Goal: Check status: Check status

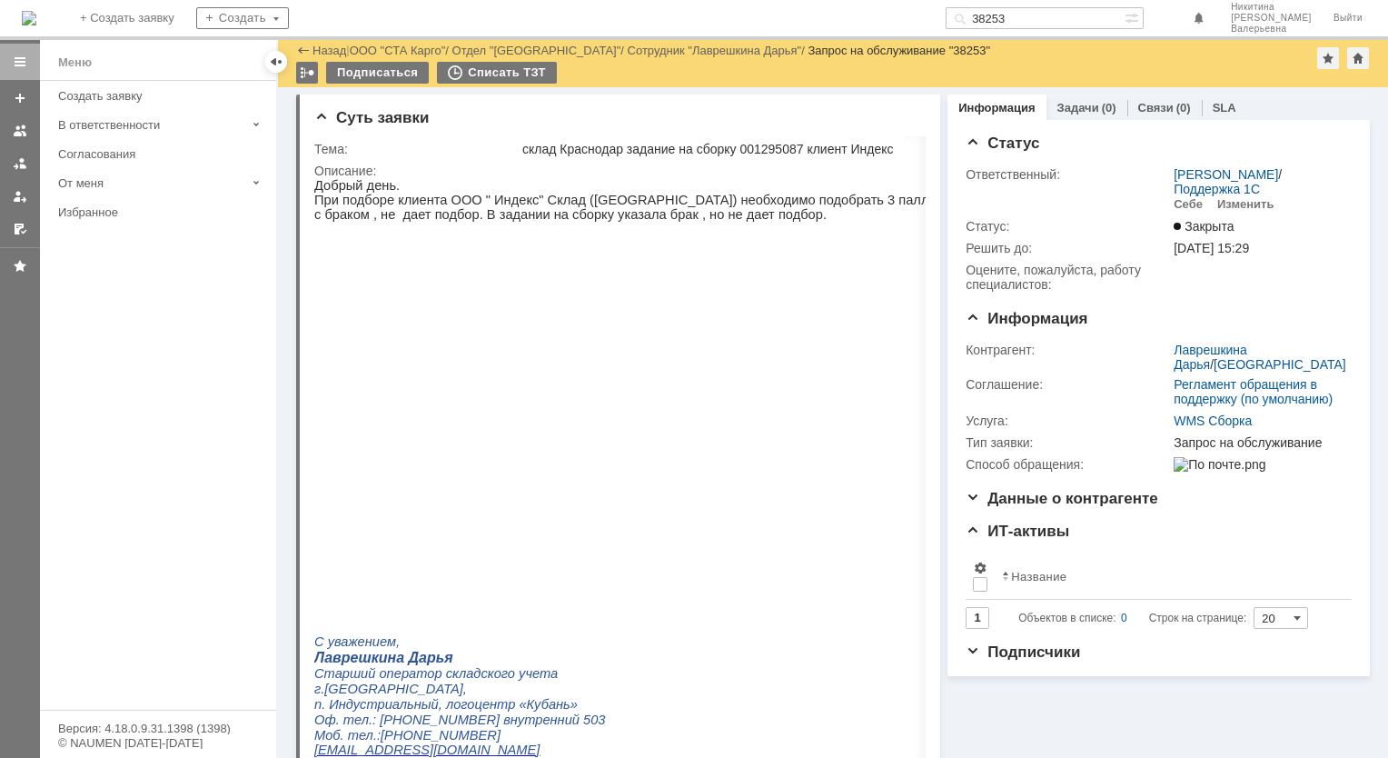
scroll to position [545, 0]
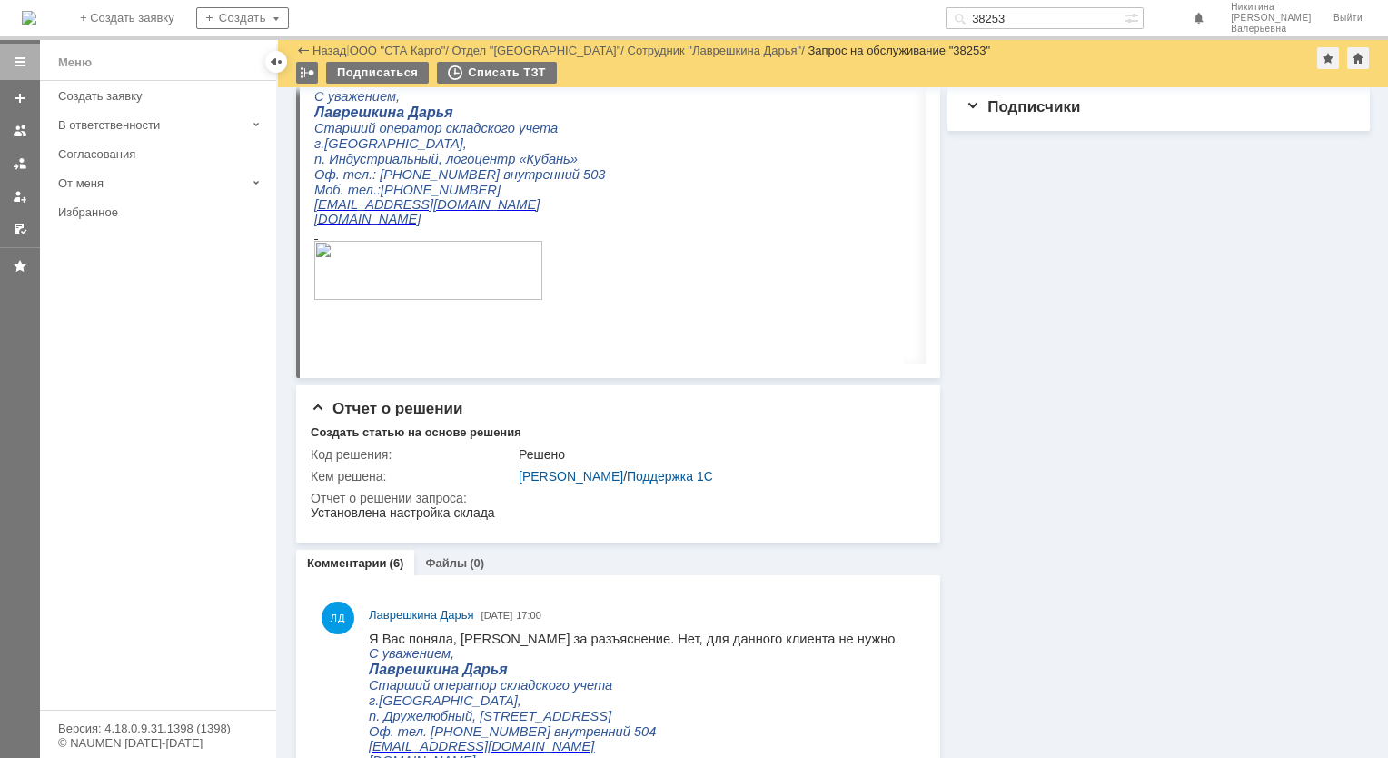
drag, startPoint x: 1059, startPoint y: 11, endPoint x: 851, endPoint y: 21, distance: 207.4
click at [860, 23] on div "На домашнюю + Создать заявку Создать 38253 Никитина Елена Валерьевна Выйти" at bounding box center [694, 20] width 1388 height 40
paste input "9042"
type input "39042"
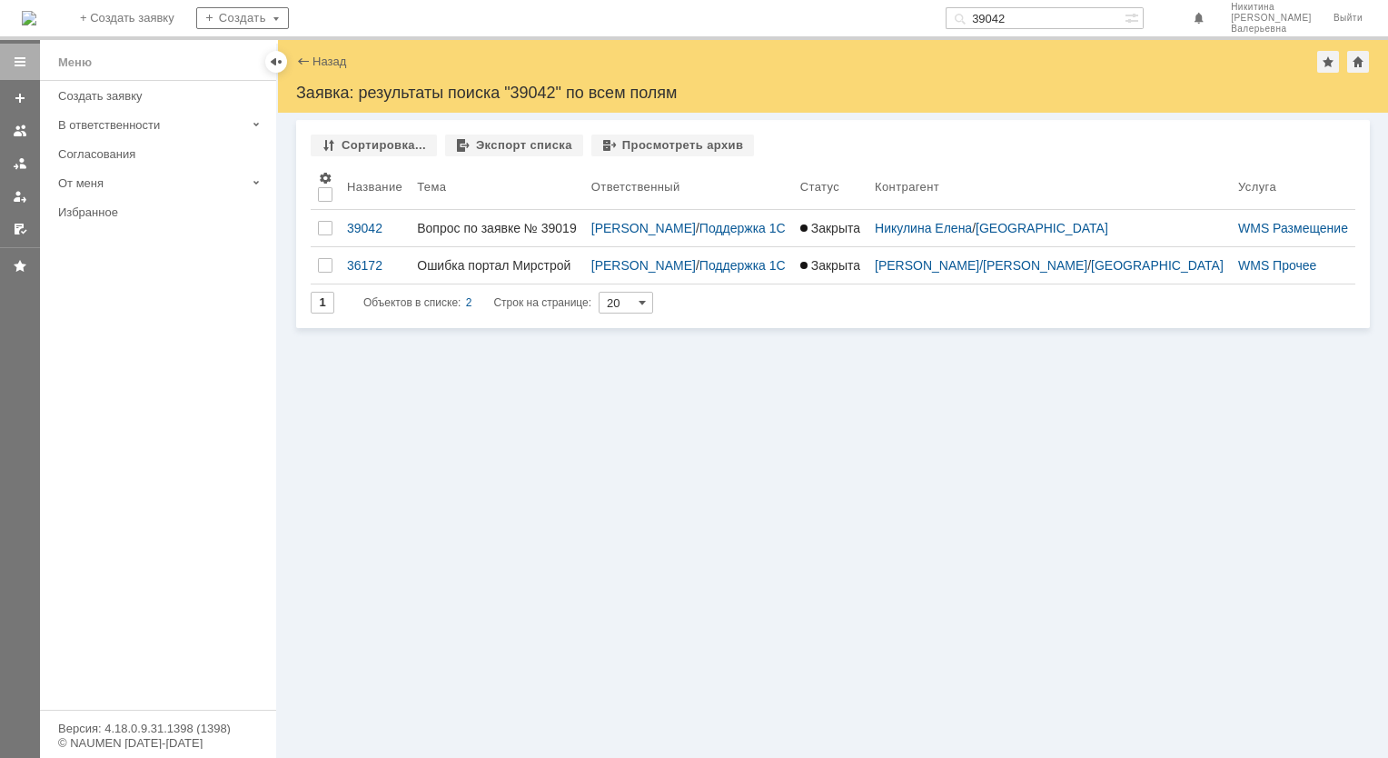
click at [356, 232] on div "39042" at bounding box center [374, 228] width 55 height 15
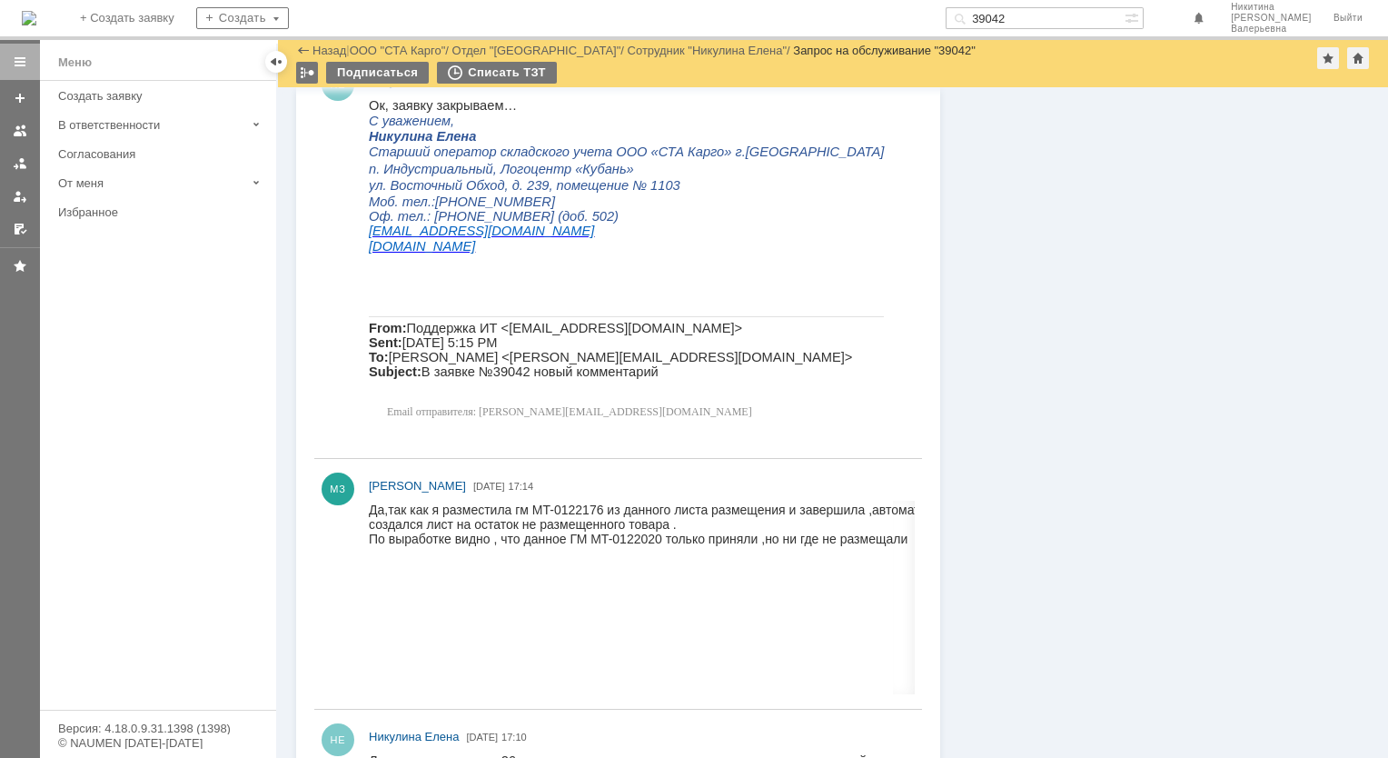
scroll to position [1181, 0]
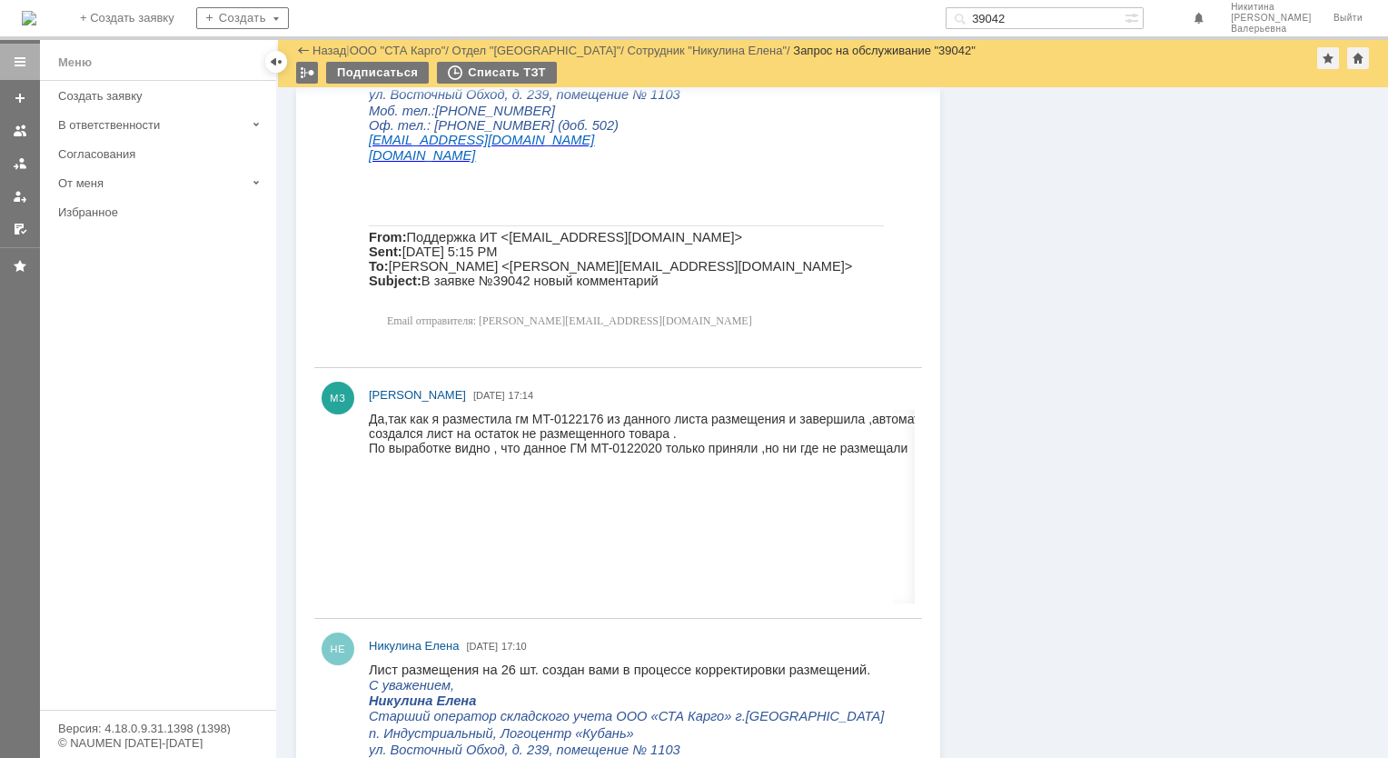
click at [1034, 20] on input "39042" at bounding box center [1035, 18] width 179 height 22
paste input "8796"
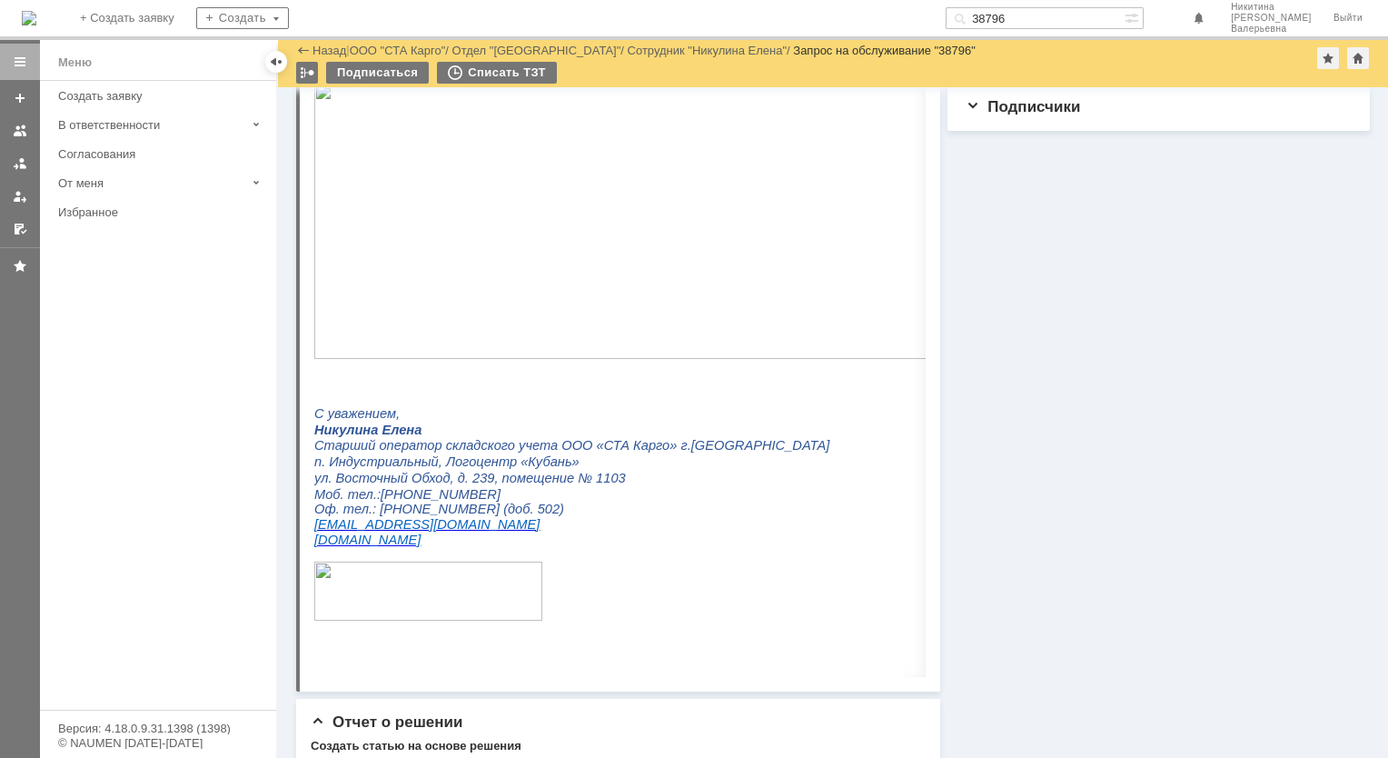
scroll to position [909, 0]
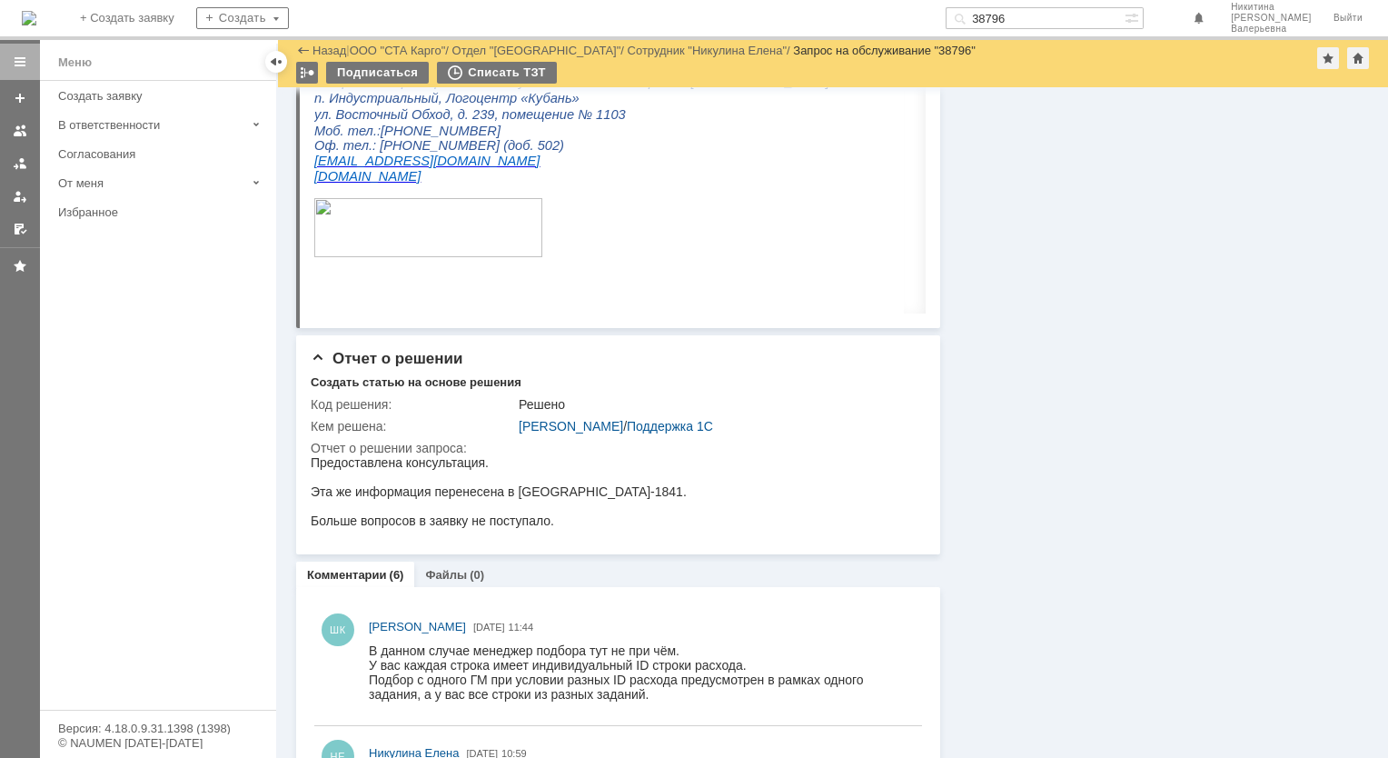
click at [1025, 17] on input "38796" at bounding box center [1035, 18] width 179 height 22
paste input "697"
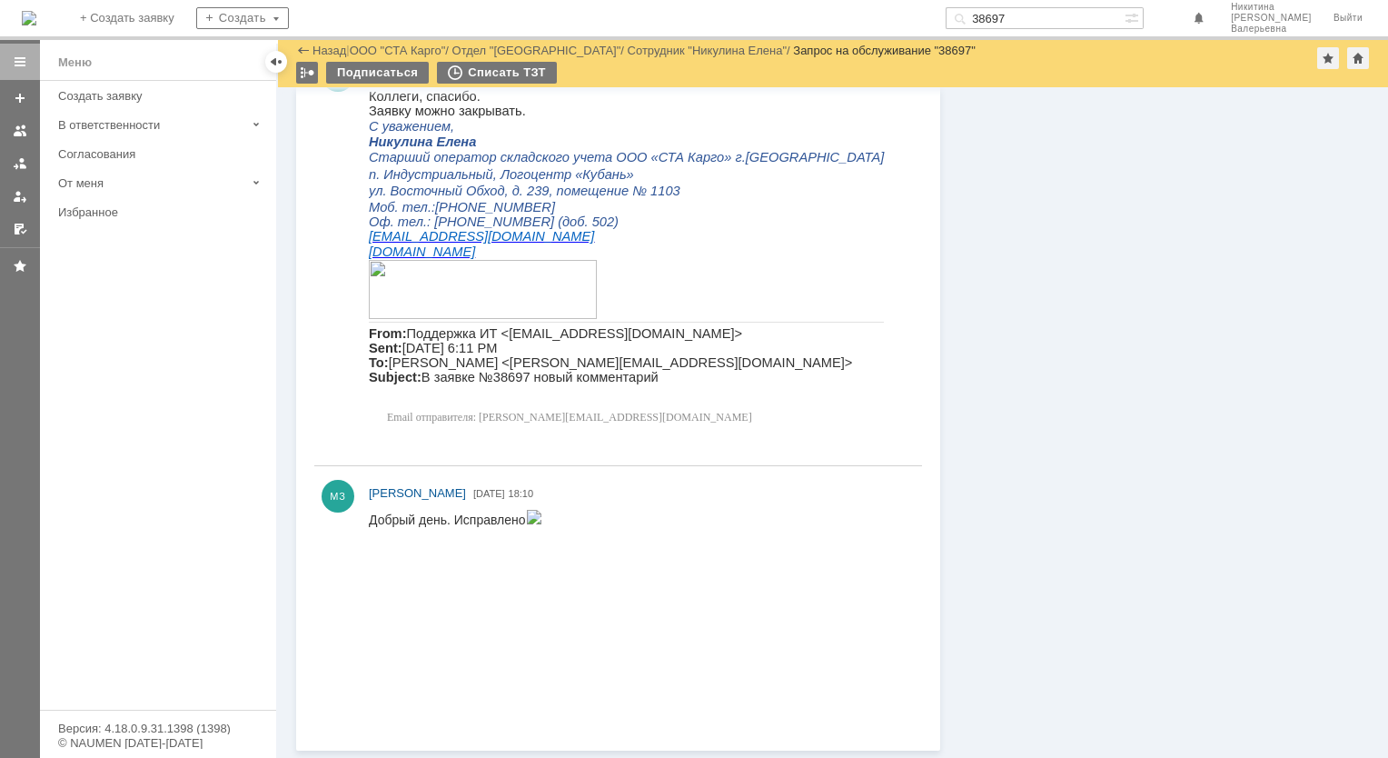
click at [1054, 12] on input "38697" at bounding box center [1035, 18] width 179 height 22
paste input "5"
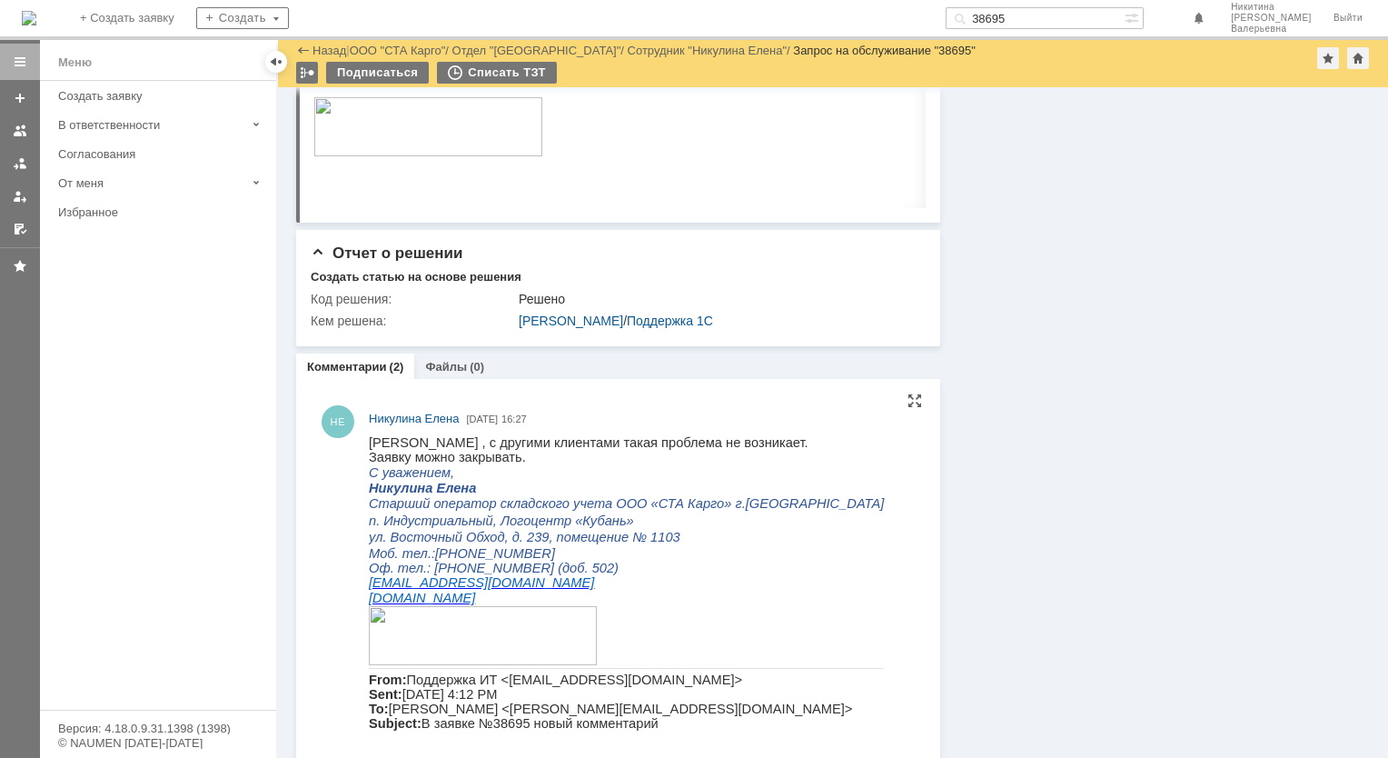
scroll to position [1261, 0]
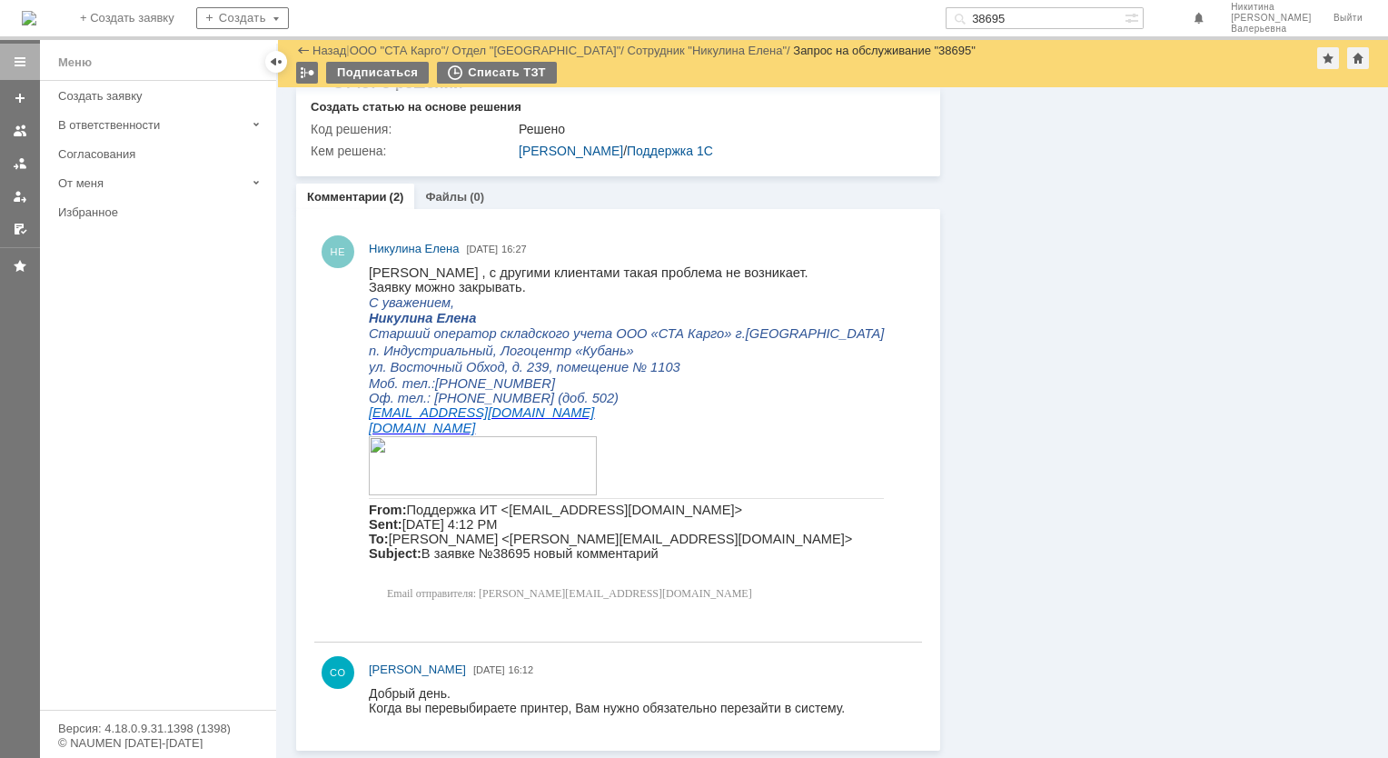
click at [1032, 20] on input "38695" at bounding box center [1035, 18] width 179 height 22
paste input "476"
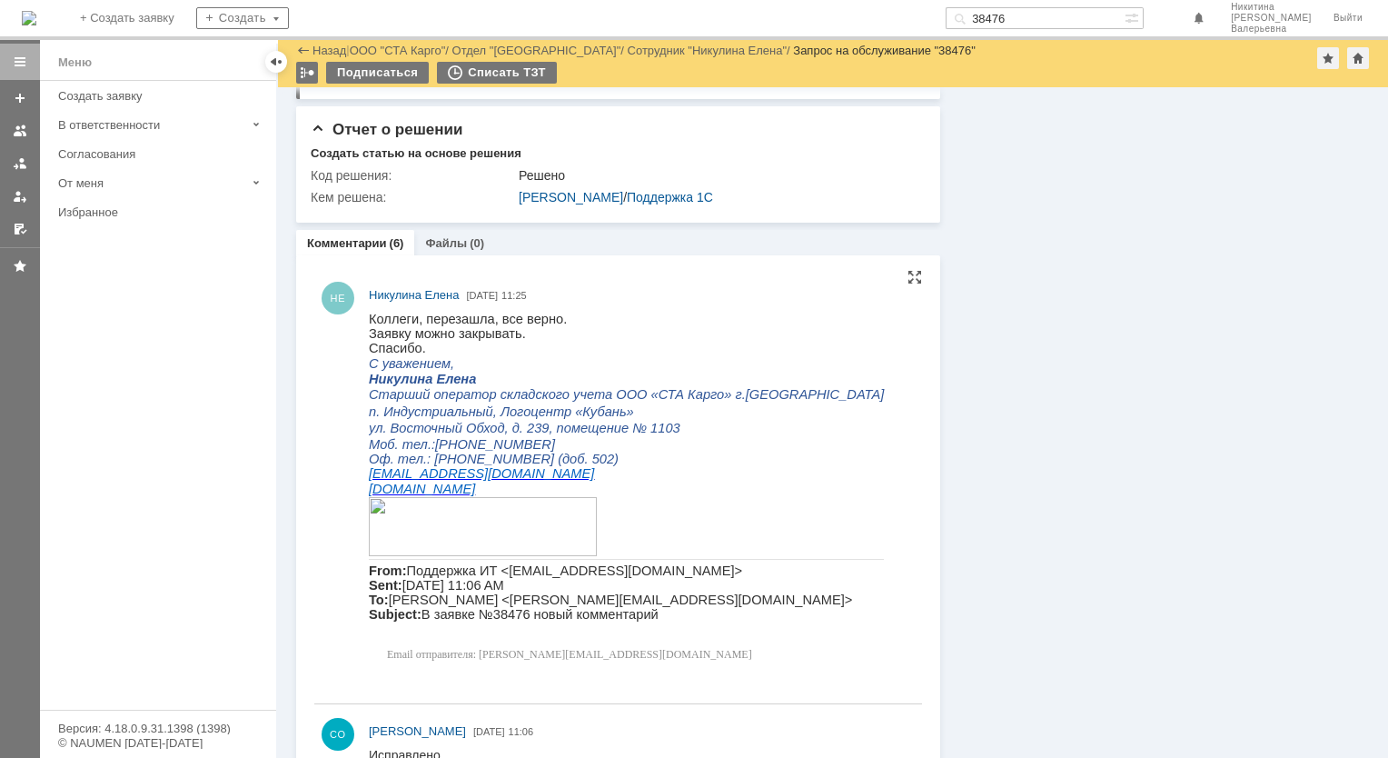
scroll to position [727, 0]
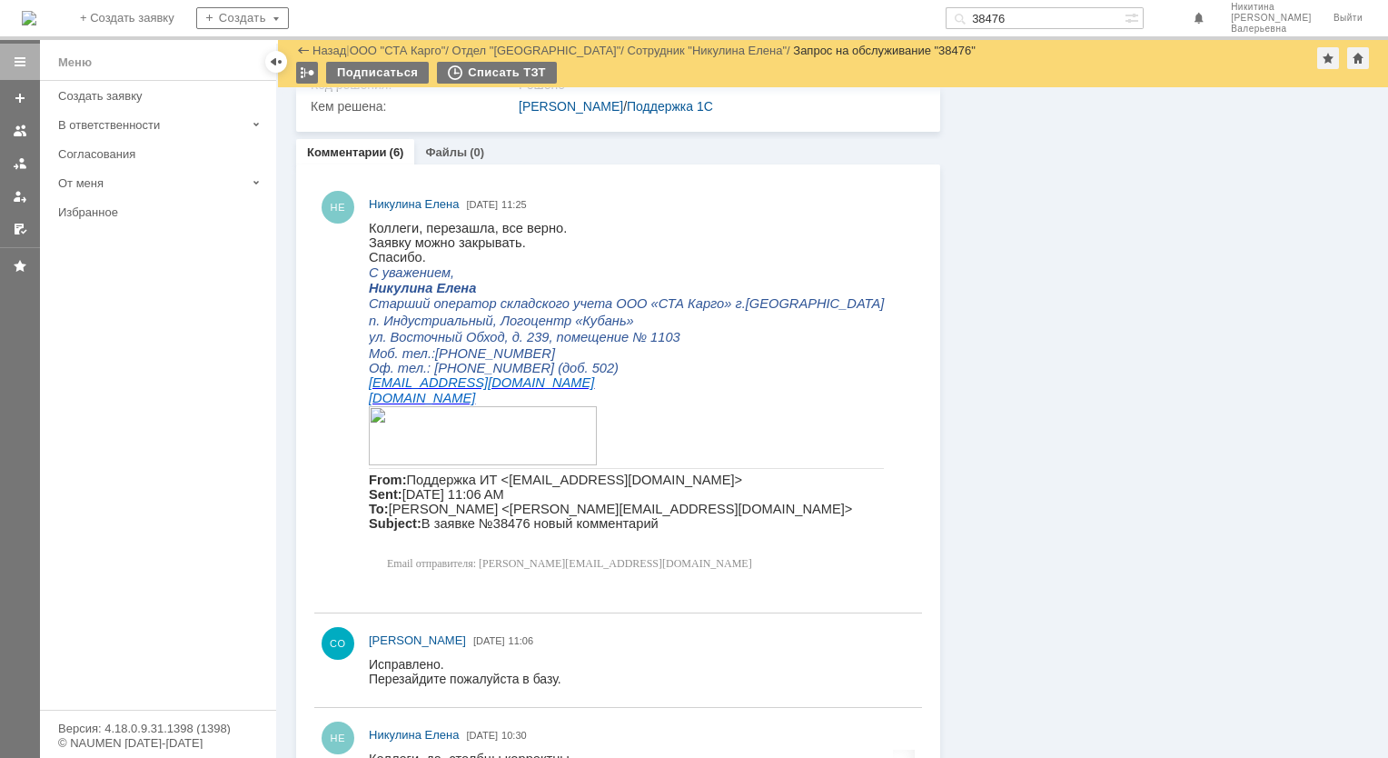
click at [1023, 17] on input "38476" at bounding box center [1035, 18] width 179 height 22
paste input "31"
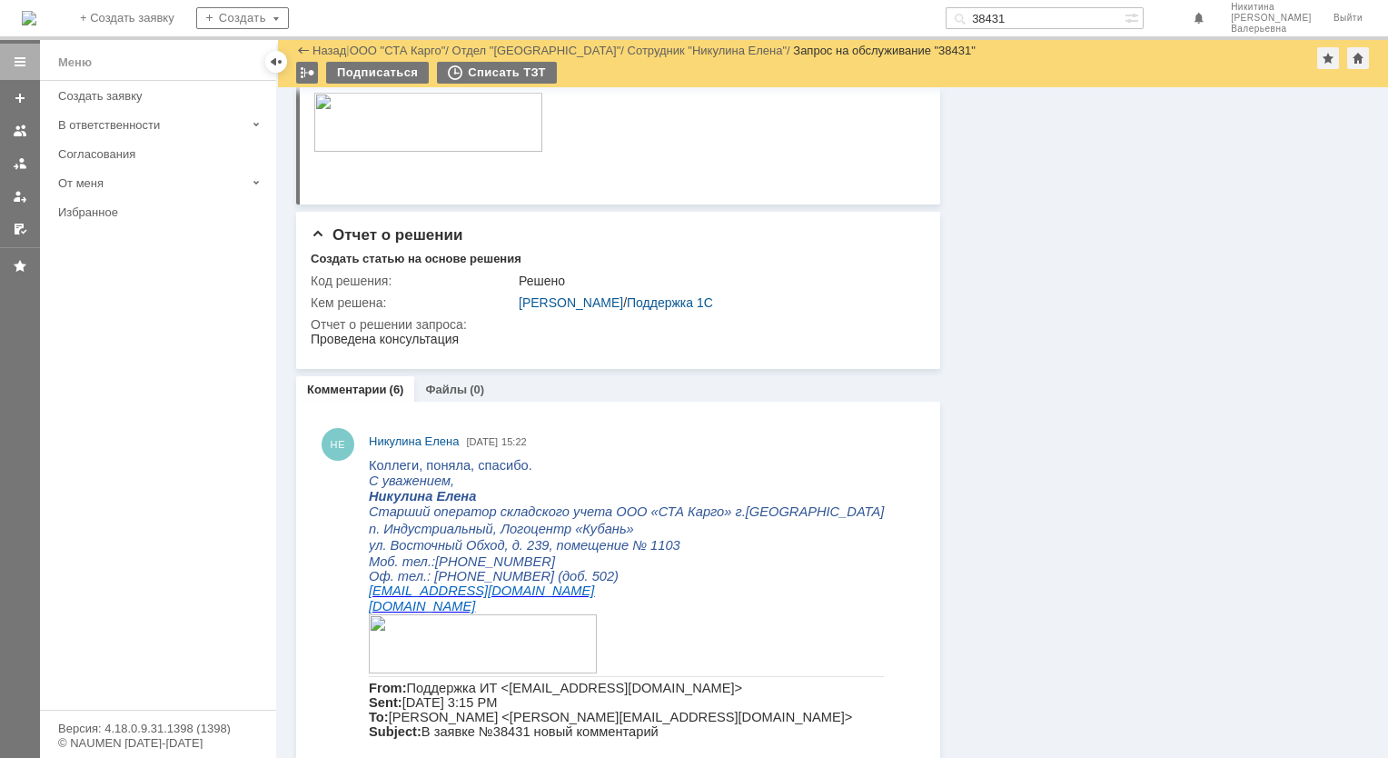
click at [1027, 15] on input "38431" at bounding box center [1035, 18] width 179 height 22
paste input "247"
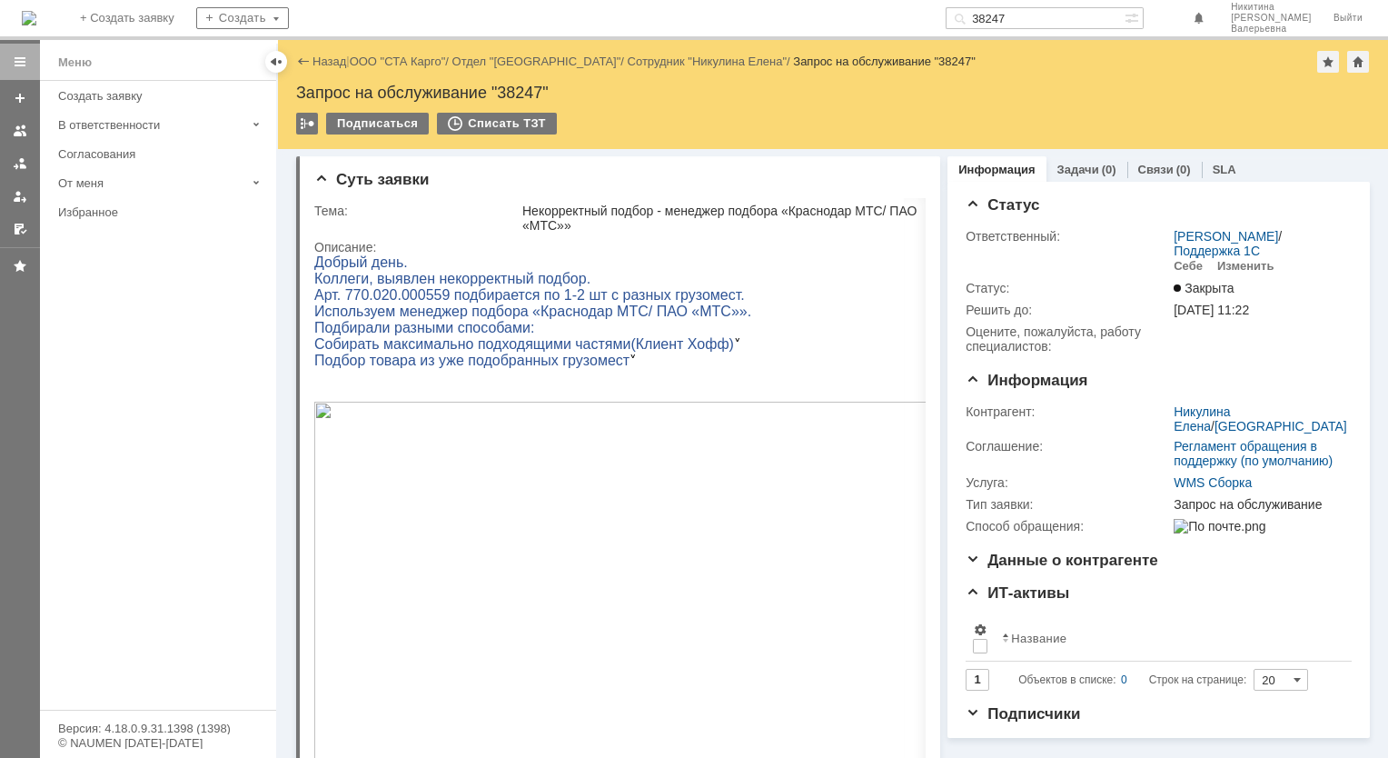
click at [1039, 13] on input "38247" at bounding box center [1035, 18] width 179 height 22
paste input "165"
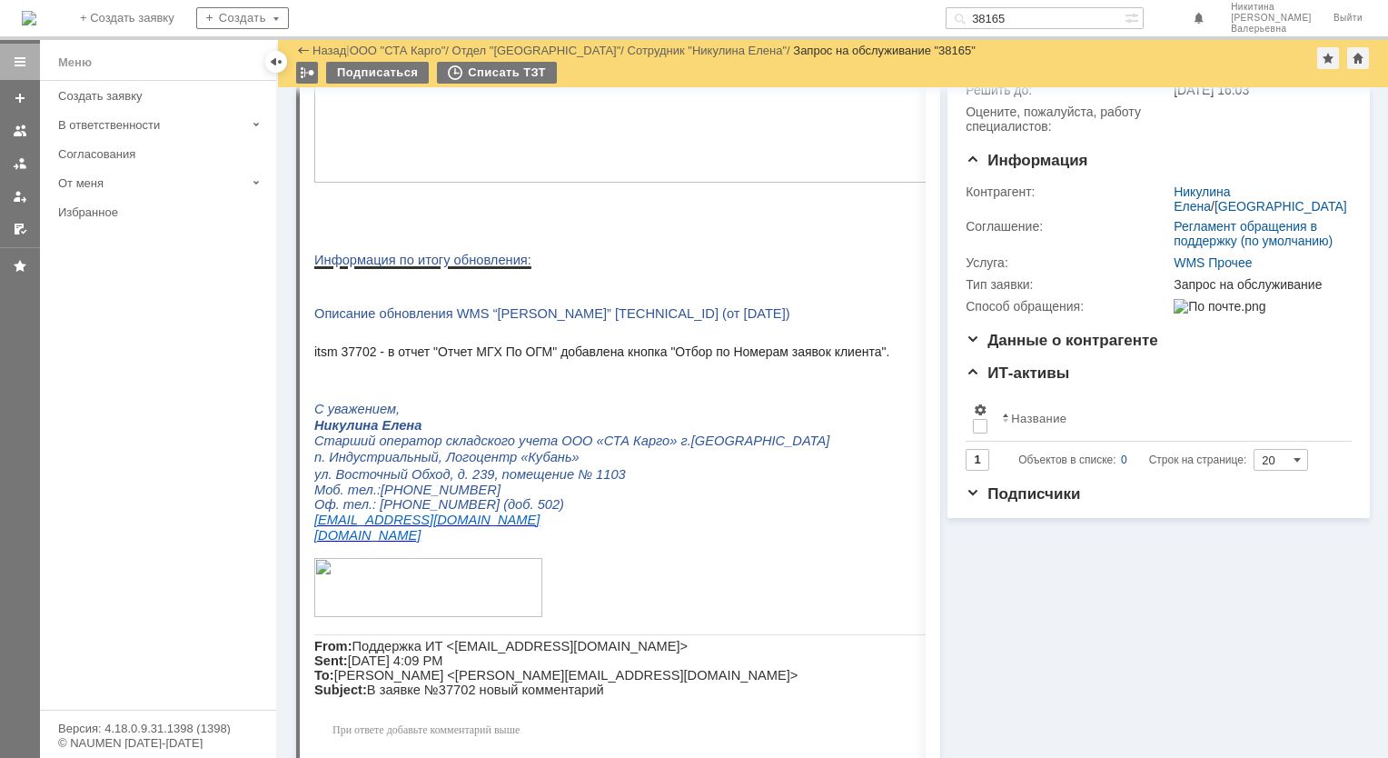
scroll to position [127, 0]
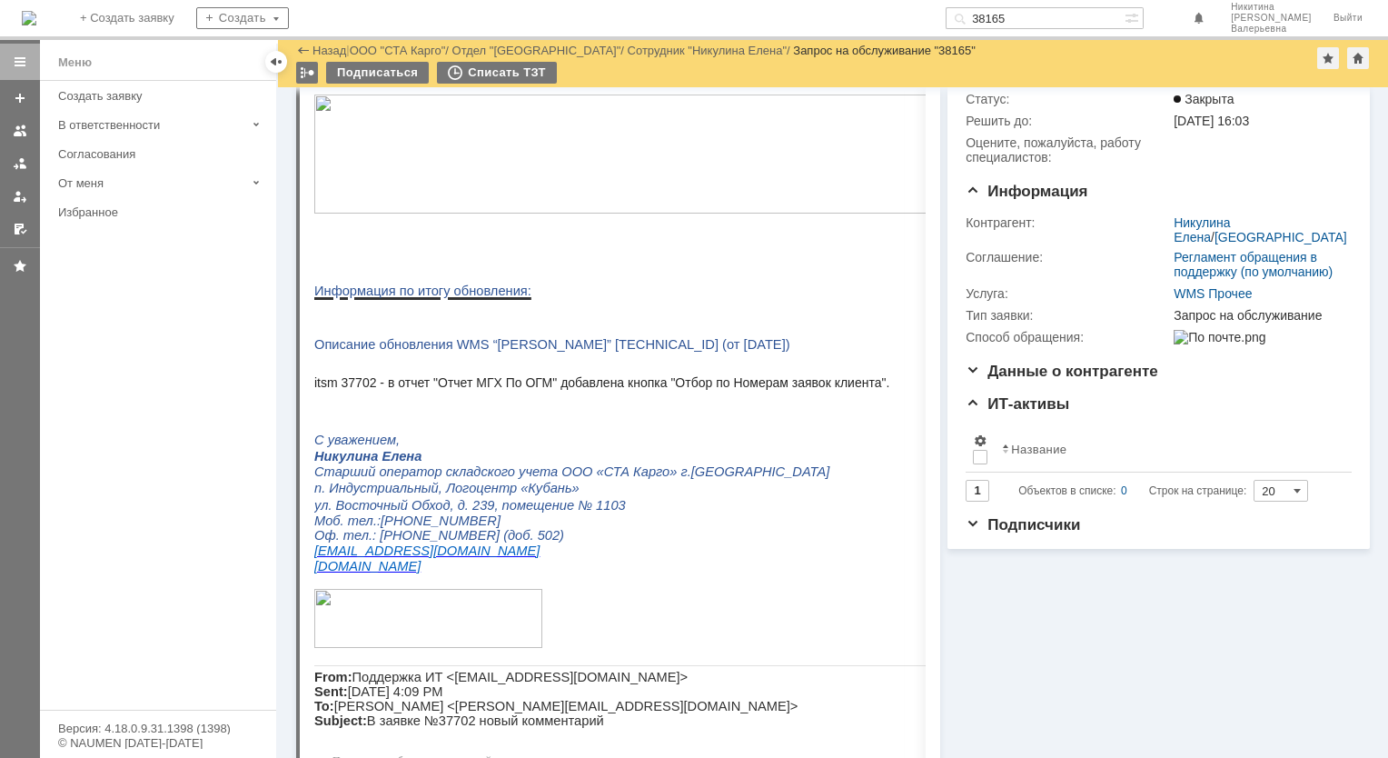
click at [1059, 20] on input "38165" at bounding box center [1035, 18] width 179 height 22
paste input "56"
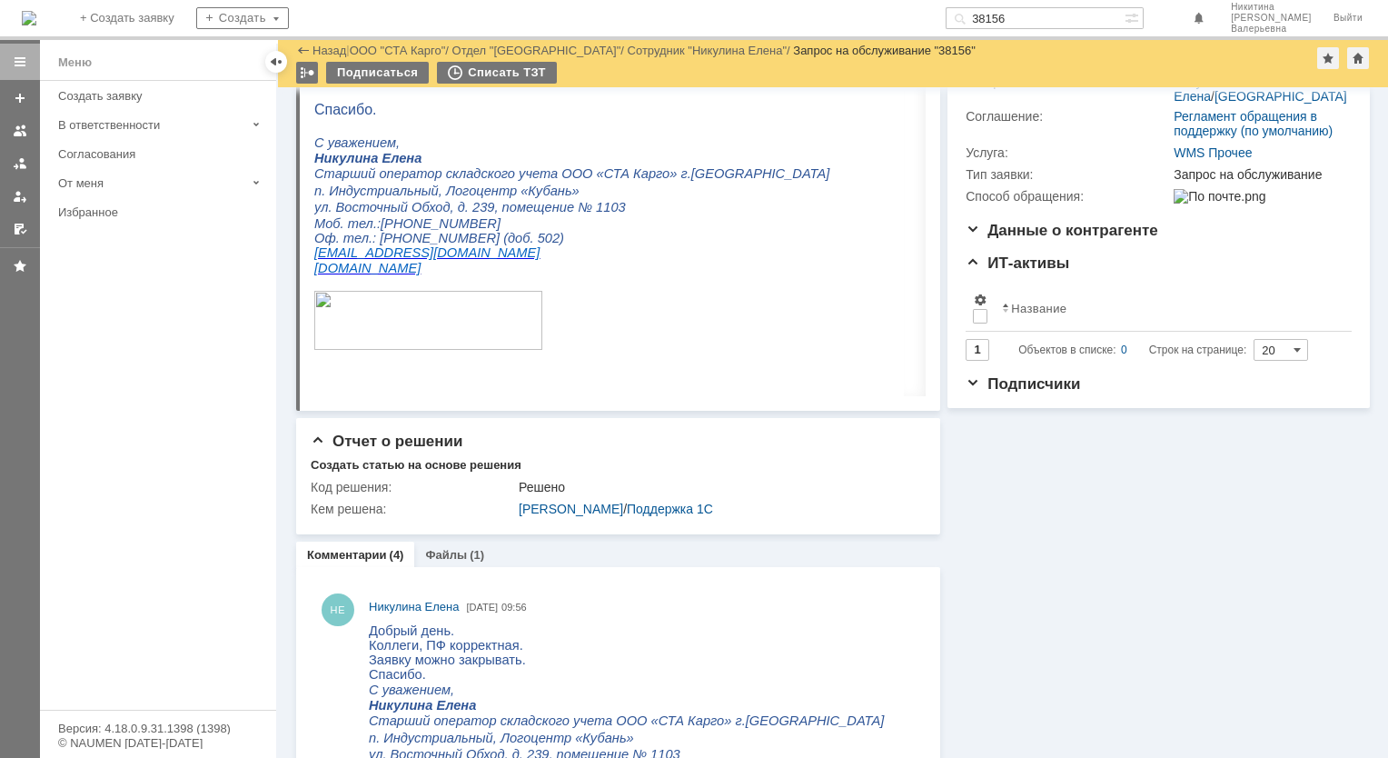
scroll to position [273, 0]
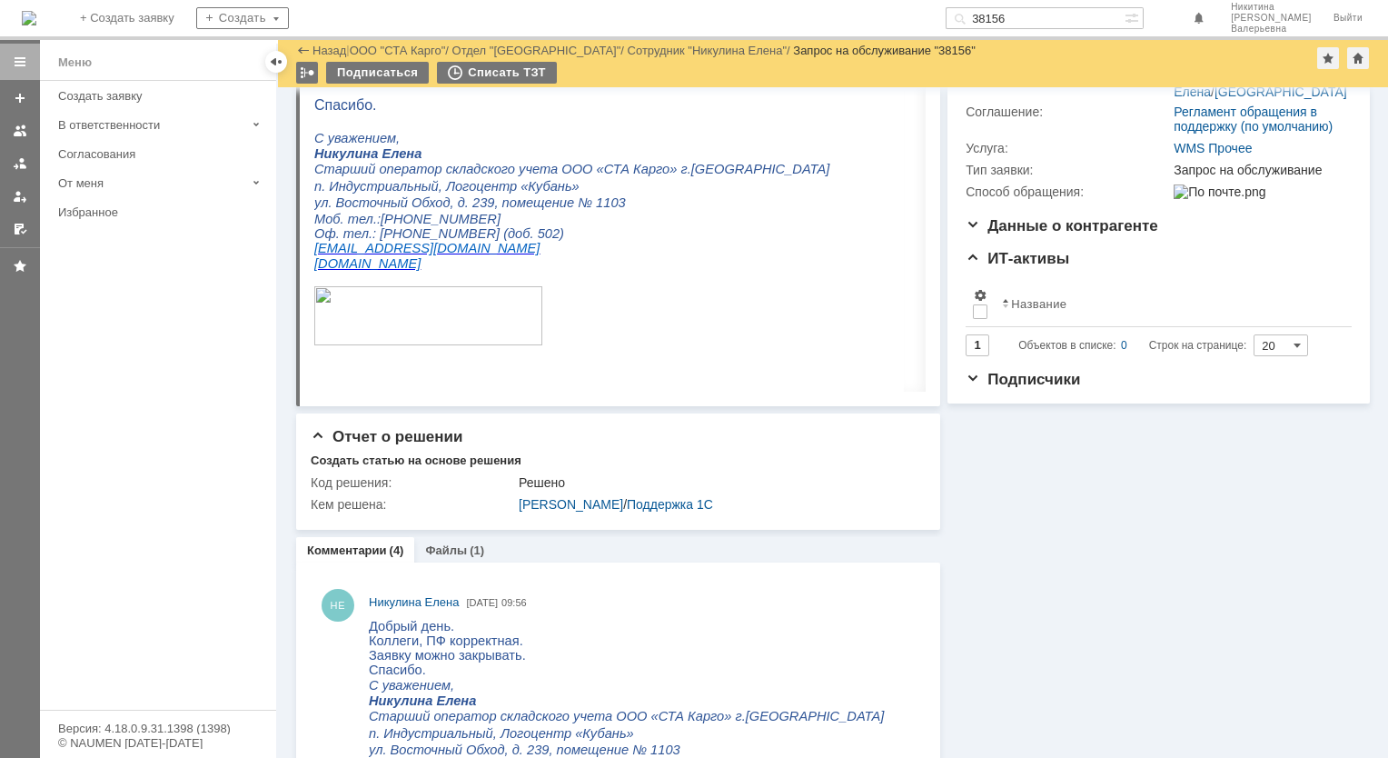
click at [1039, 22] on input "38156" at bounding box center [1035, 18] width 179 height 22
paste input "08"
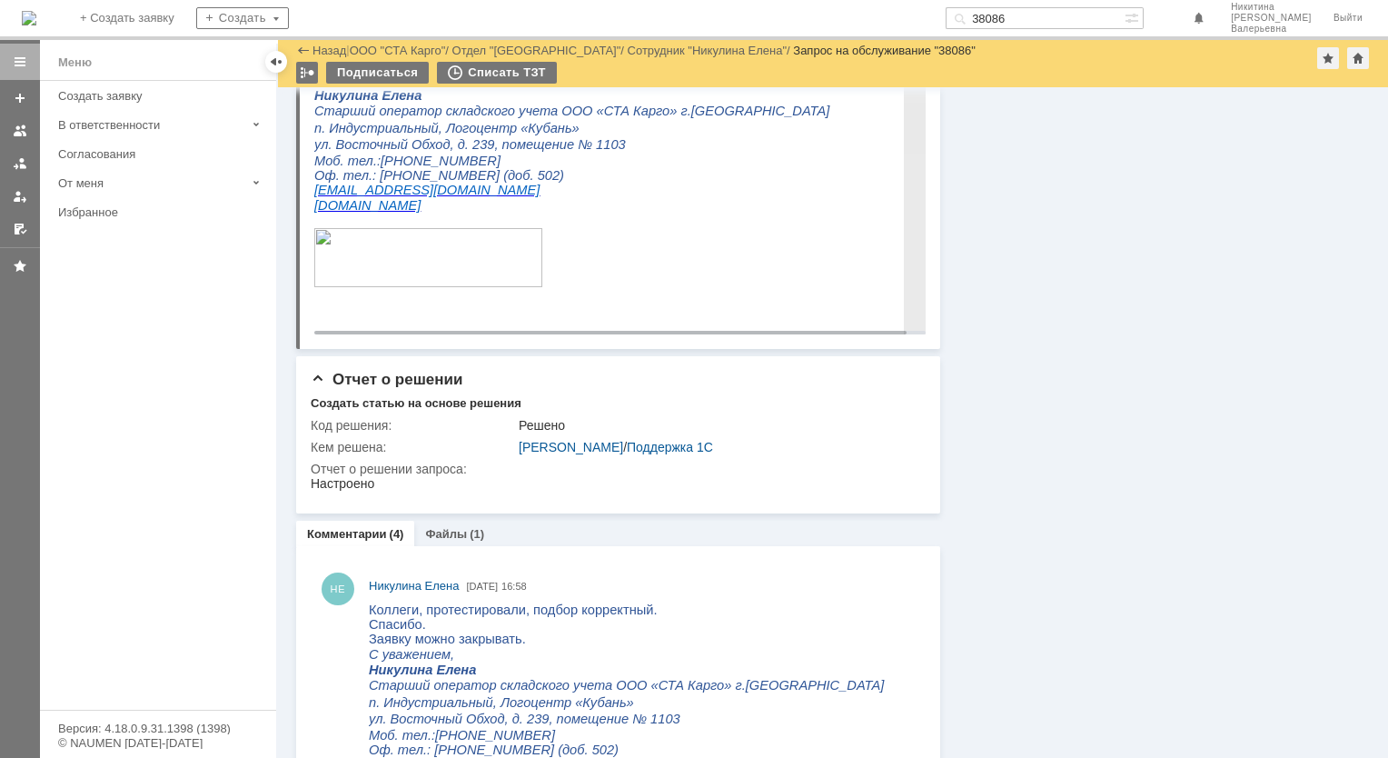
scroll to position [636, 0]
click at [1028, 13] on input "38086" at bounding box center [1035, 18] width 179 height 22
paste input "21"
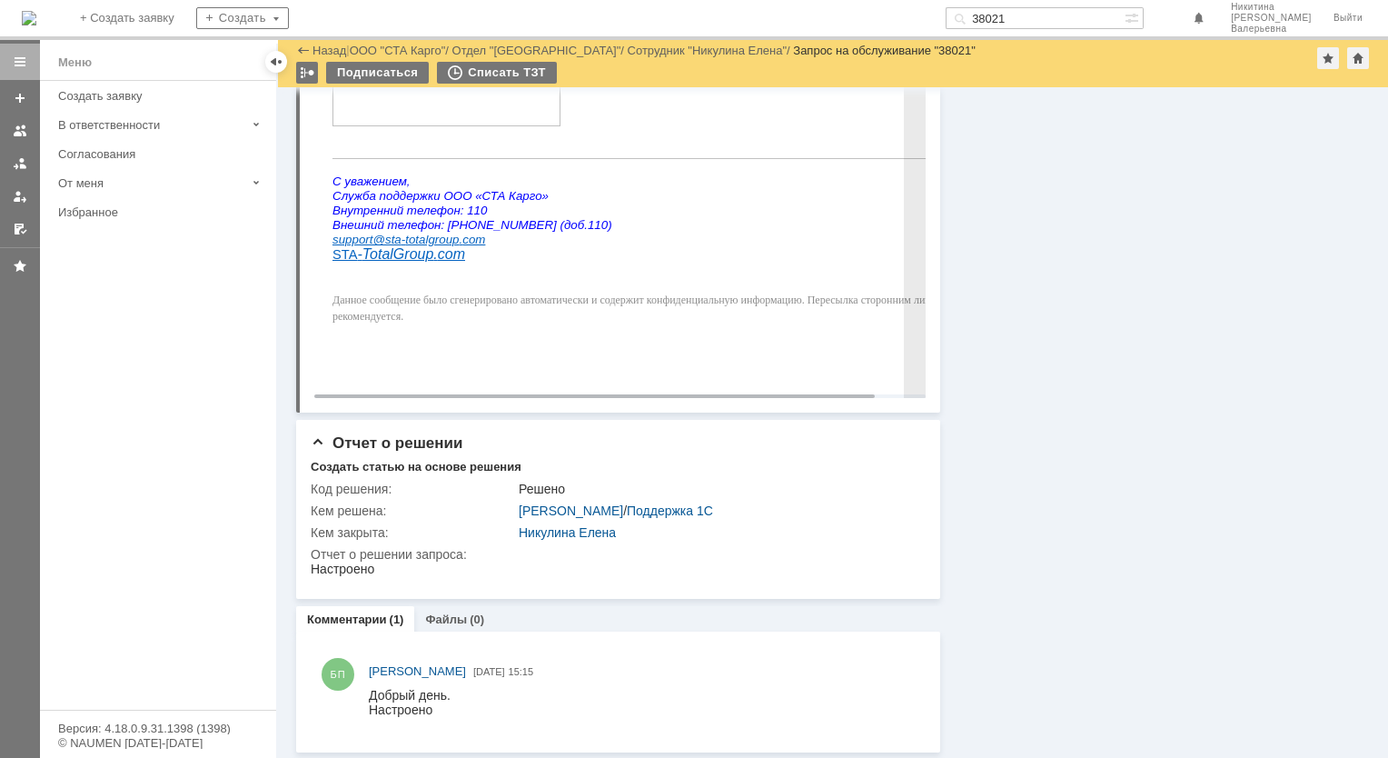
scroll to position [1749, 0]
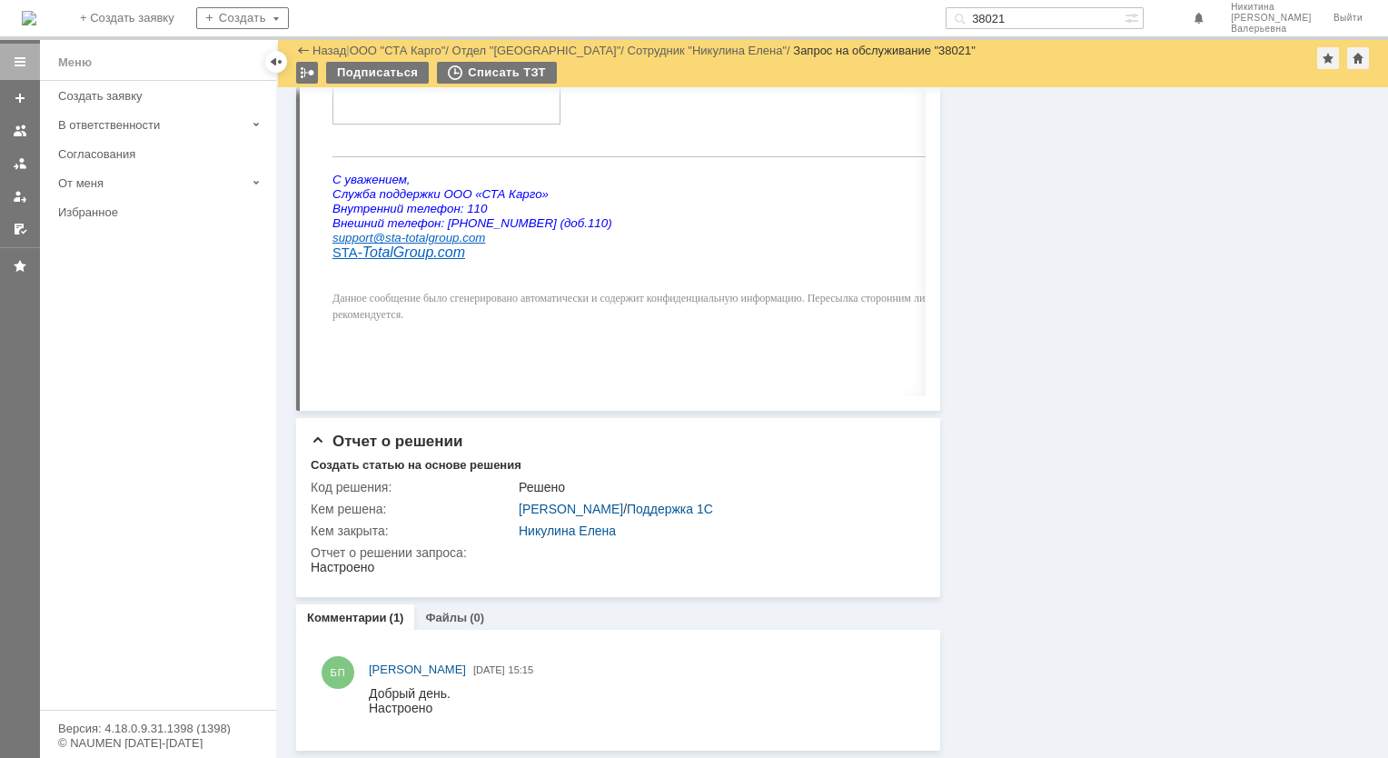
click at [1051, 4] on div "На домашнюю + Создать заявку Создать 38021 Никитина Елена Валерьевна Выйти" at bounding box center [694, 20] width 1388 height 40
click at [1040, 11] on input "38021" at bounding box center [1035, 18] width 179 height 22
paste input "7943"
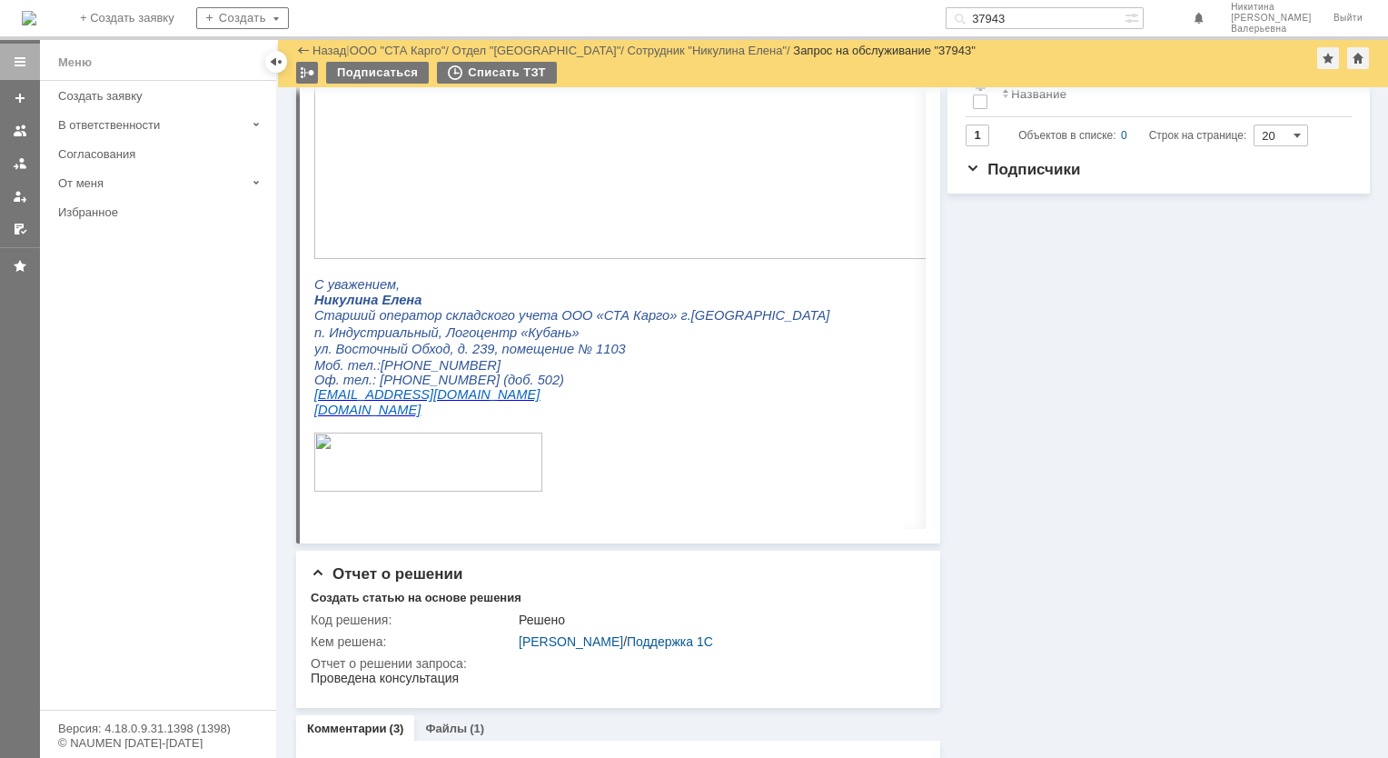
scroll to position [545, 0]
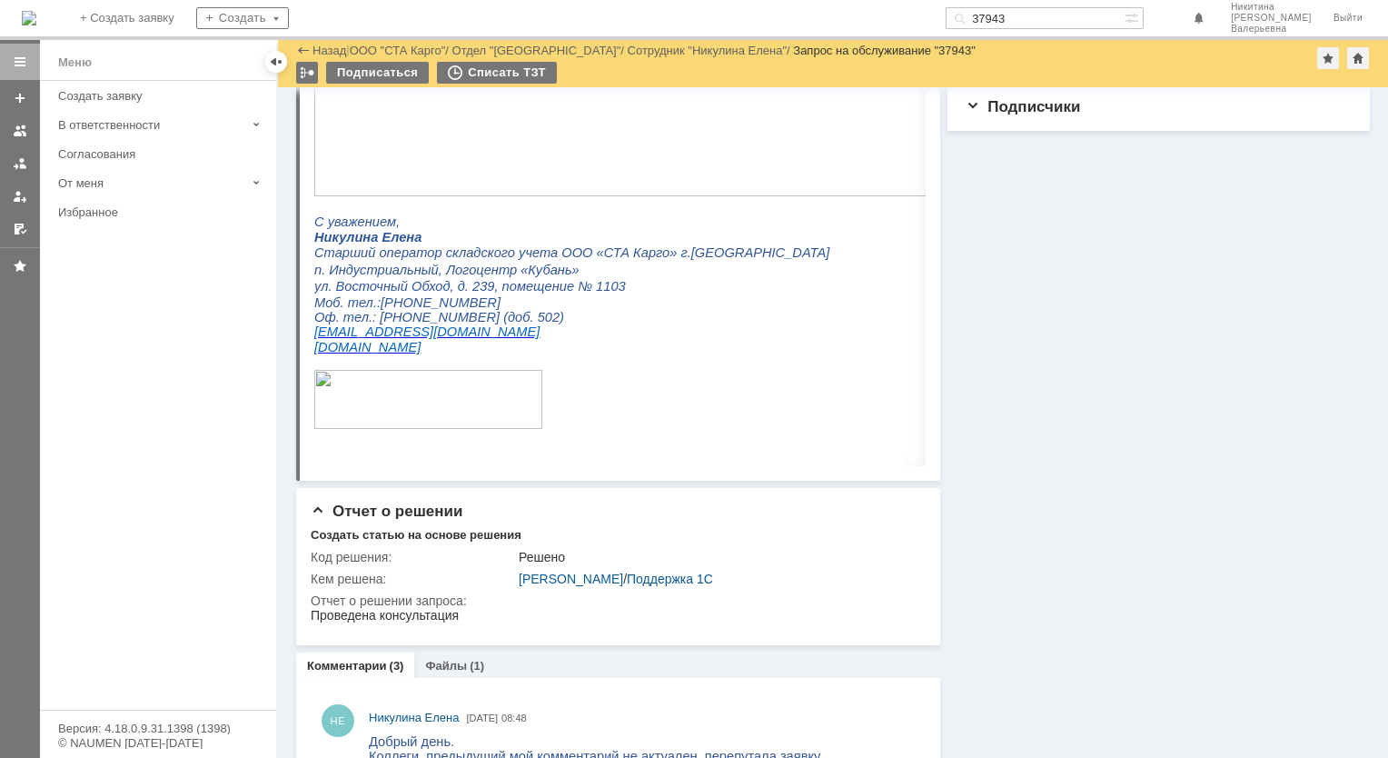
click at [1020, 14] on input "37943" at bounding box center [1035, 18] width 179 height 22
paste input "877"
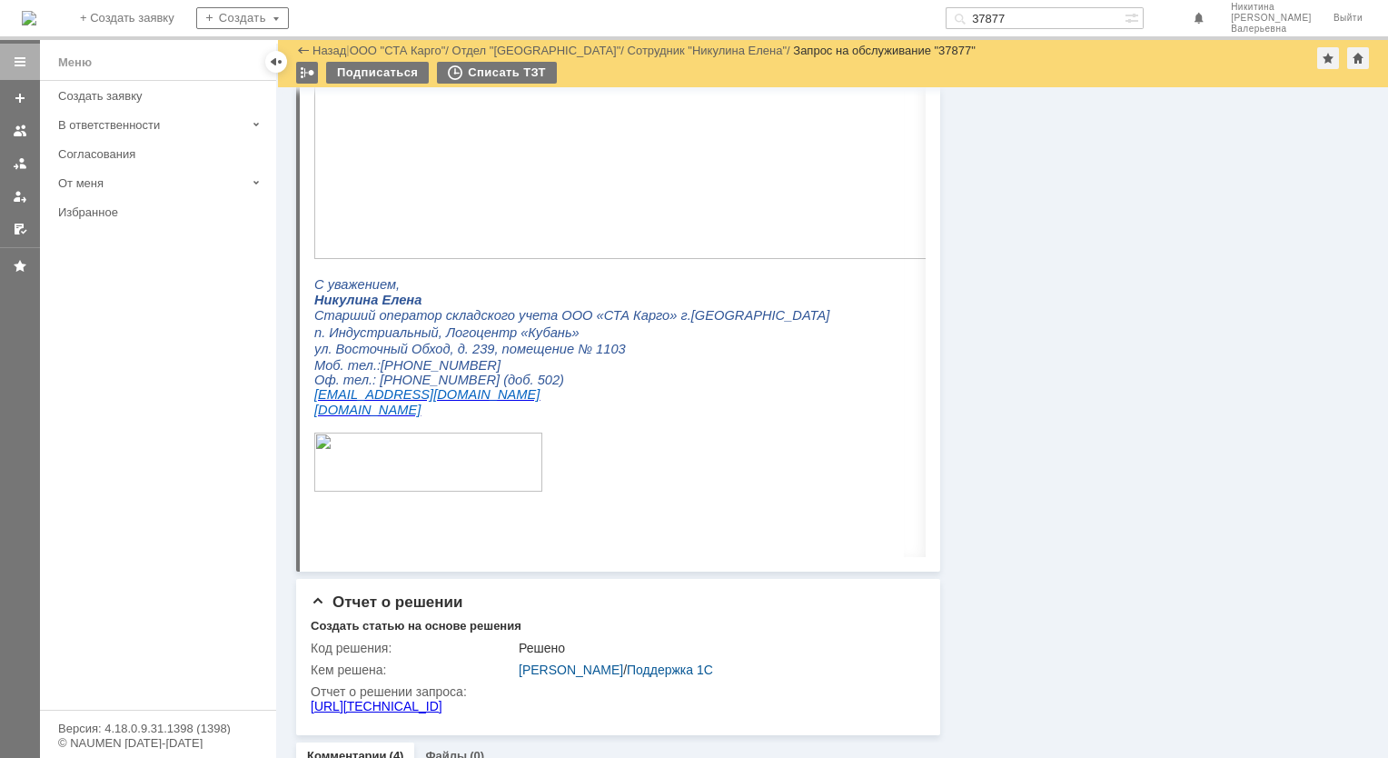
scroll to position [1181, 0]
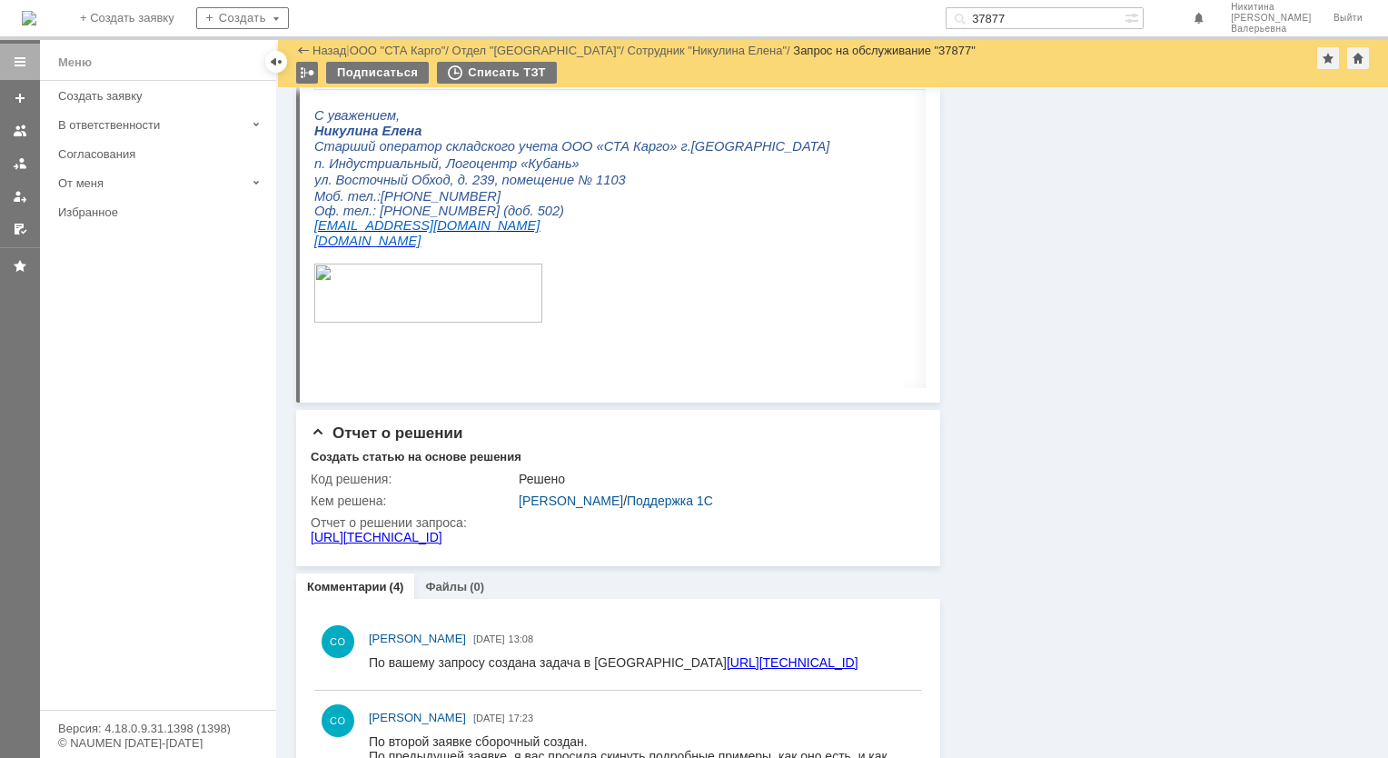
click at [1043, 15] on input "37877" at bounding box center [1035, 18] width 179 height 22
paste input "46"
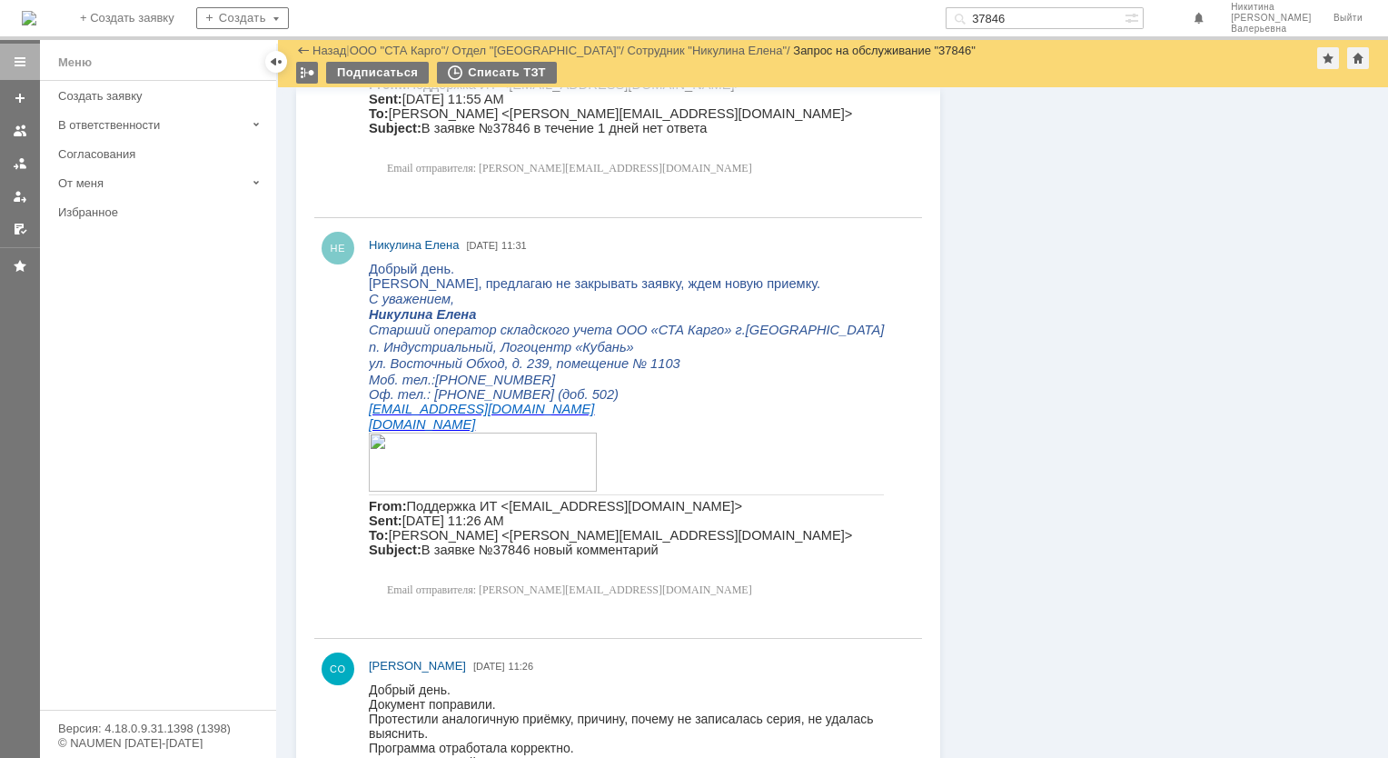
scroll to position [1593, 0]
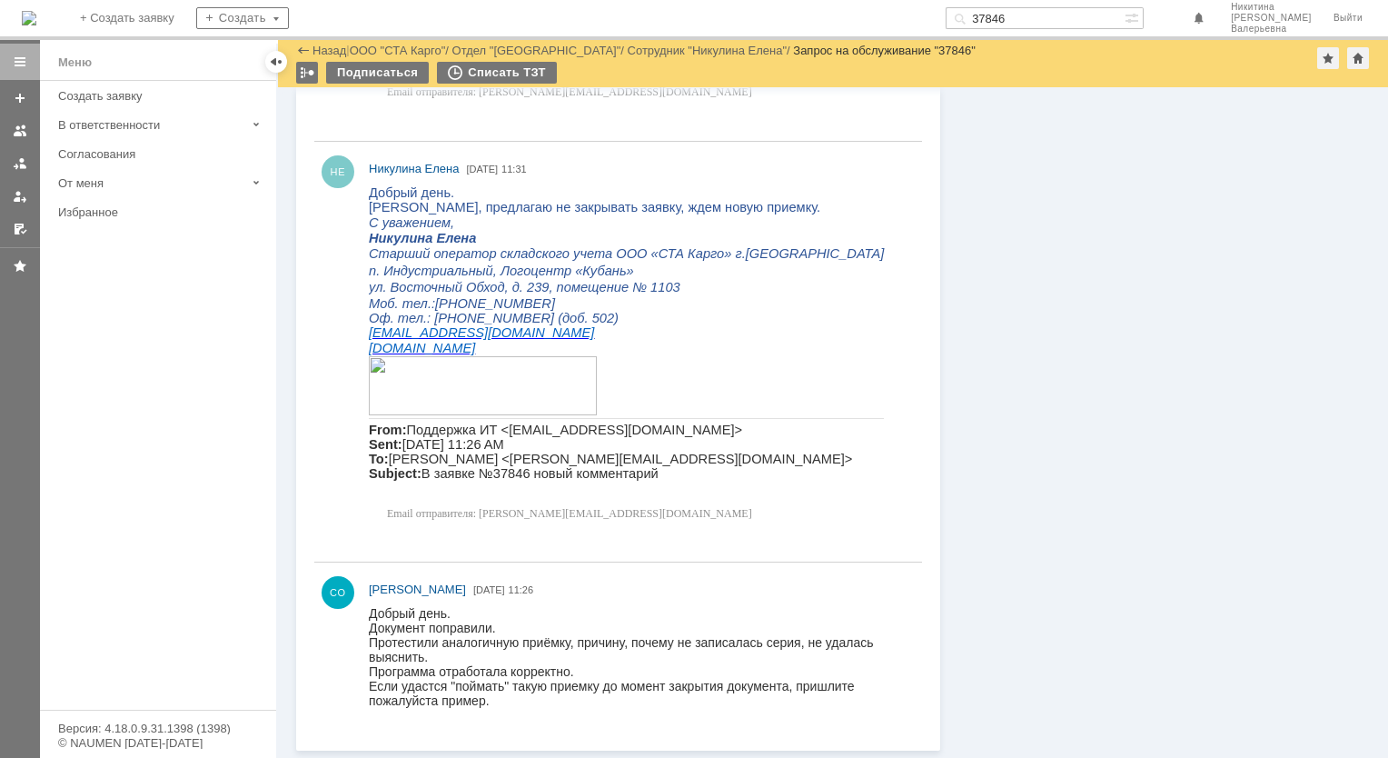
click at [1027, 26] on input "37846" at bounding box center [1035, 18] width 179 height 22
paste input "32"
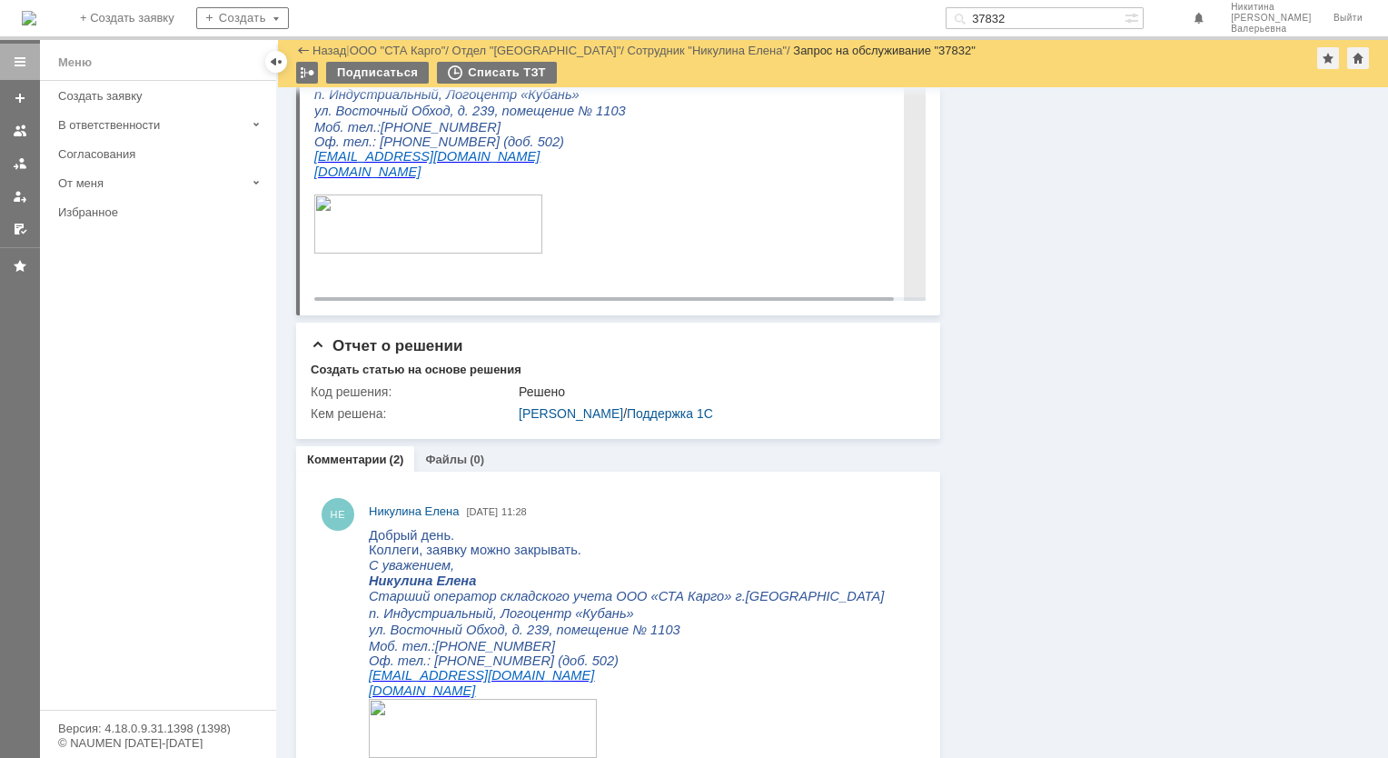
scroll to position [984, 0]
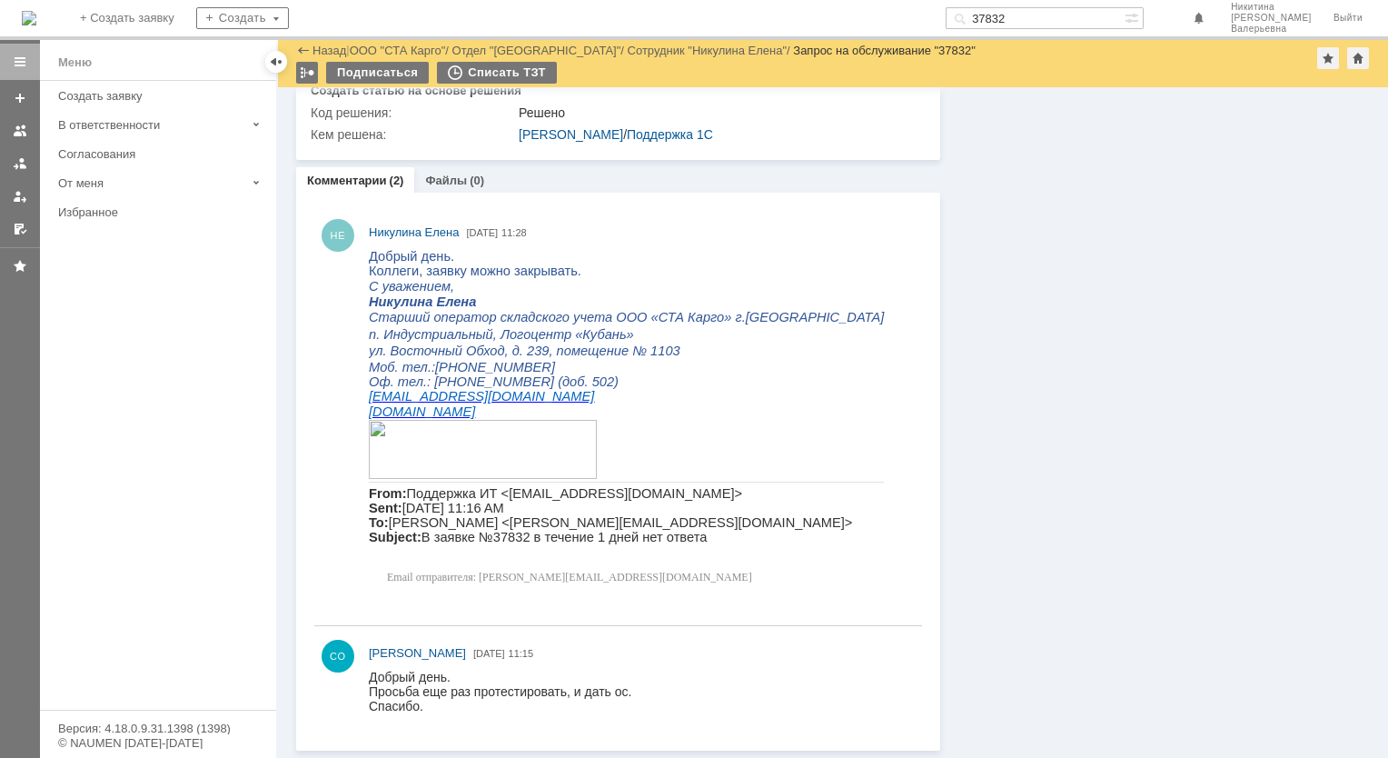
click at [1031, 20] on input "37832" at bounding box center [1035, 18] width 179 height 22
paste input "18"
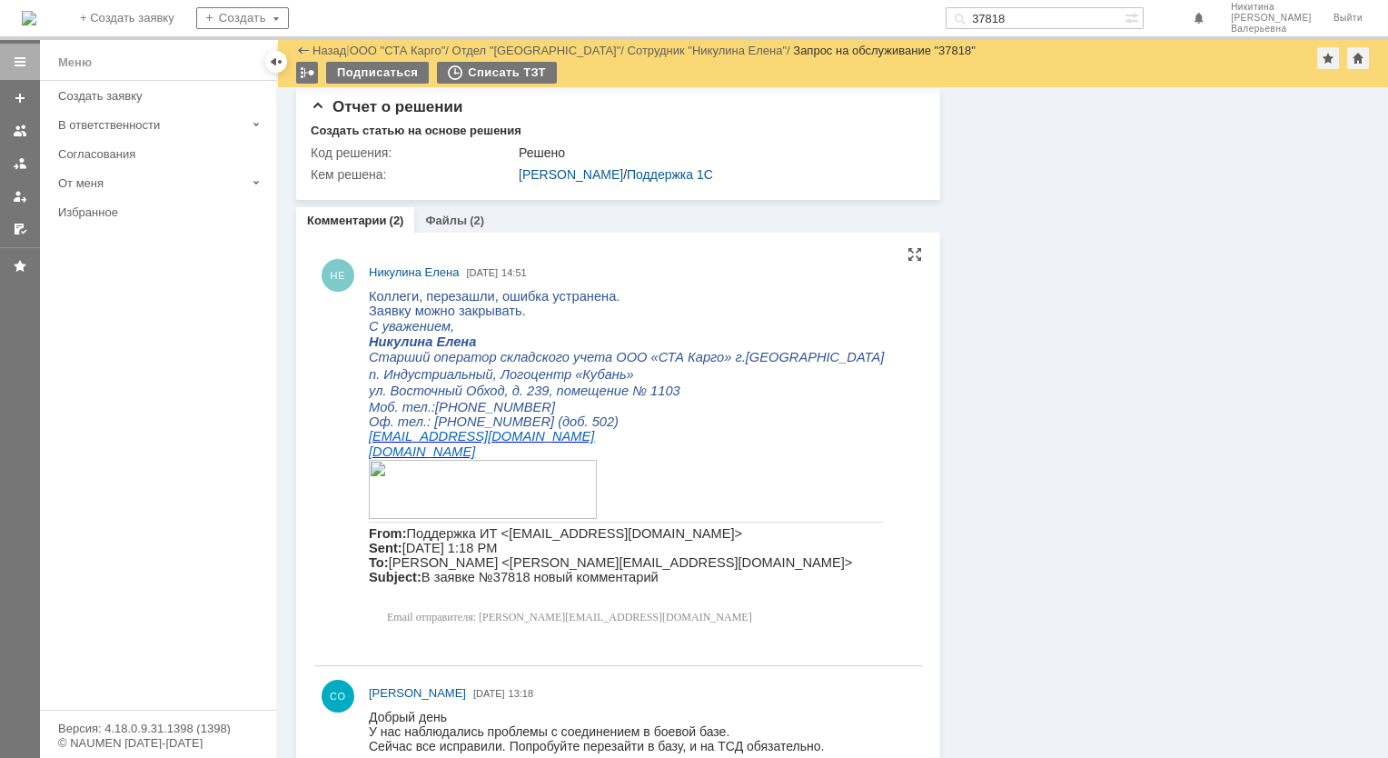
scroll to position [992, 0]
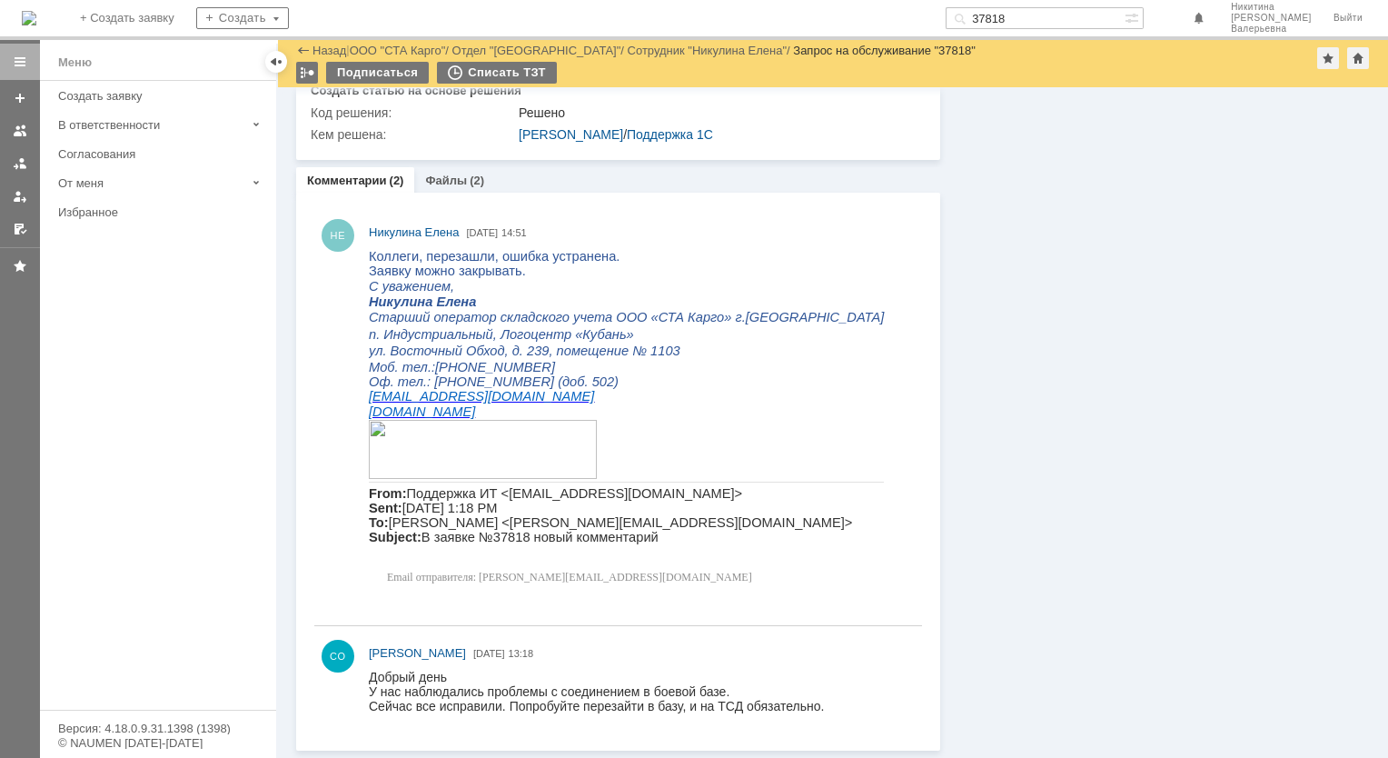
click at [1032, 22] on input "37818" at bounding box center [1035, 18] width 179 height 22
paste input "01"
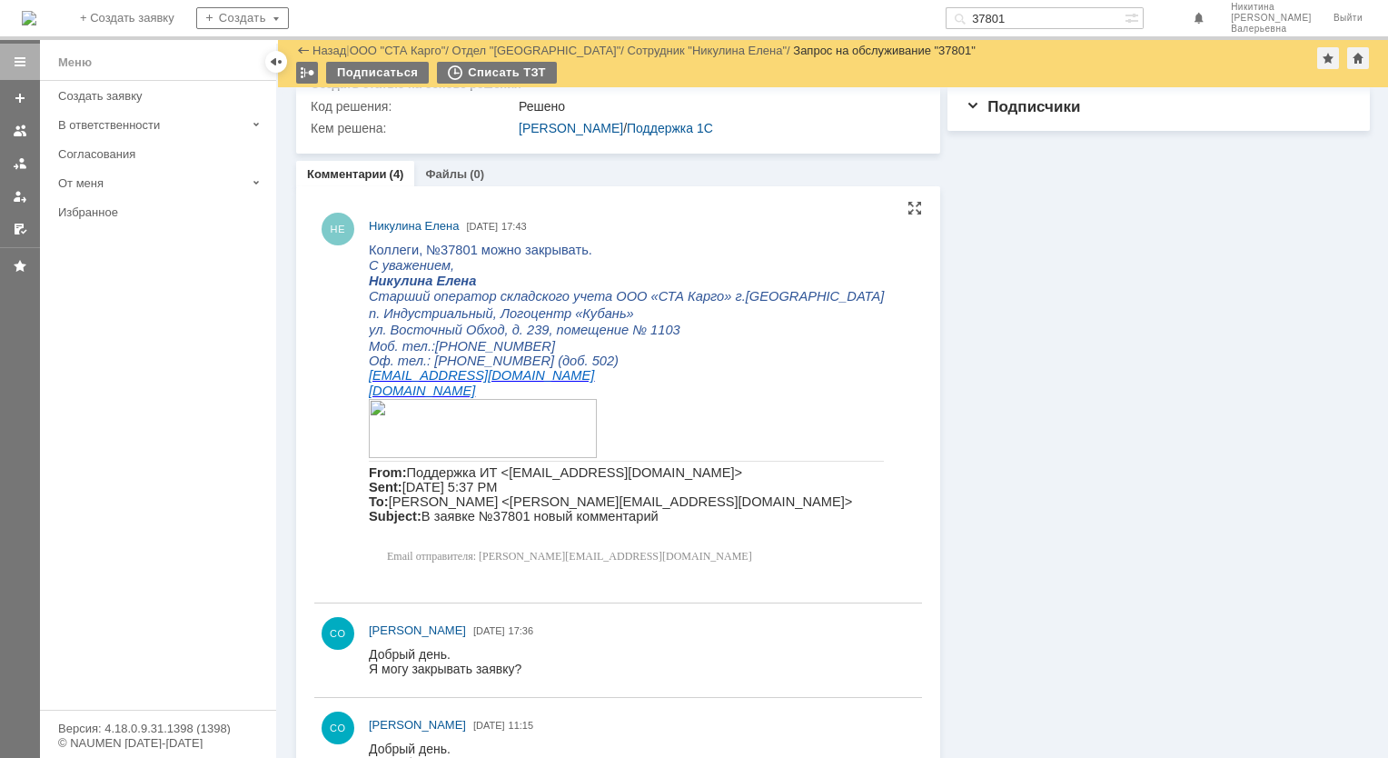
scroll to position [712, 0]
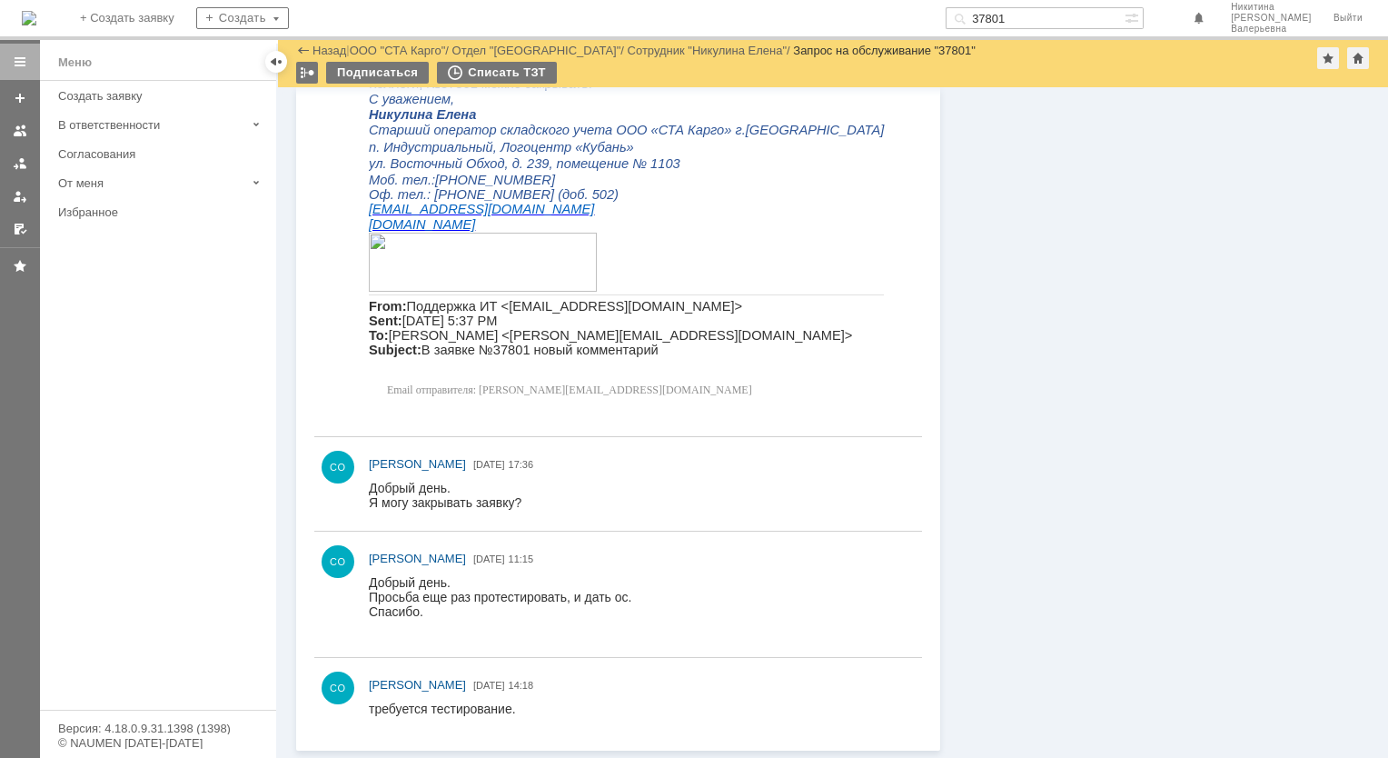
click at [1019, 24] on input "37801" at bounding box center [1035, 18] width 179 height 22
paste input "715"
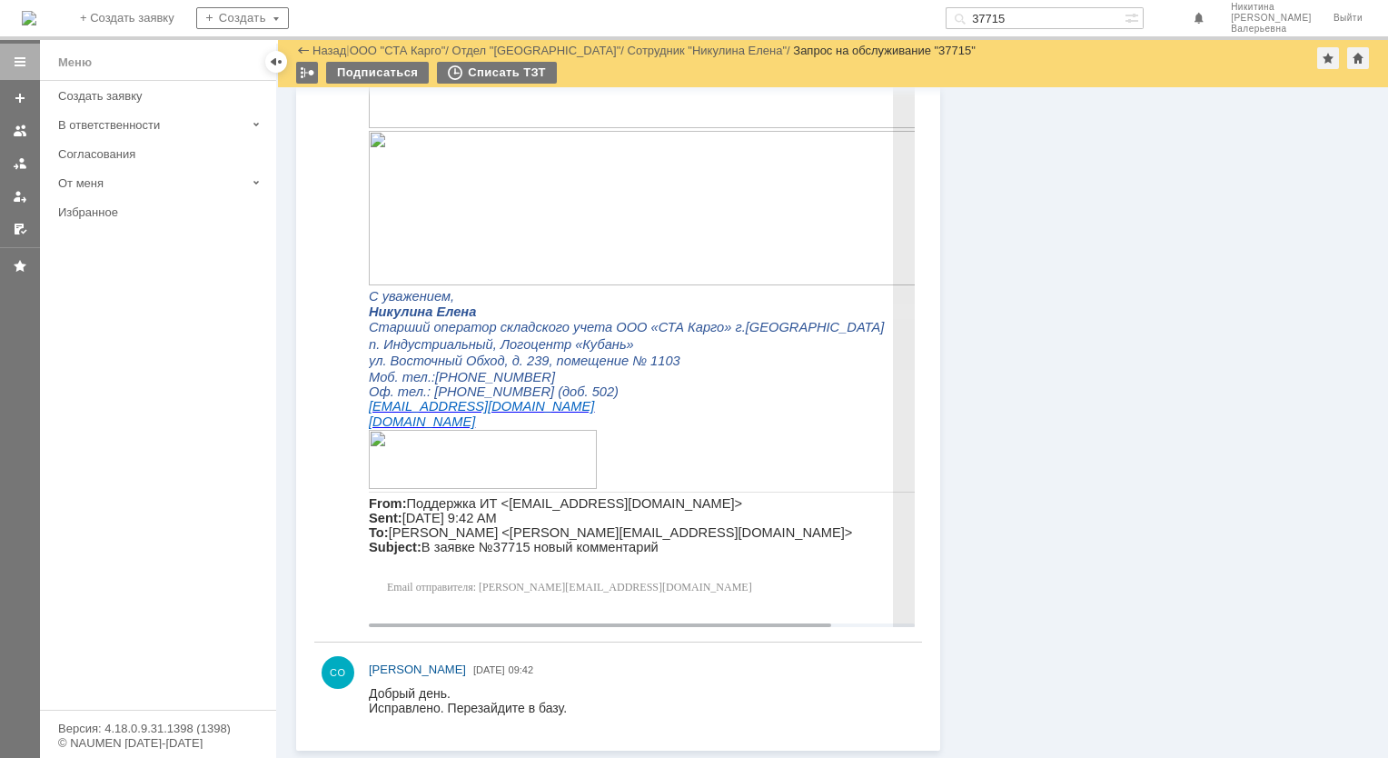
scroll to position [2184, 0]
click at [1030, 16] on input "37715" at bounding box center [1035, 18] width 179 height 22
paste input "04"
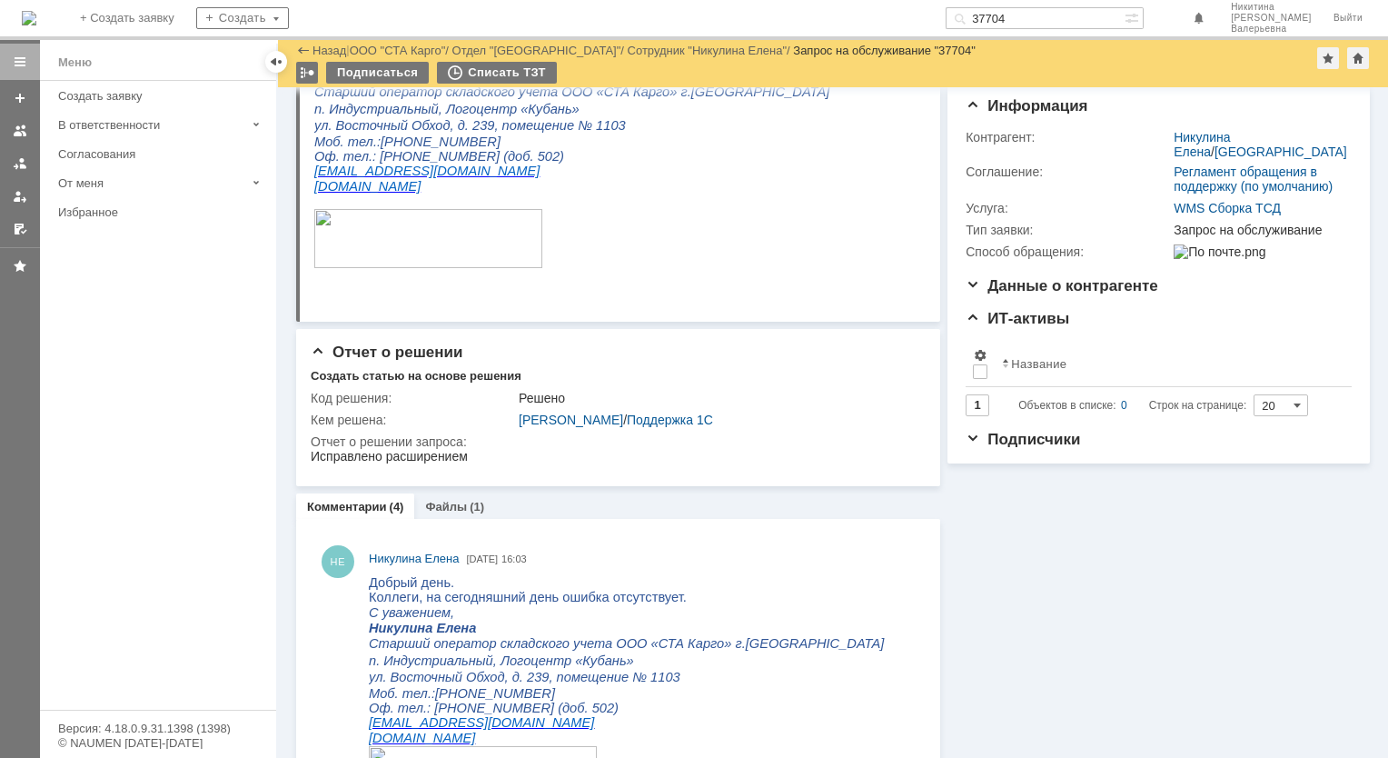
scroll to position [545, 0]
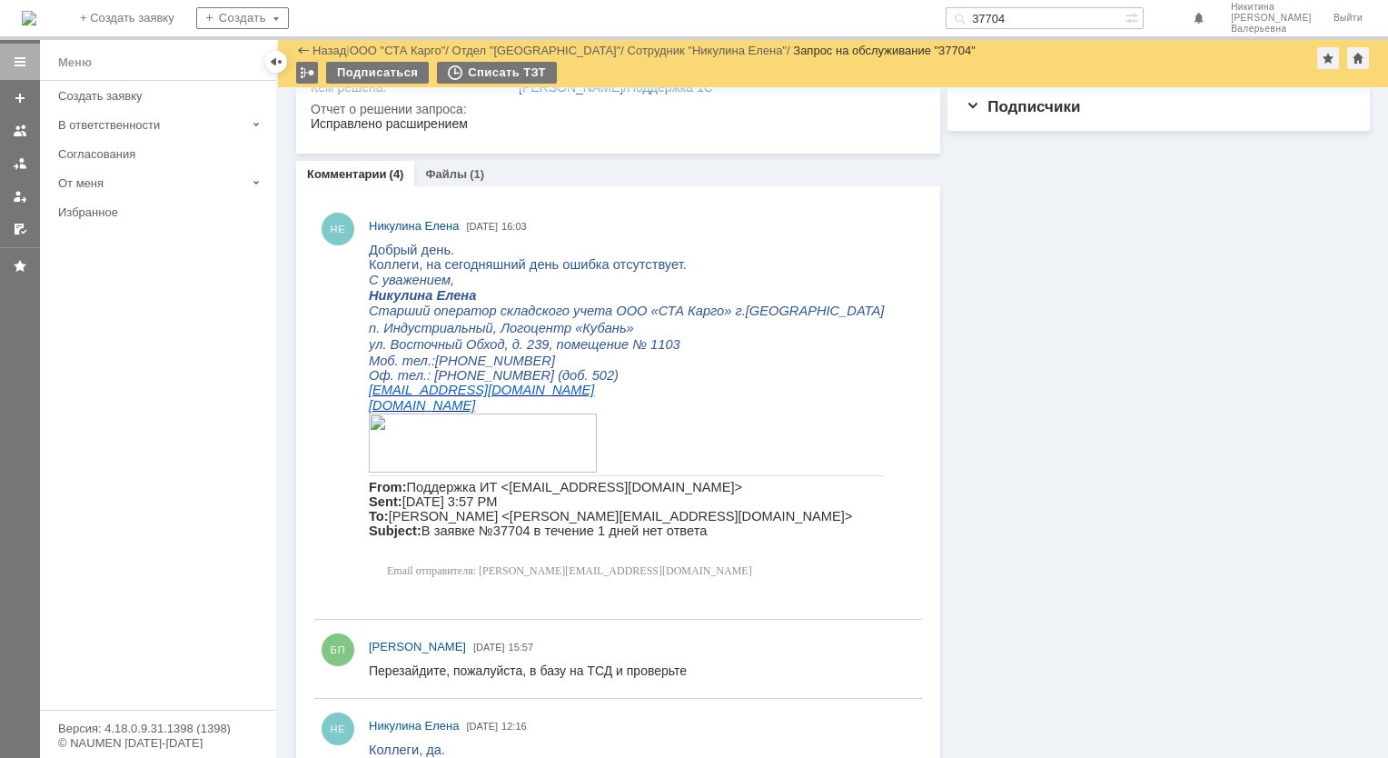
click at [1031, 20] on input "37704" at bounding box center [1035, 18] width 179 height 22
paste input "677"
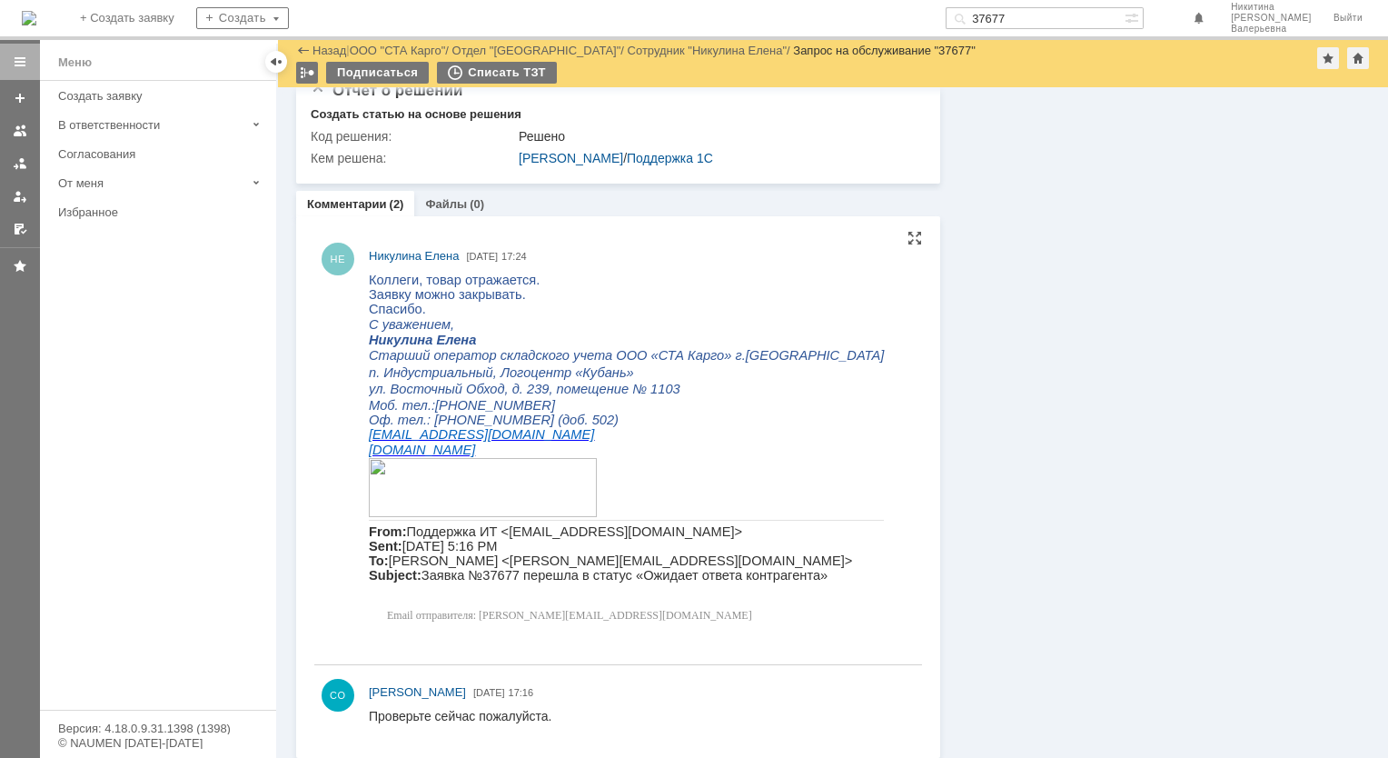
scroll to position [1159, 0]
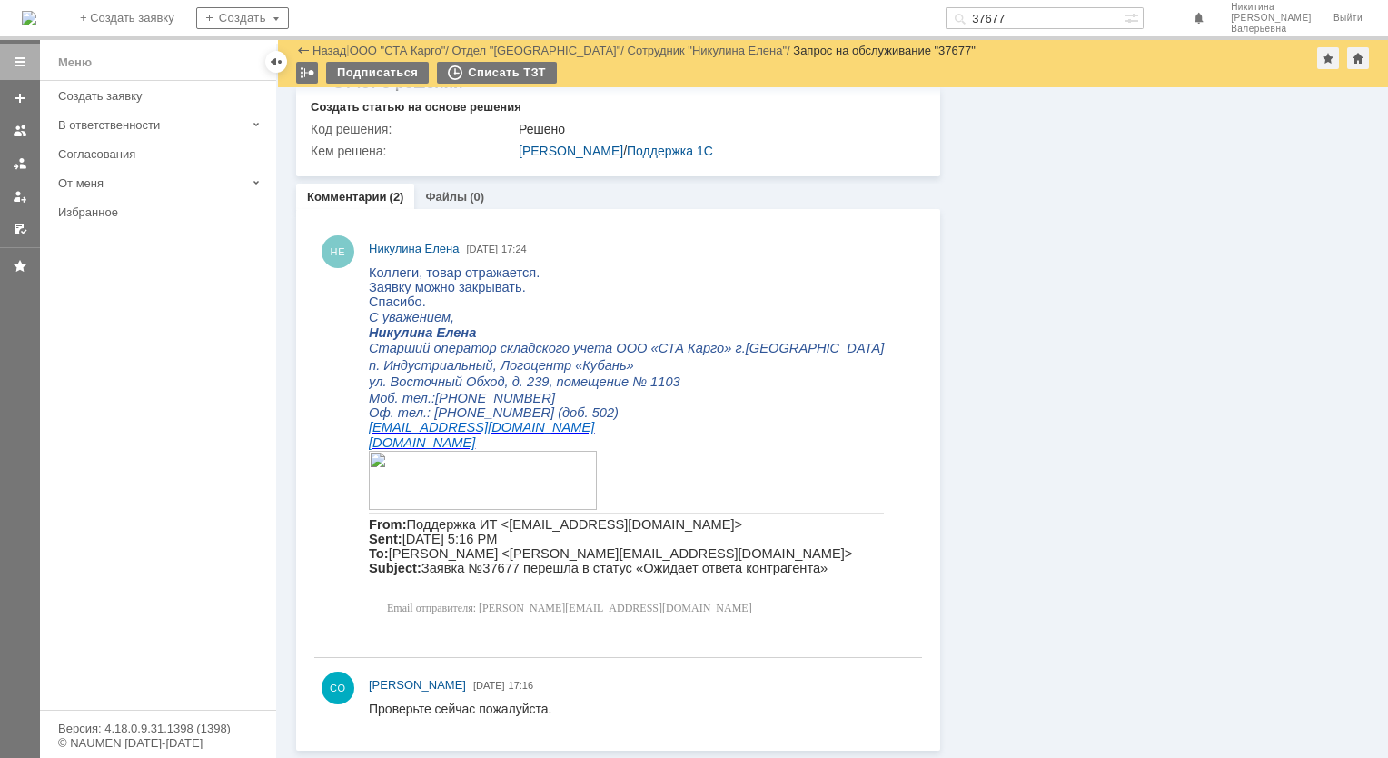
click at [1029, 16] on input "37677" at bounding box center [1035, 18] width 179 height 22
paste input "4"
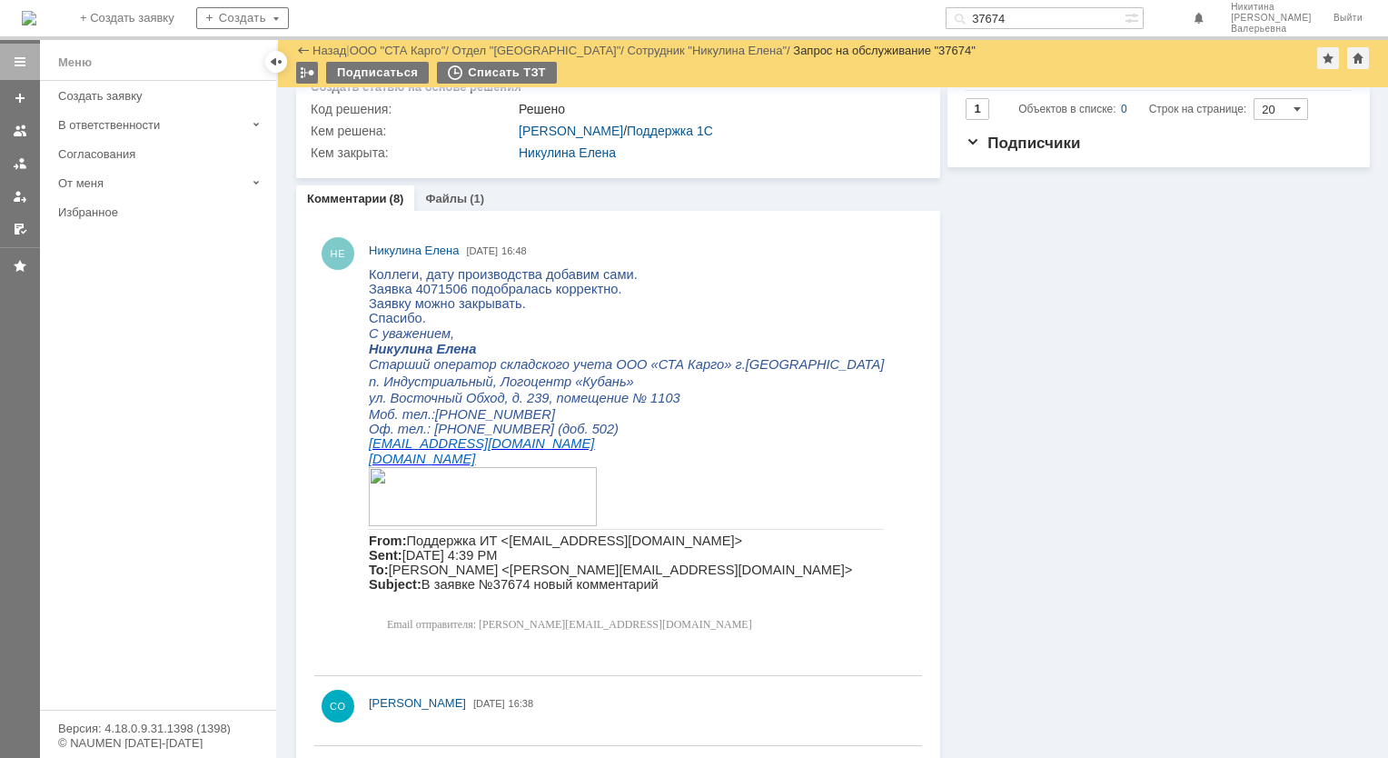
scroll to position [545, 0]
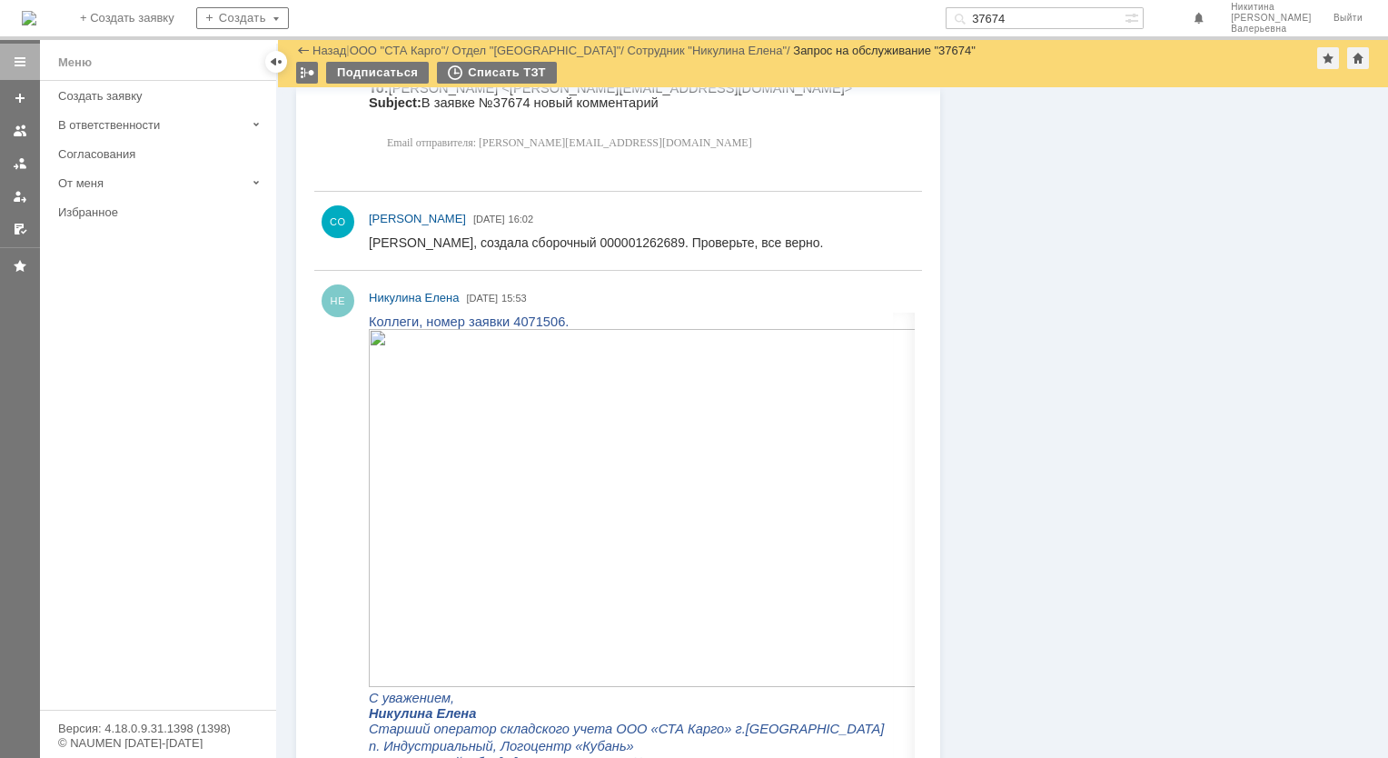
click at [1035, 15] on input "37674" at bounding box center [1035, 18] width 179 height 22
paste input "62"
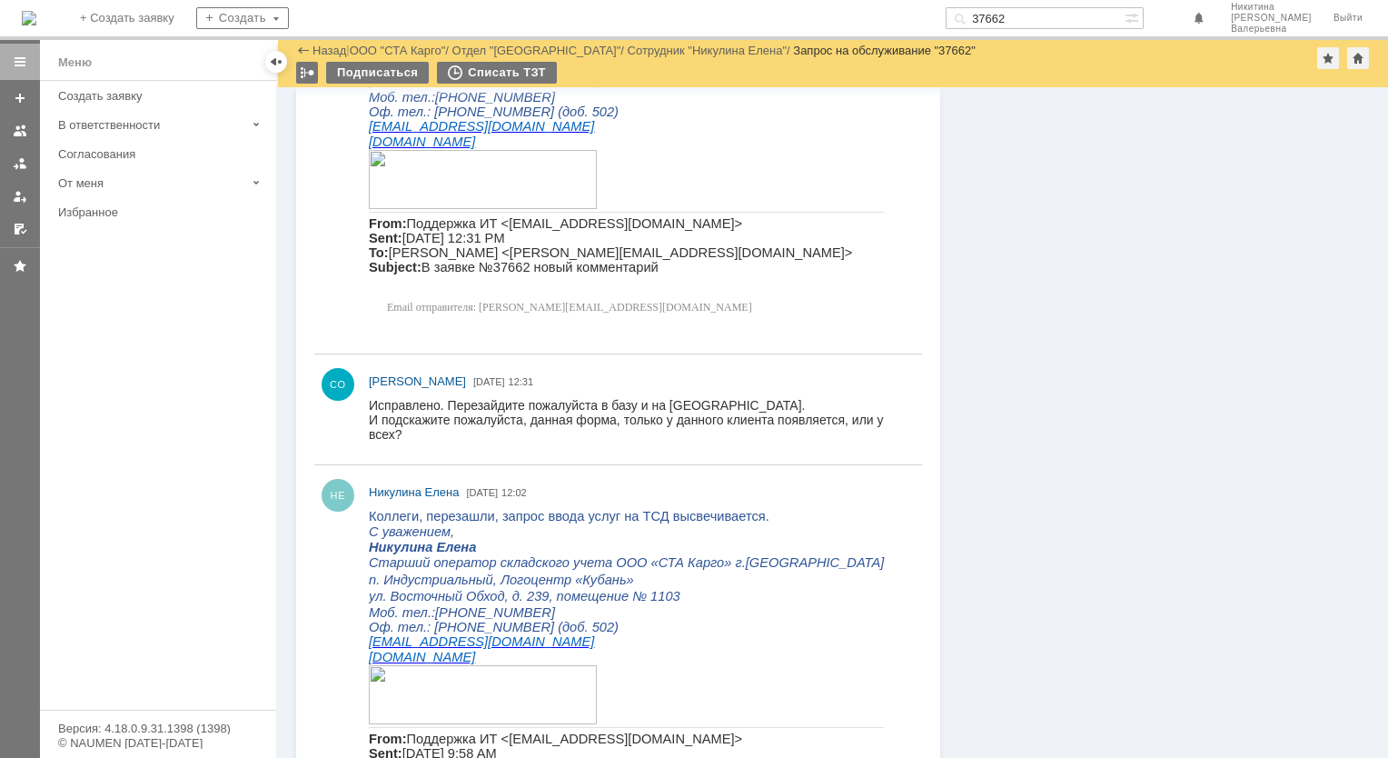
click at [1029, 25] on input "37662" at bounding box center [1035, 18] width 179 height 22
paste input "51"
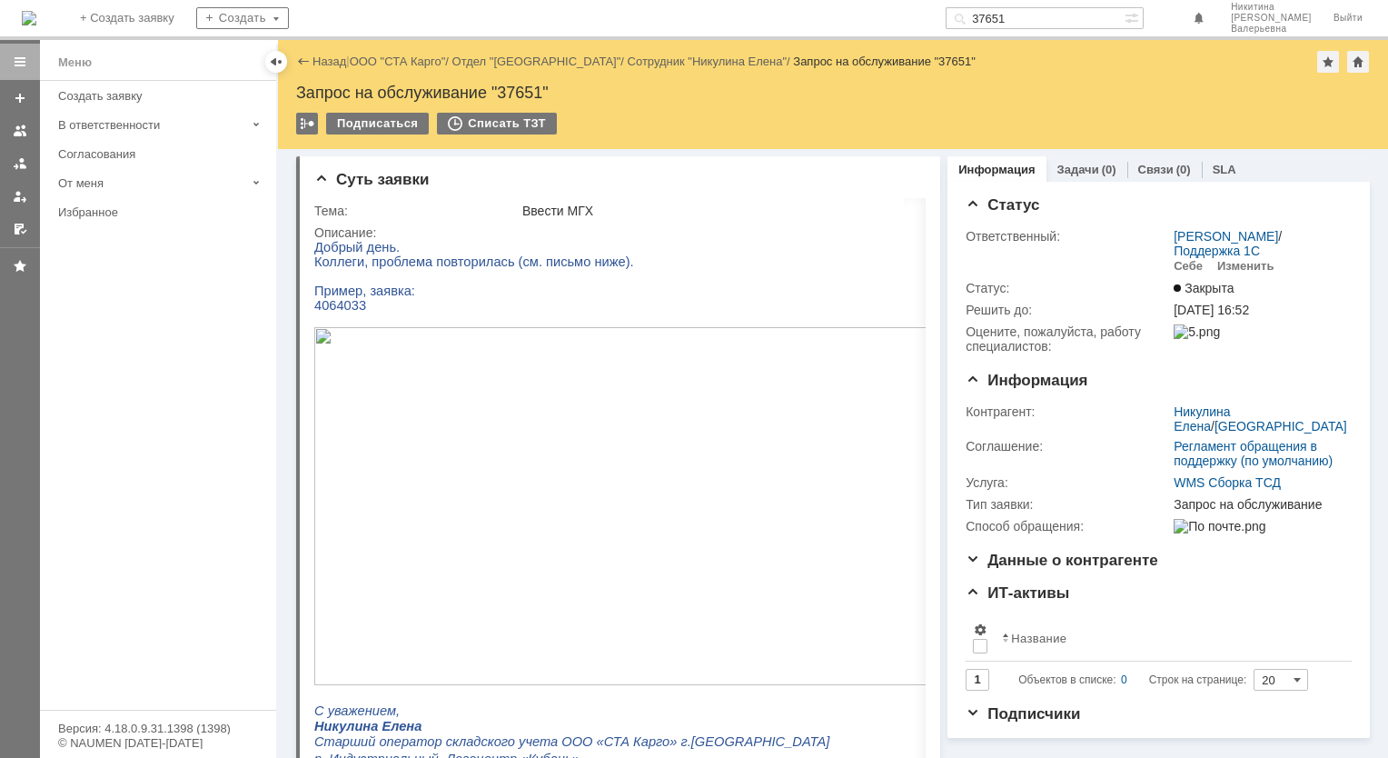
click at [1037, 17] on input "37651" at bounding box center [1035, 18] width 179 height 22
paste input "558"
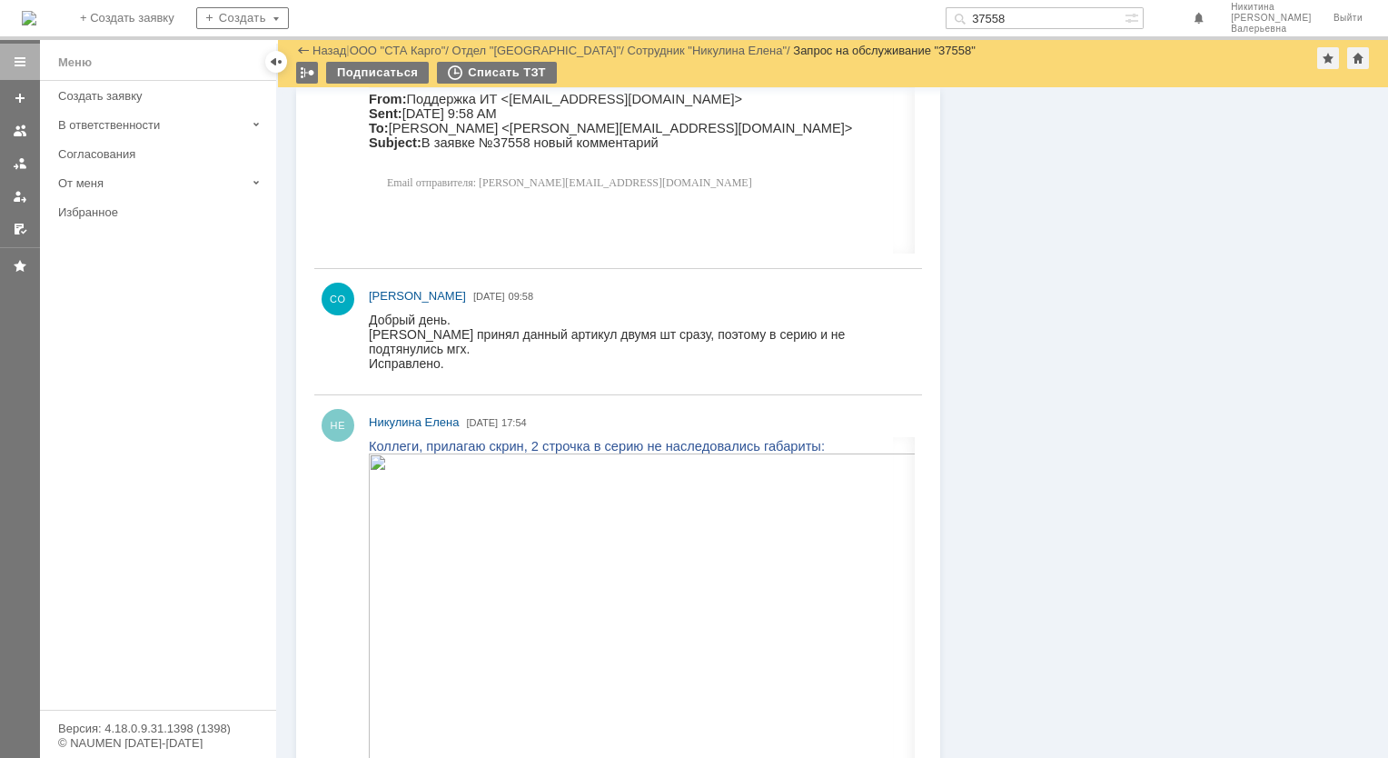
click at [968, 20] on span at bounding box center [957, 18] width 22 height 22
click at [1021, 20] on input "37558" at bounding box center [1035, 18] width 179 height 22
paste input "27"
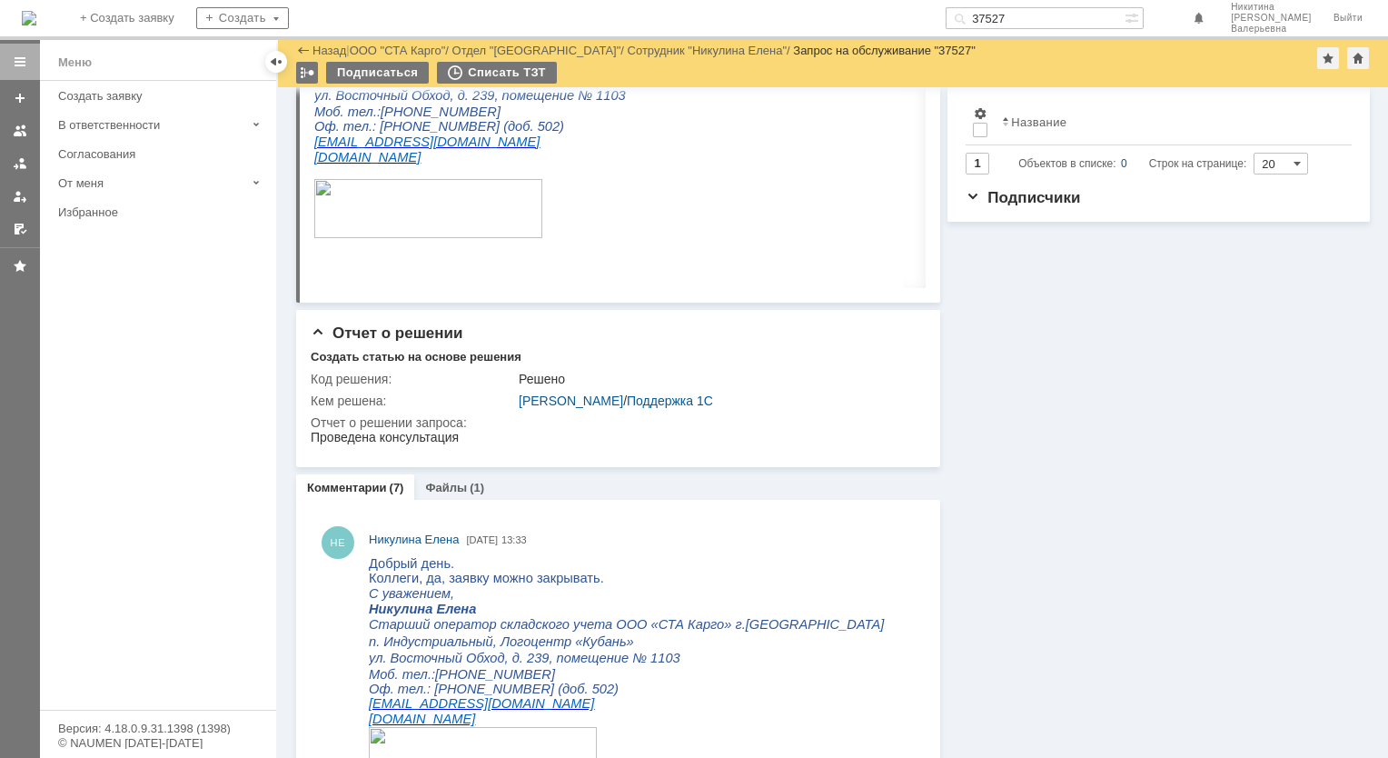
click at [1028, 17] on input "37527" at bounding box center [1035, 18] width 179 height 22
paste input "492"
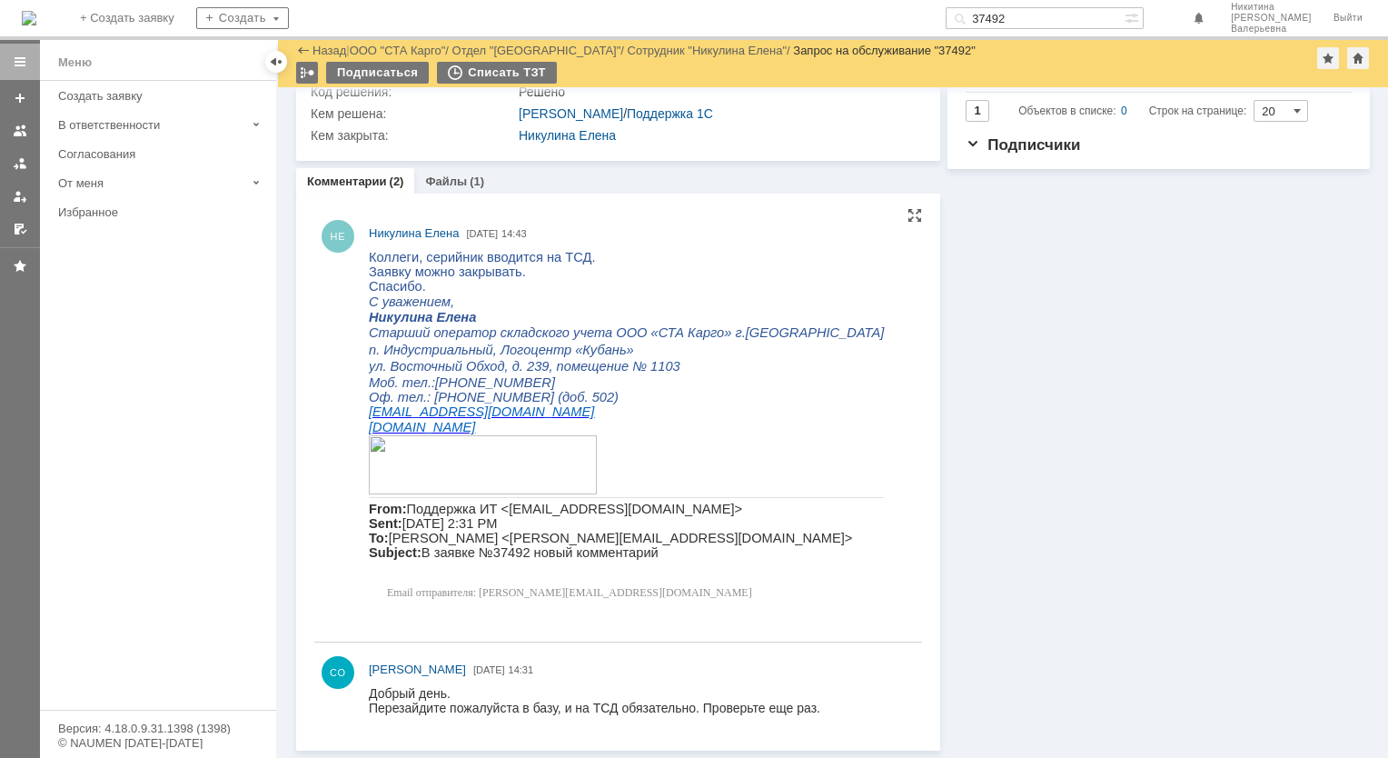
scroll to position [508, 0]
click at [1030, 24] on input "37492" at bounding box center [1035, 18] width 179 height 22
paste input "55"
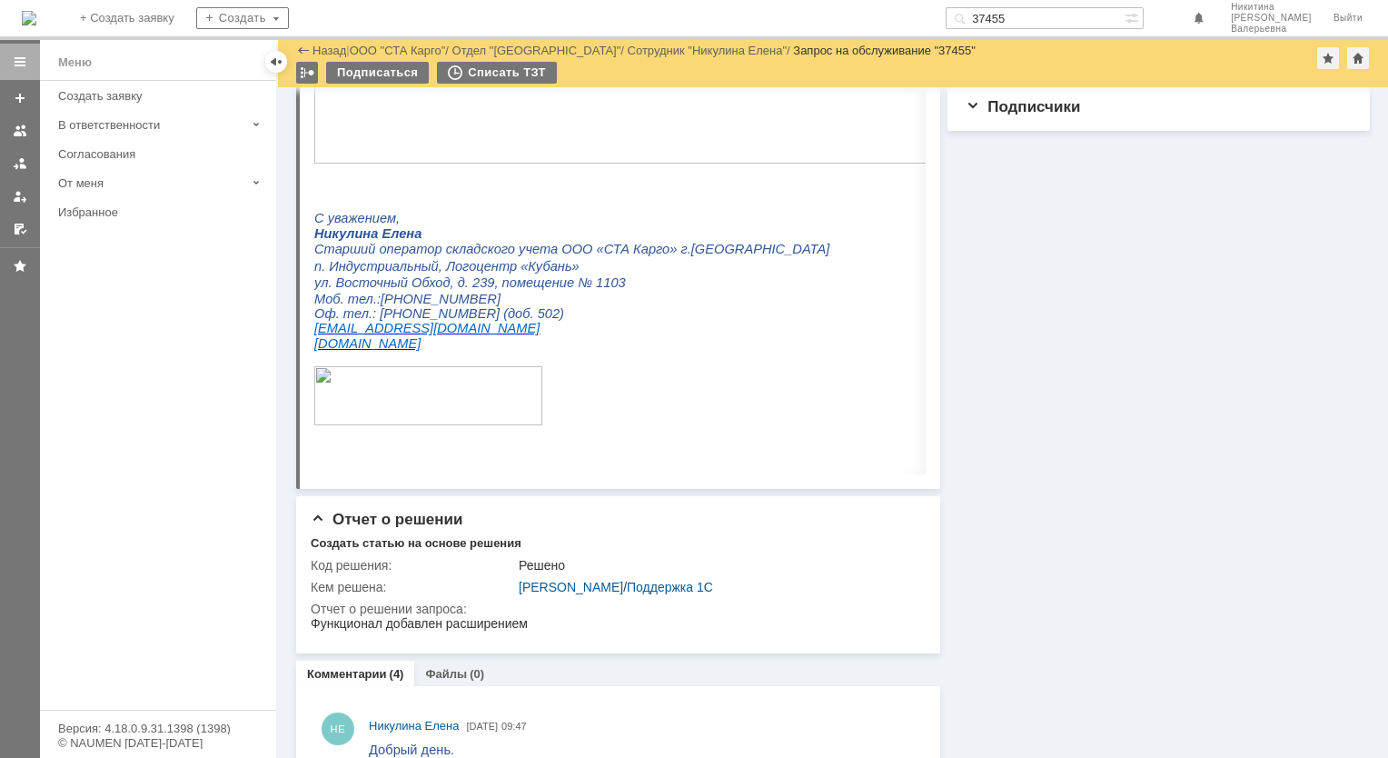
click at [1035, 16] on input "37455" at bounding box center [1035, 18] width 179 height 22
paste input "6919"
type input "36919"
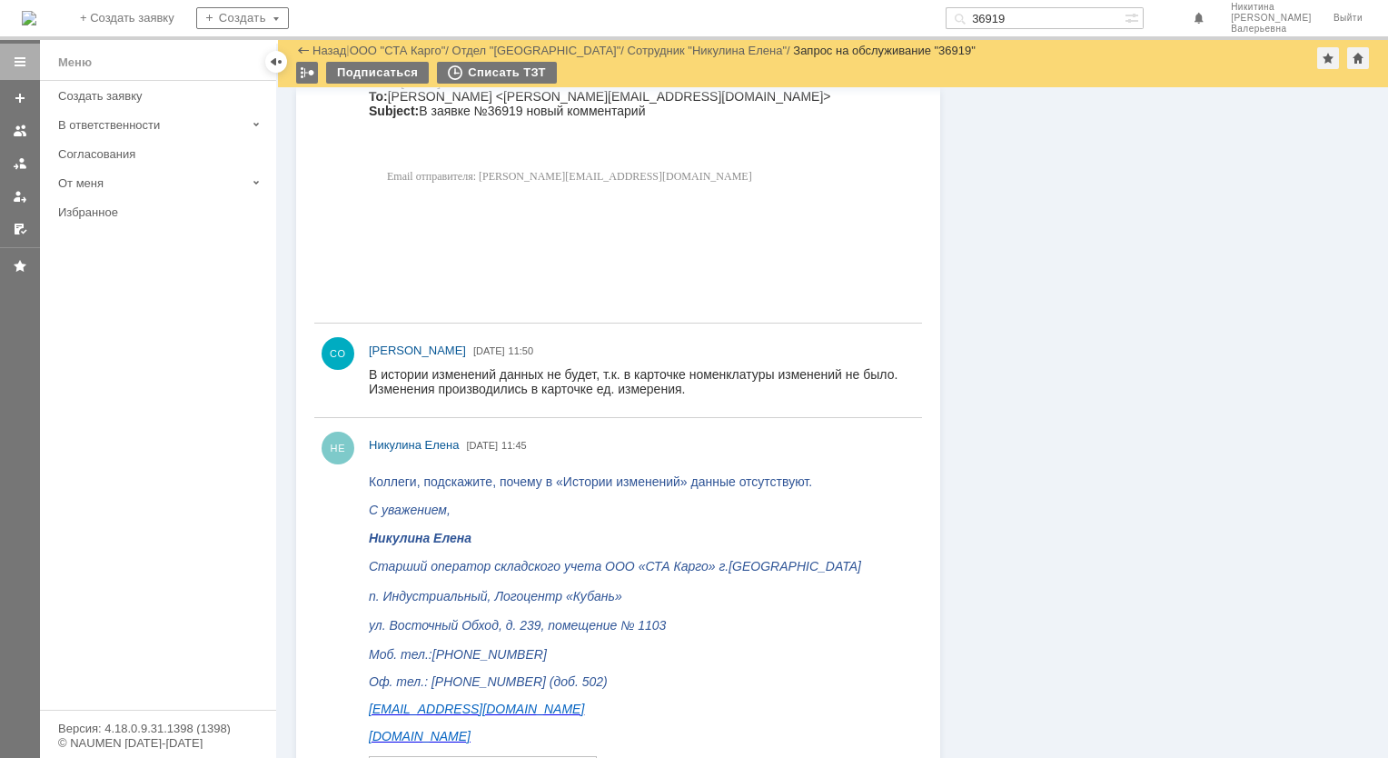
scroll to position [2764, 0]
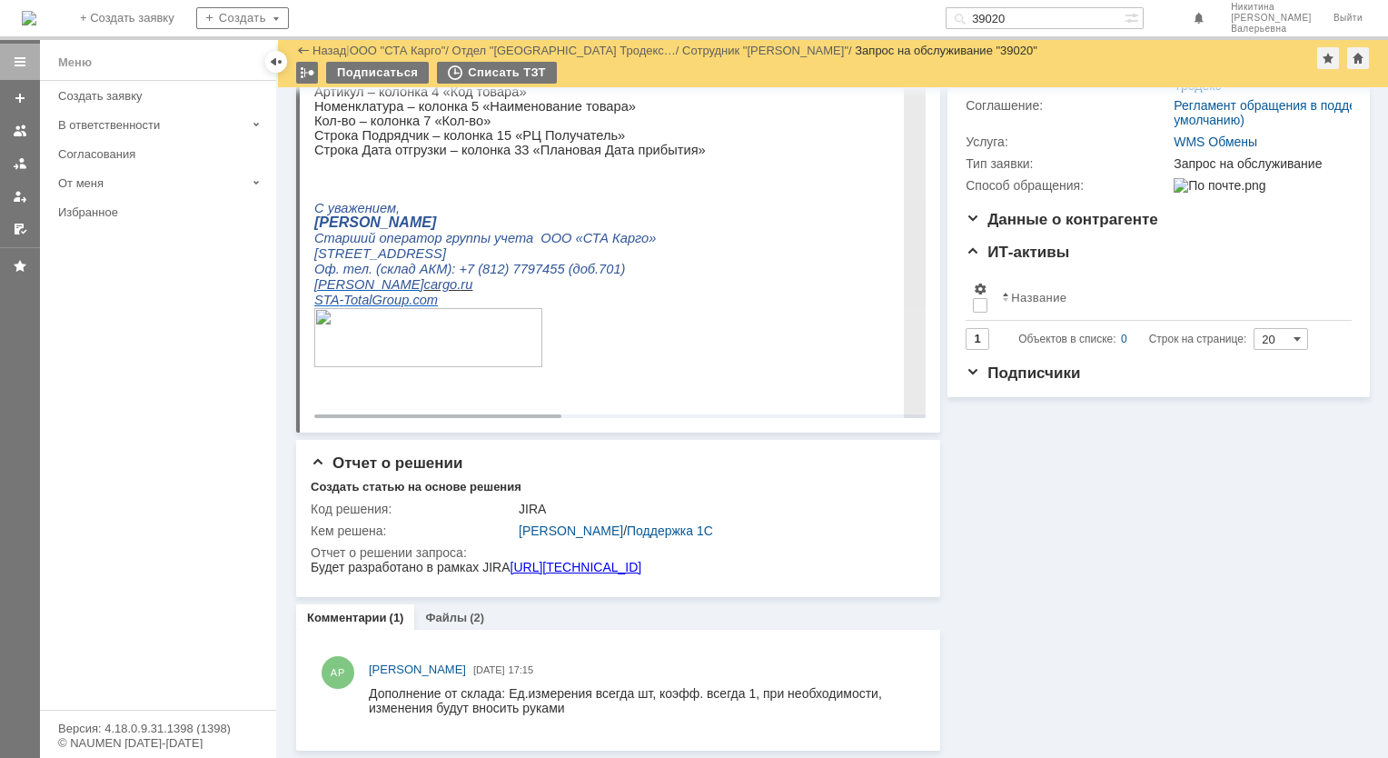
scroll to position [280, 0]
drag, startPoint x: 1101, startPoint y: 9, endPoint x: 847, endPoint y: 5, distance: 254.4
click at [908, 17] on div "На домашнюю + Создать заявку Создать 39020 [PERSON_NAME]" at bounding box center [694, 20] width 1388 height 40
paste input "09"
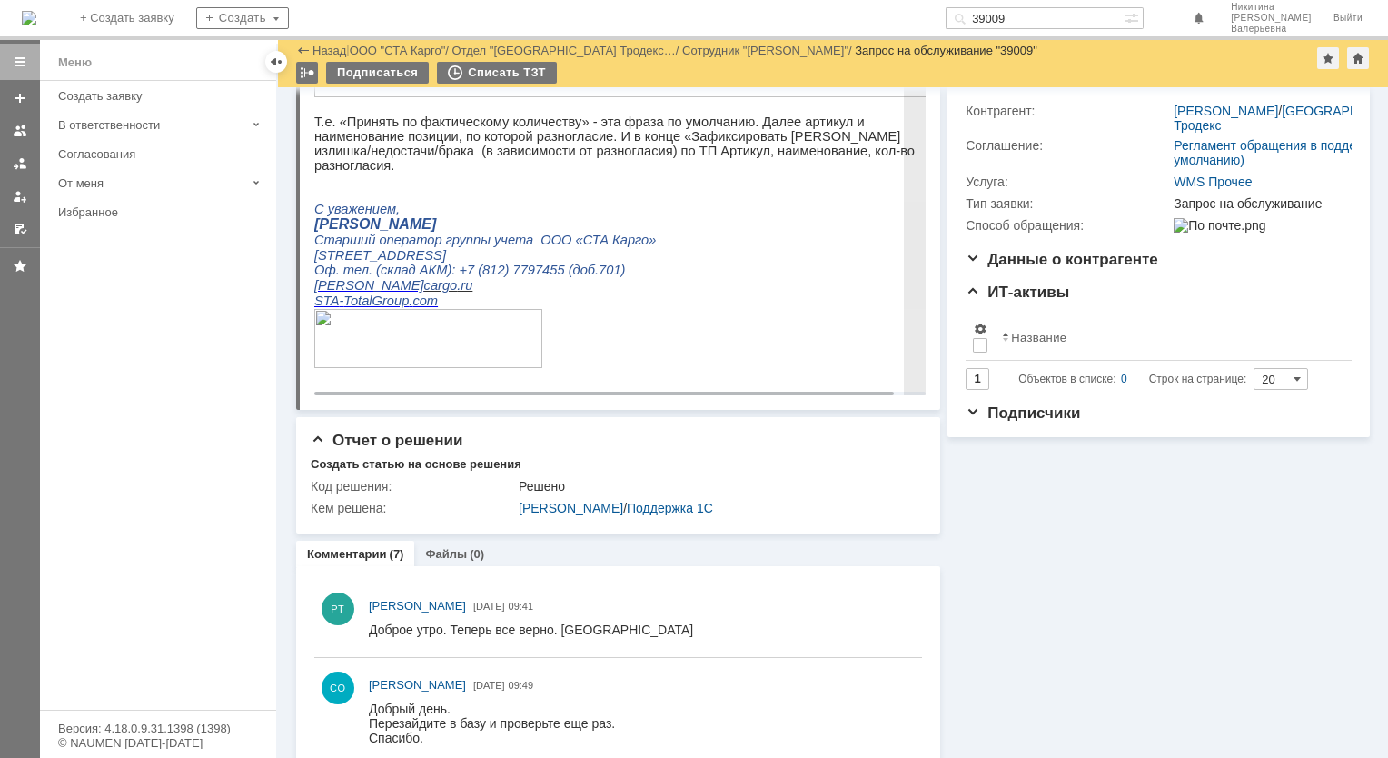
scroll to position [363, 0]
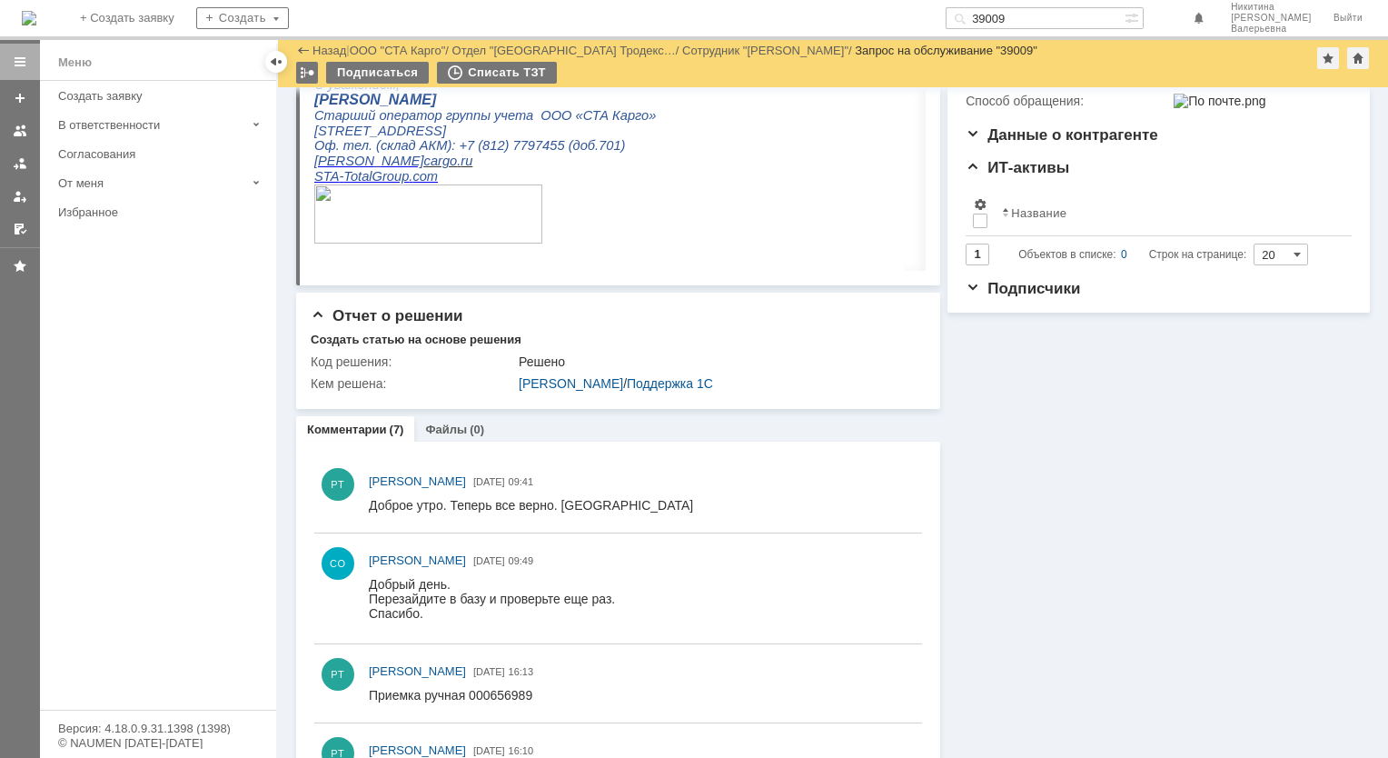
click at [1069, 19] on input "39009" at bounding box center [1035, 18] width 179 height 22
paste input "8985"
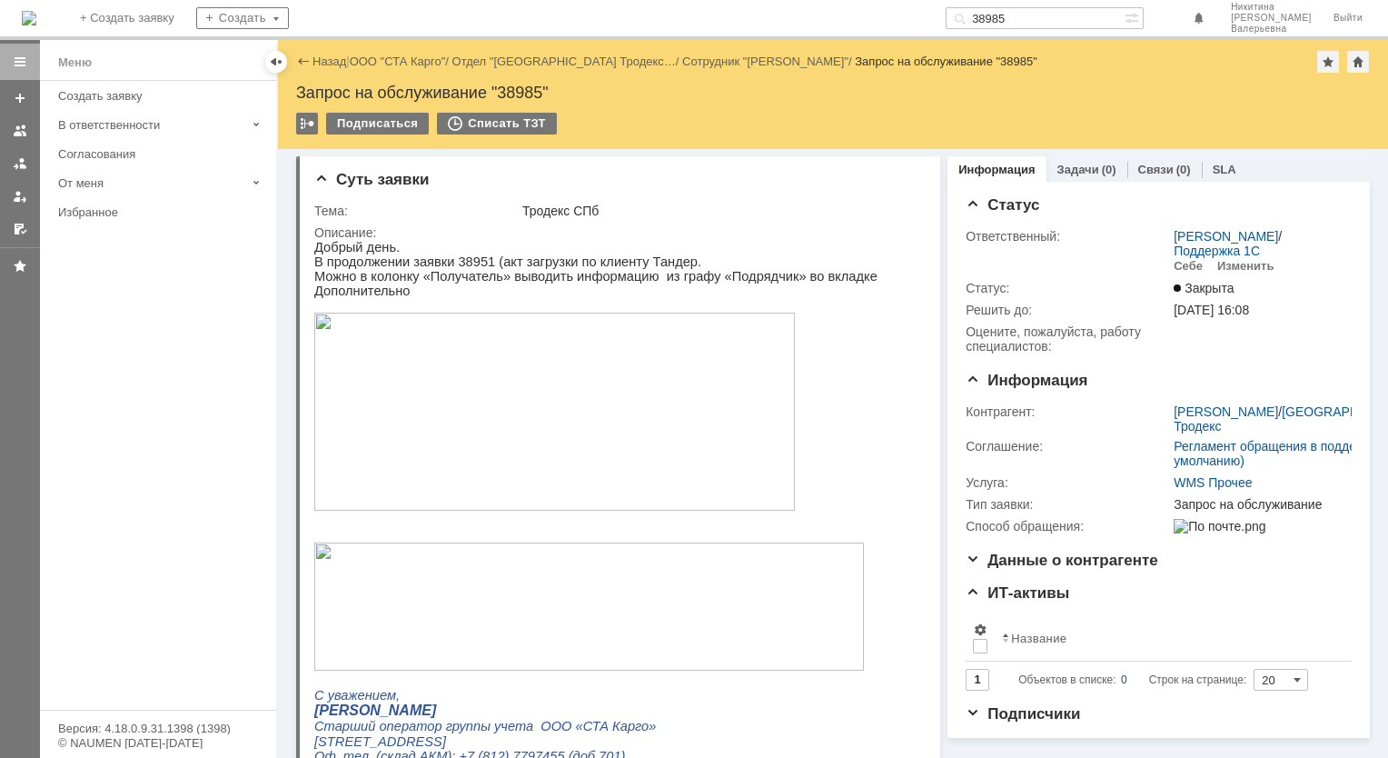
click at [1039, 24] on input "38985" at bounding box center [1035, 18] width 179 height 22
paste input "51"
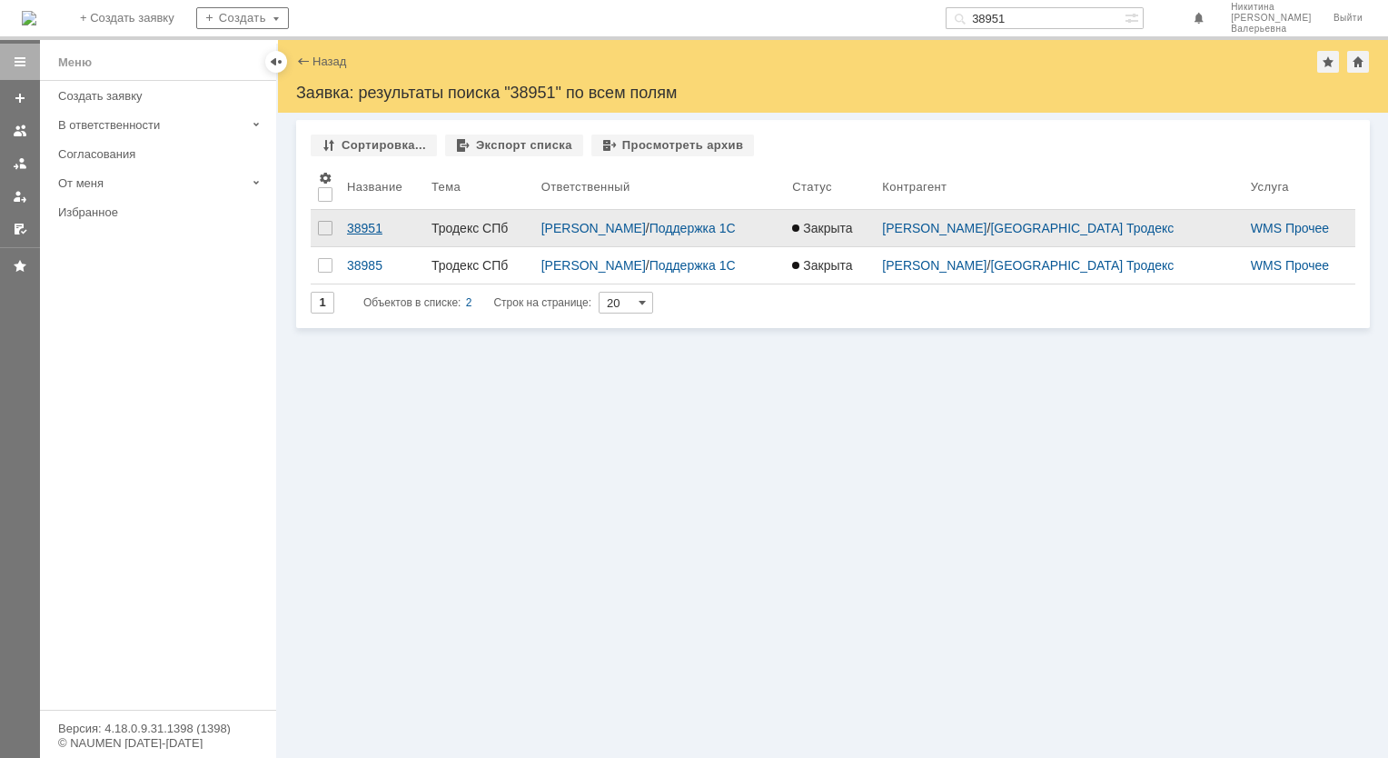
click at [362, 229] on div "38951" at bounding box center [382, 228] width 70 height 15
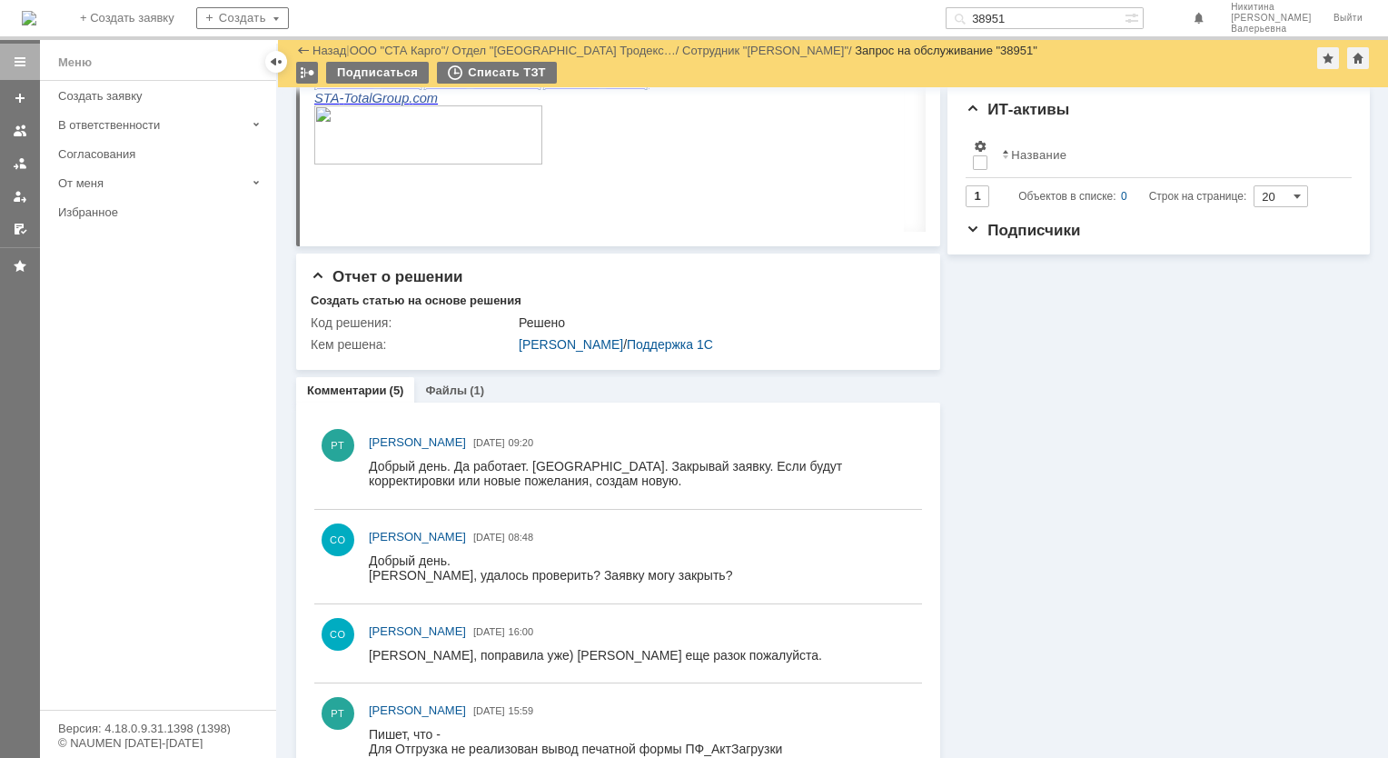
scroll to position [454, 0]
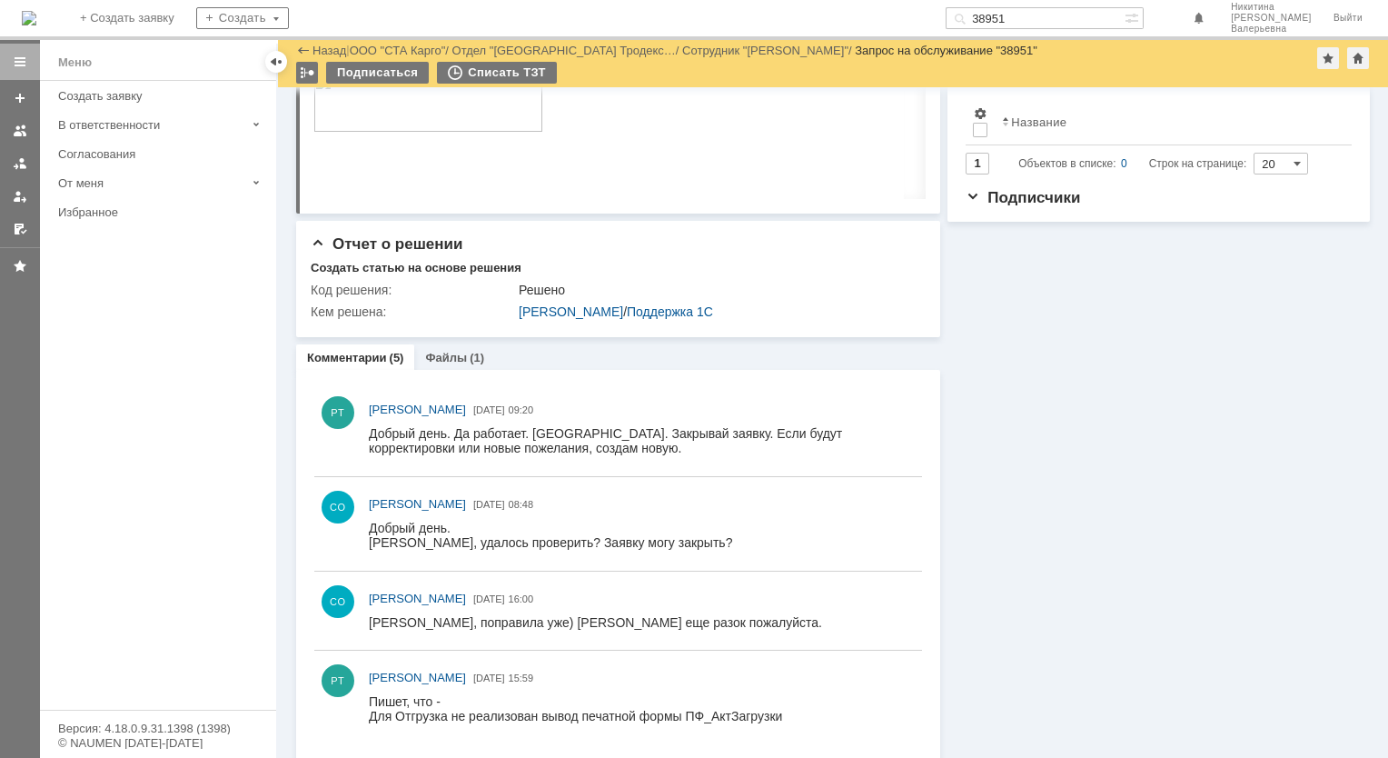
click at [1029, 20] on input "38951" at bounding box center [1035, 18] width 179 height 22
paste input "2"
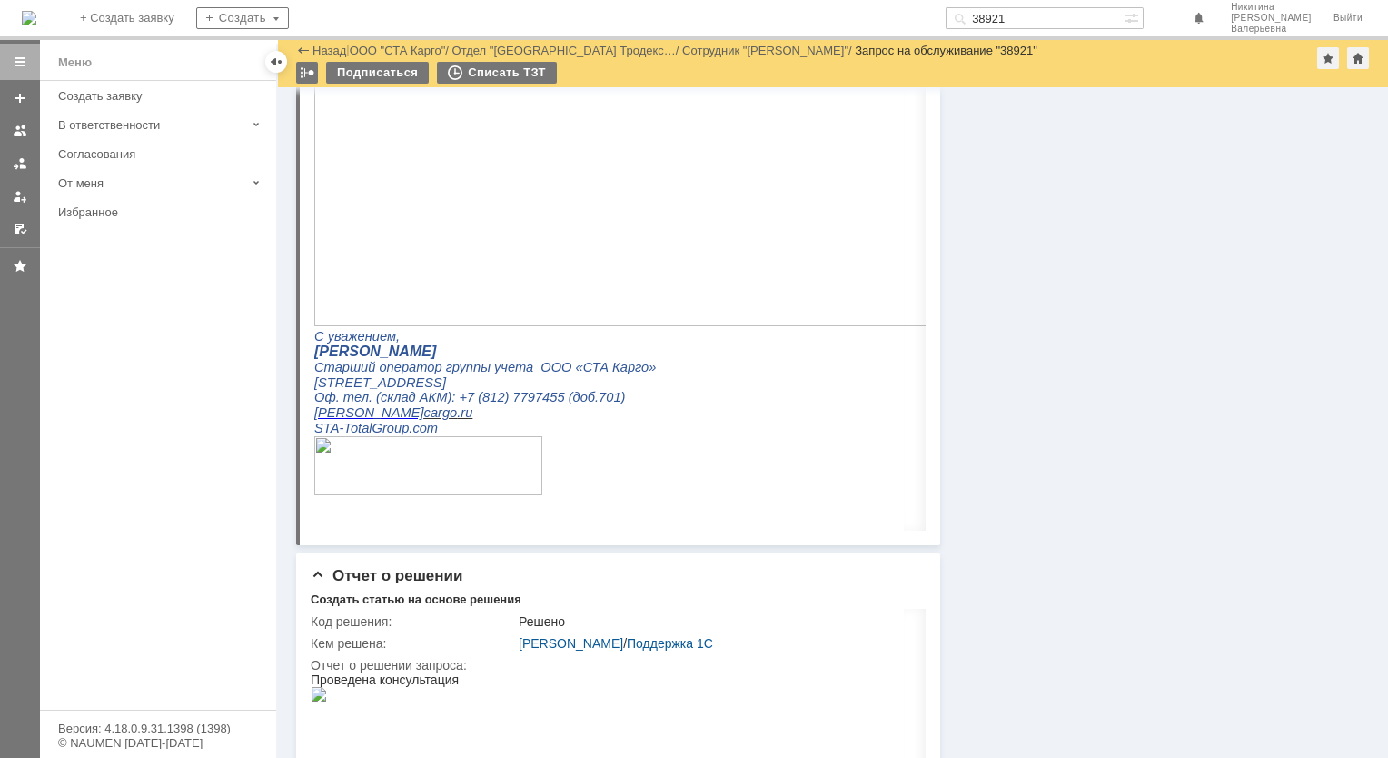
scroll to position [909, 0]
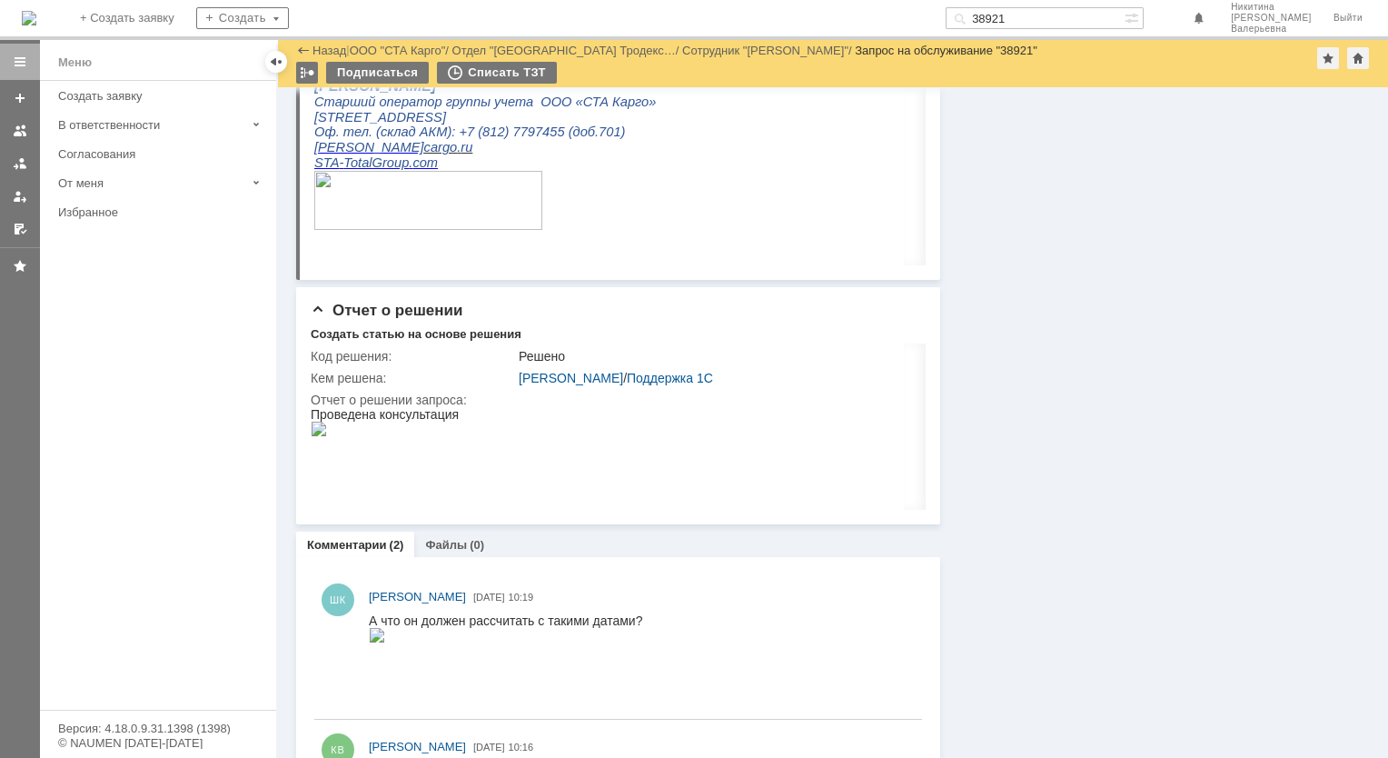
click at [1020, 21] on input "38921" at bounding box center [1035, 18] width 179 height 22
paste input "02"
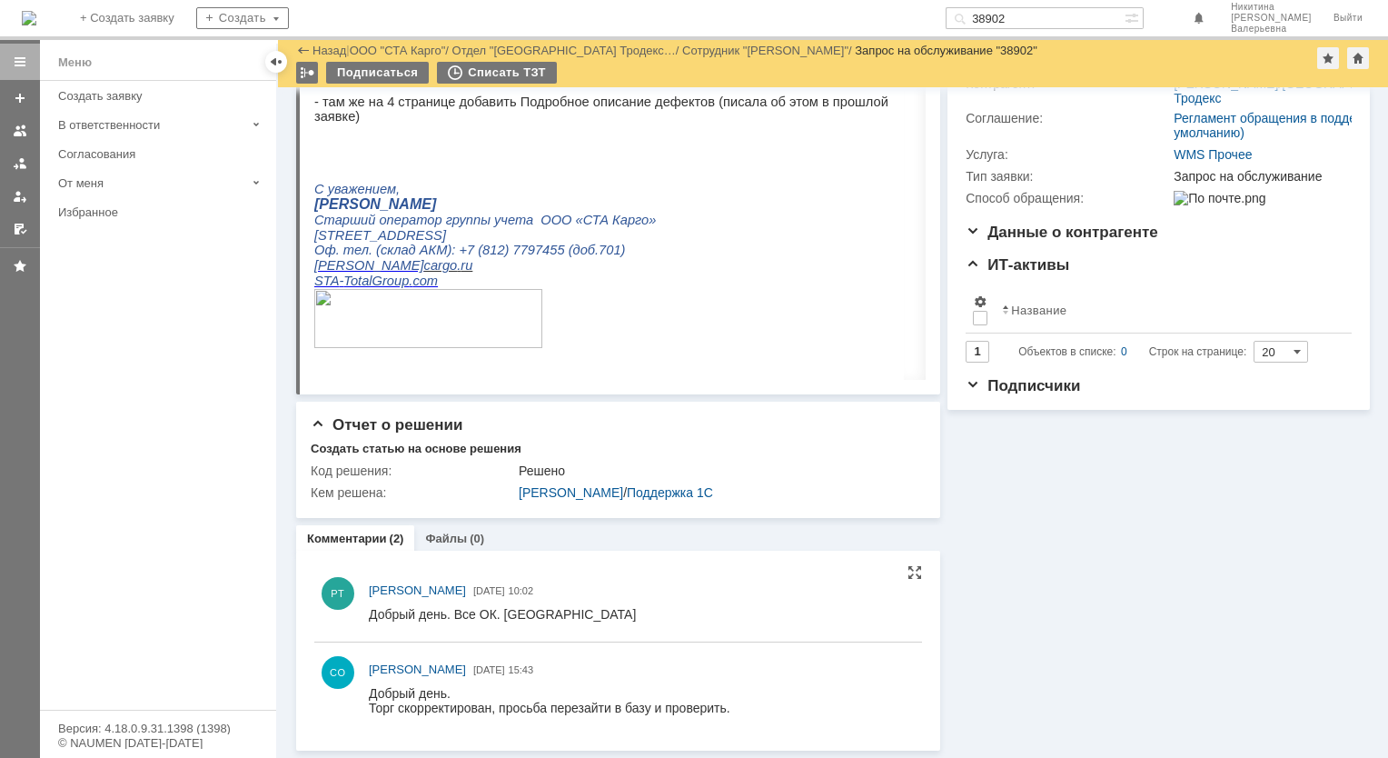
scroll to position [84, 0]
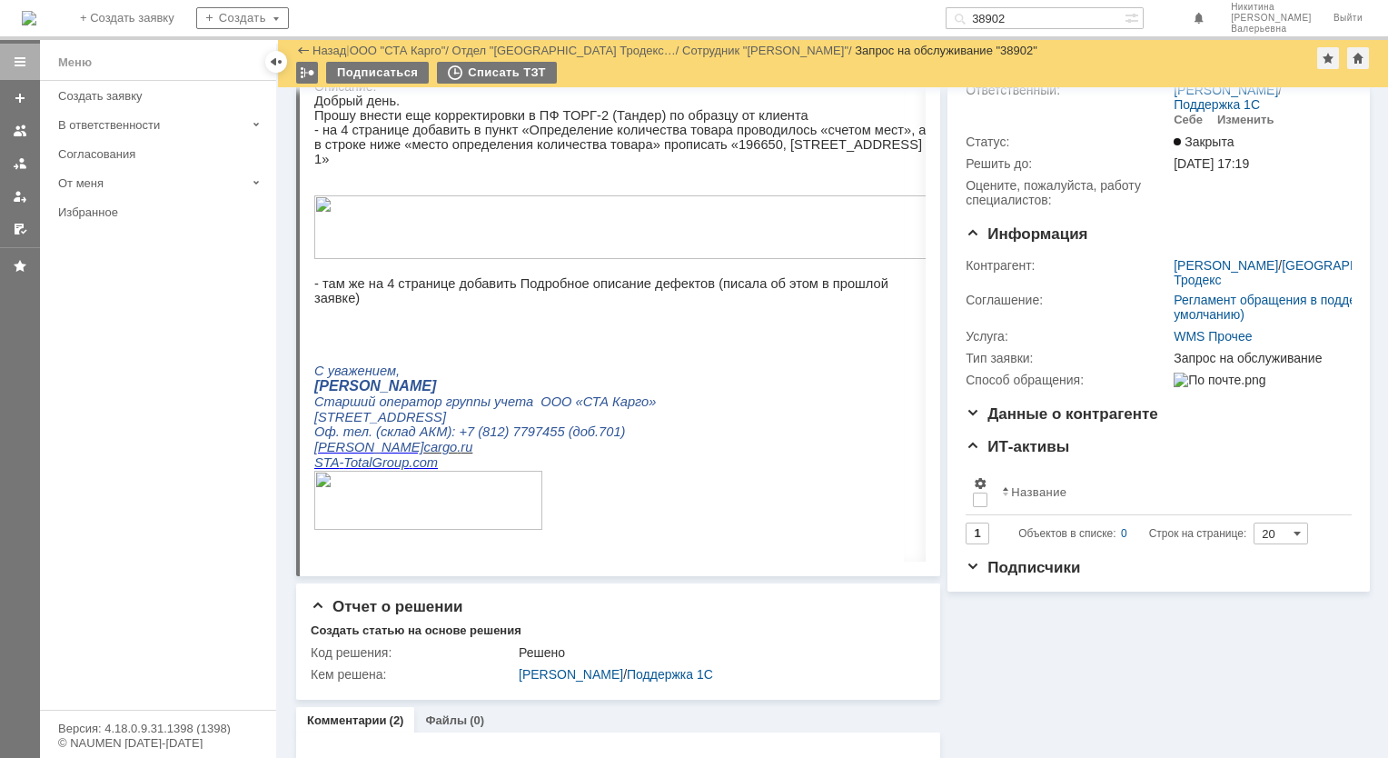
click at [1036, 17] on input "38902" at bounding box center [1035, 18] width 179 height 22
paste input "899"
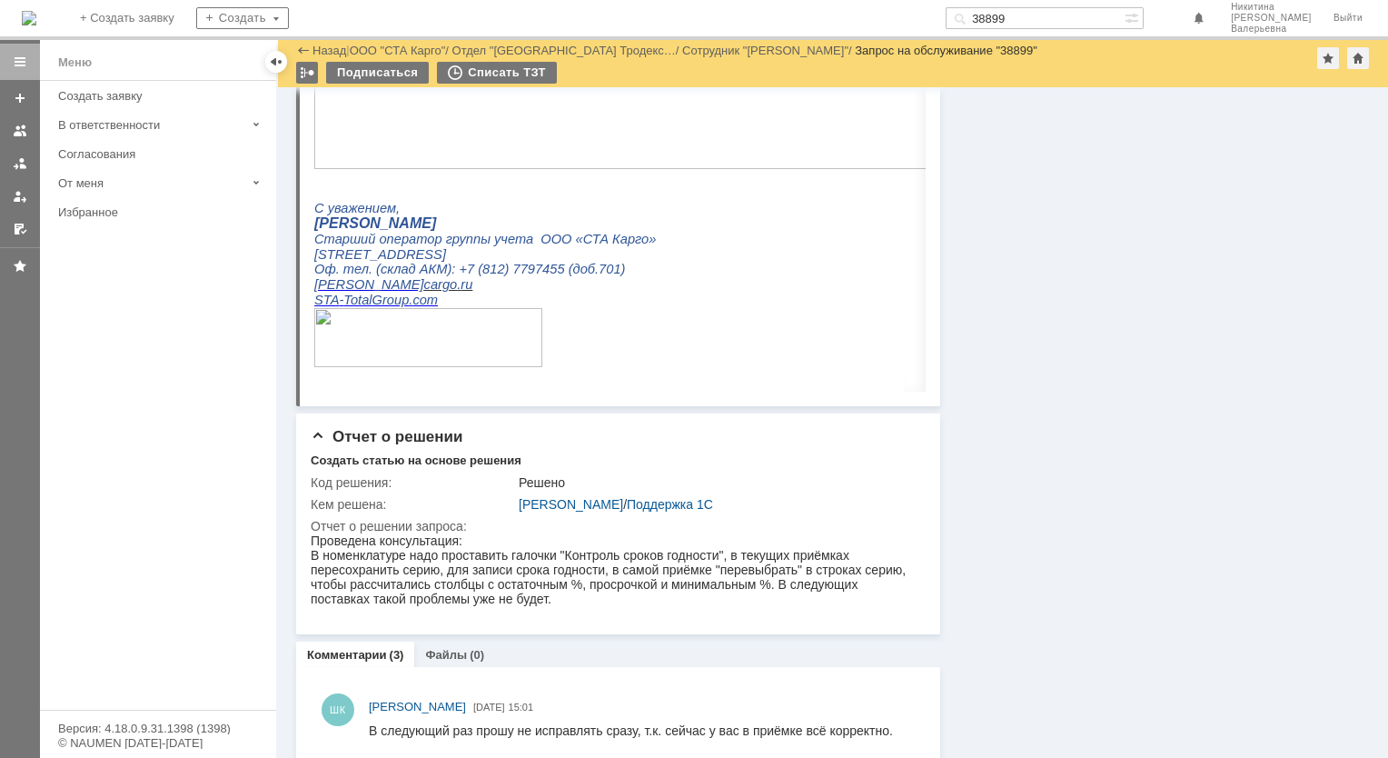
scroll to position [818, 0]
click at [1027, 23] on input "38899" at bounding box center [1035, 18] width 179 height 22
paste input "61"
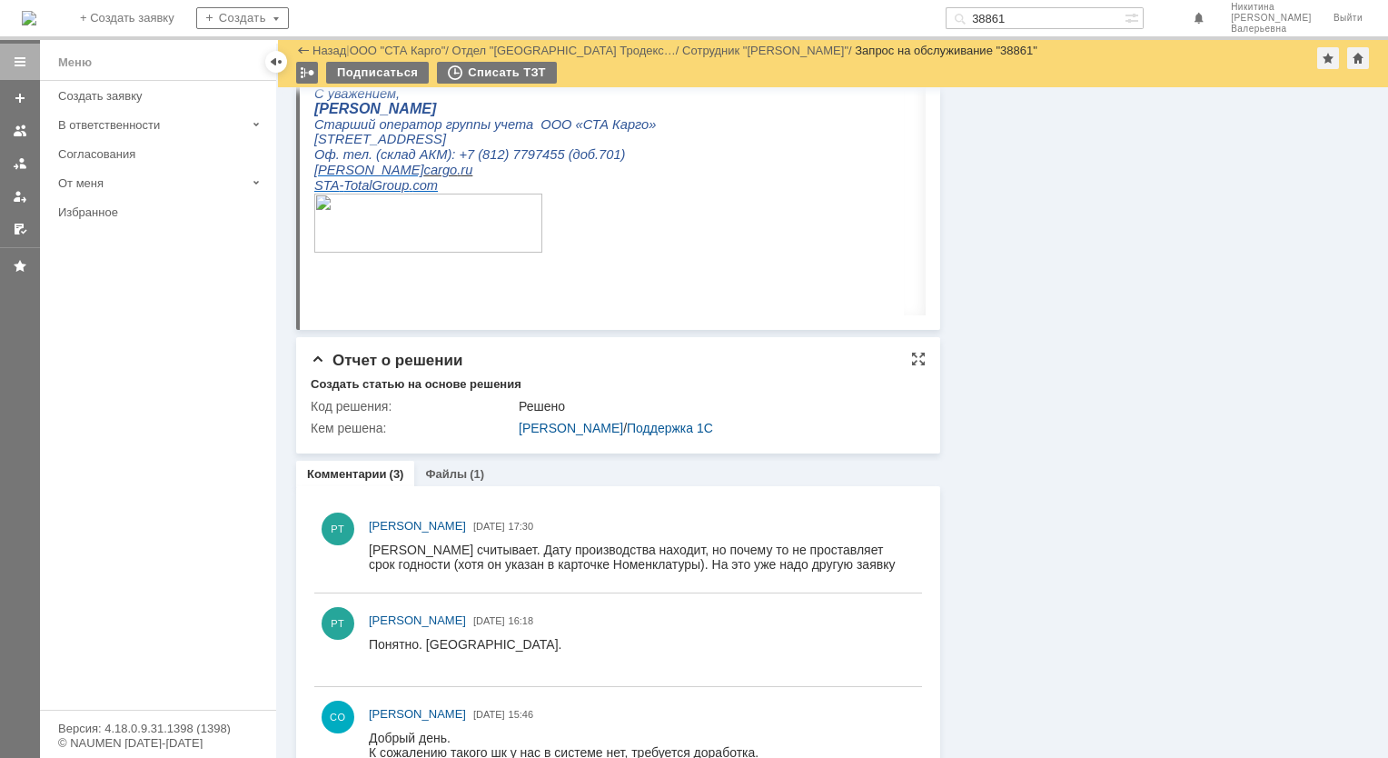
scroll to position [1701, 0]
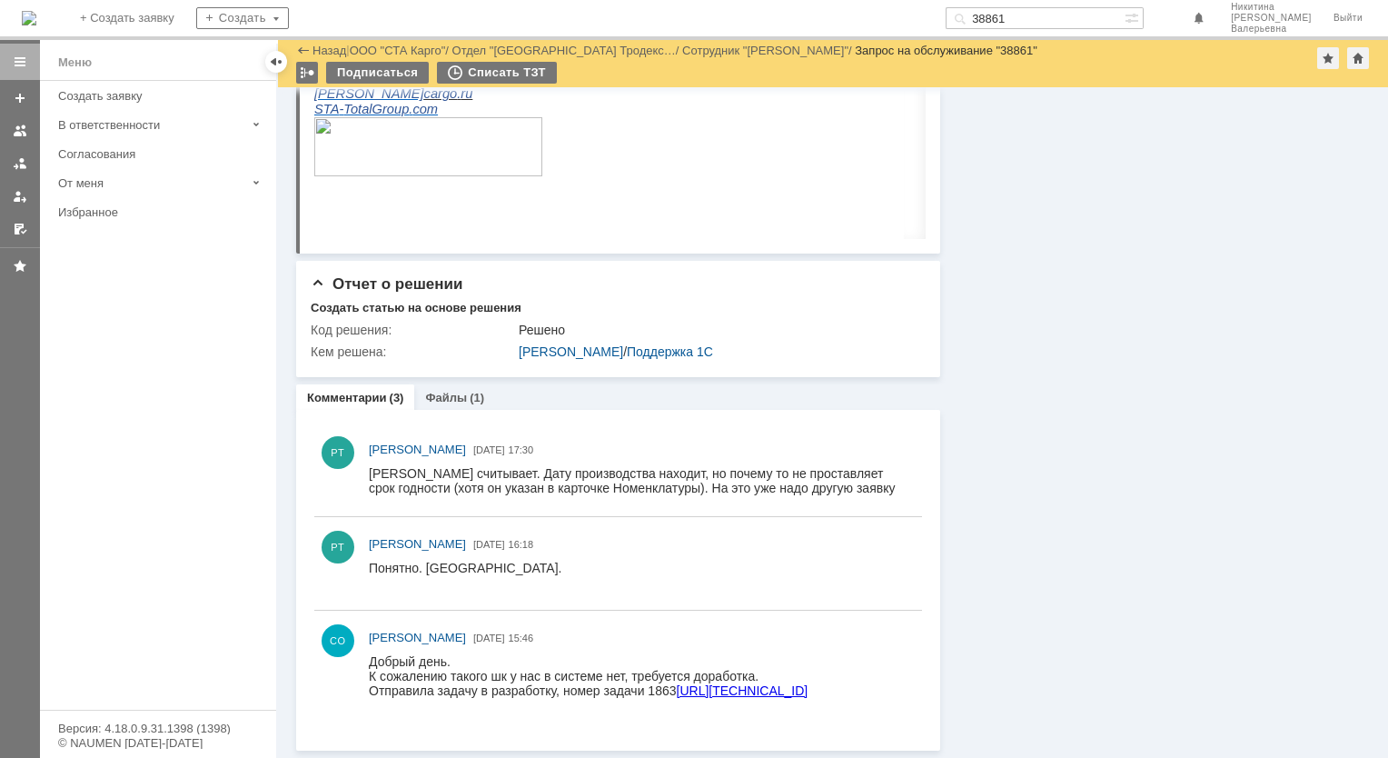
click at [1039, 16] on input "38861" at bounding box center [1035, 18] width 179 height 22
paste input "58"
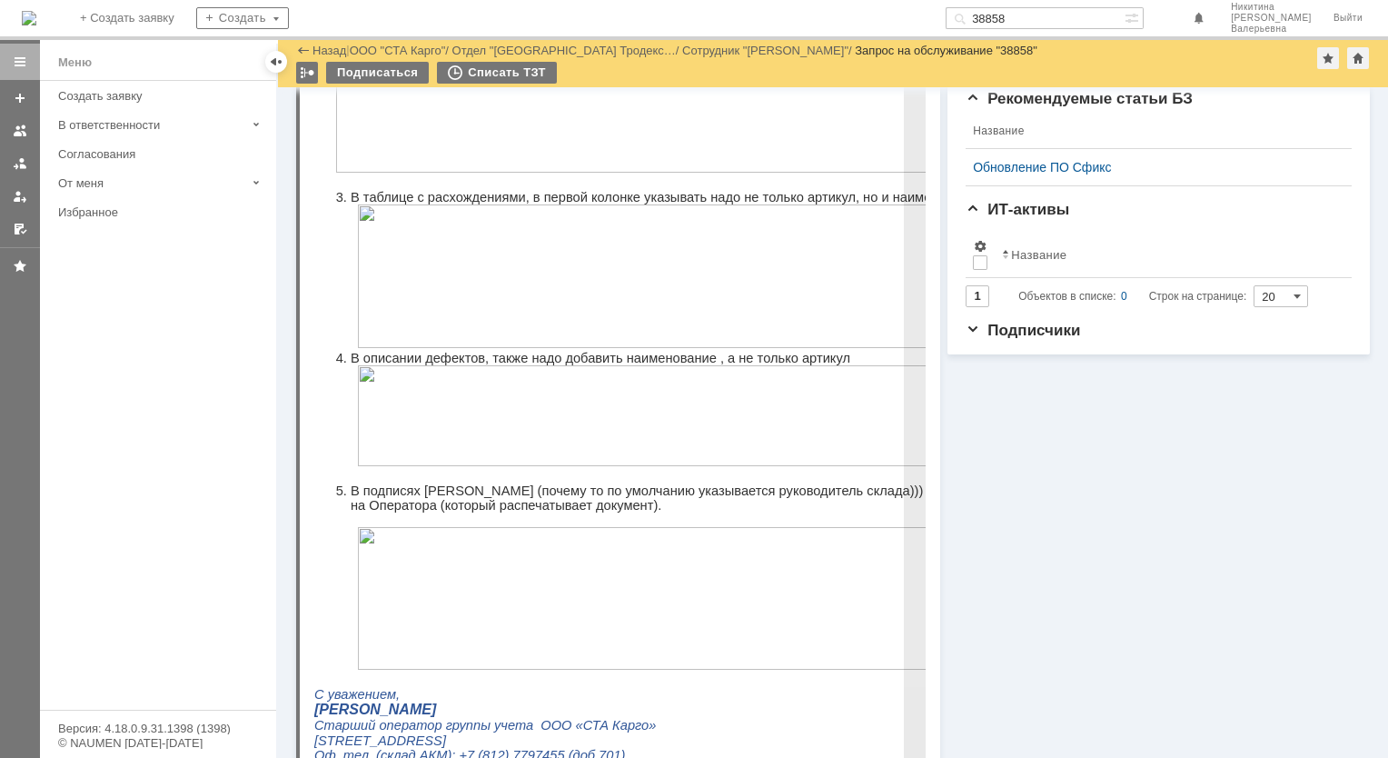
scroll to position [858, 0]
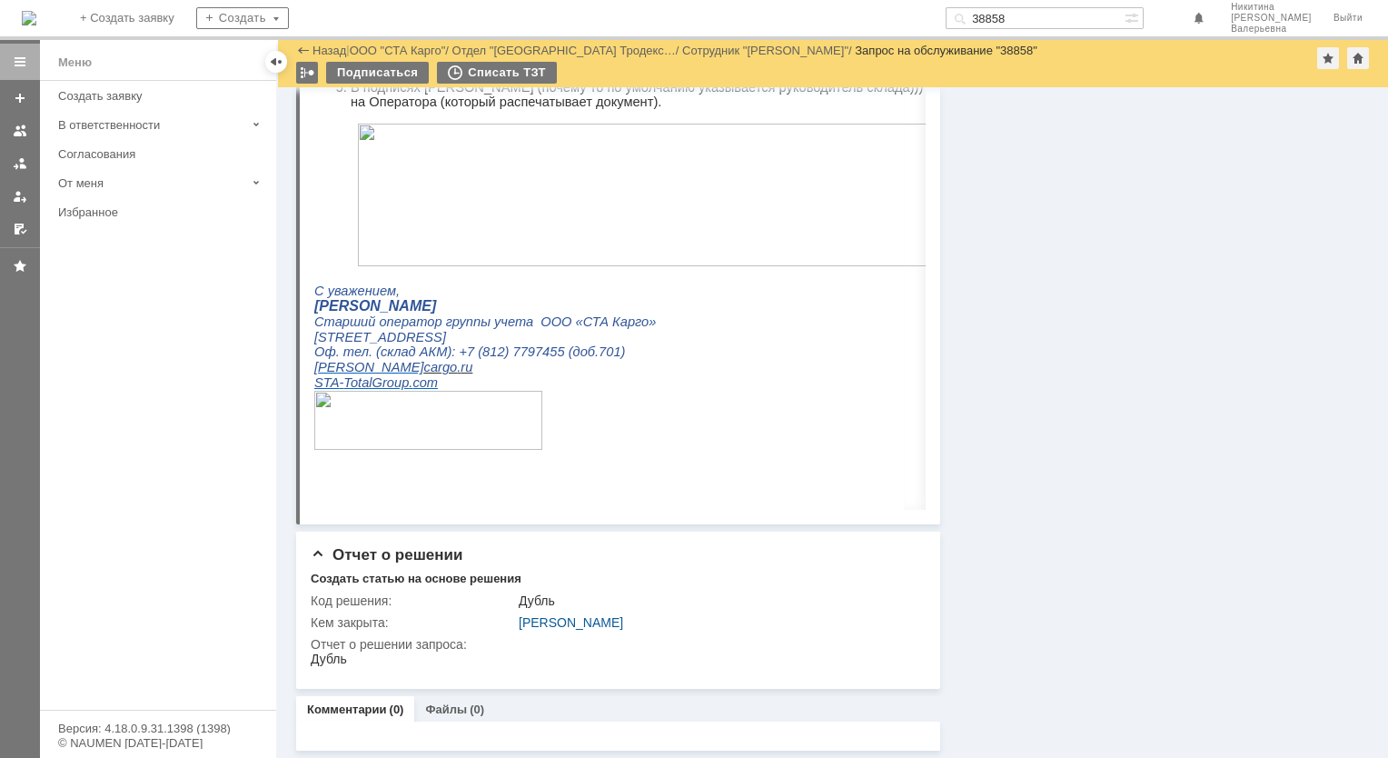
click at [1015, 29] on div "На домашнюю + Создать заявку Создать 38858 [PERSON_NAME]" at bounding box center [694, 20] width 1388 height 40
click at [1016, 23] on input "38858" at bounding box center [1035, 18] width 179 height 22
paste input "4"
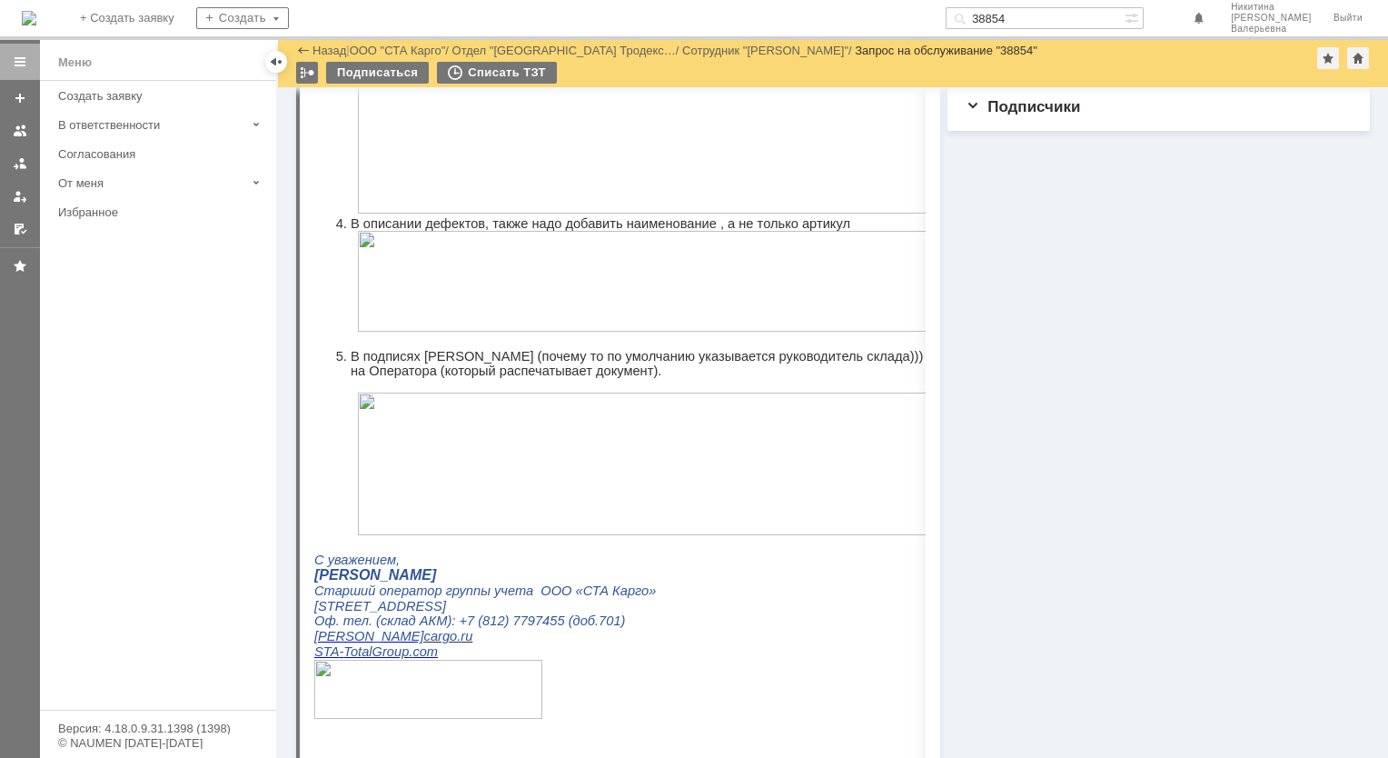
scroll to position [1090, 0]
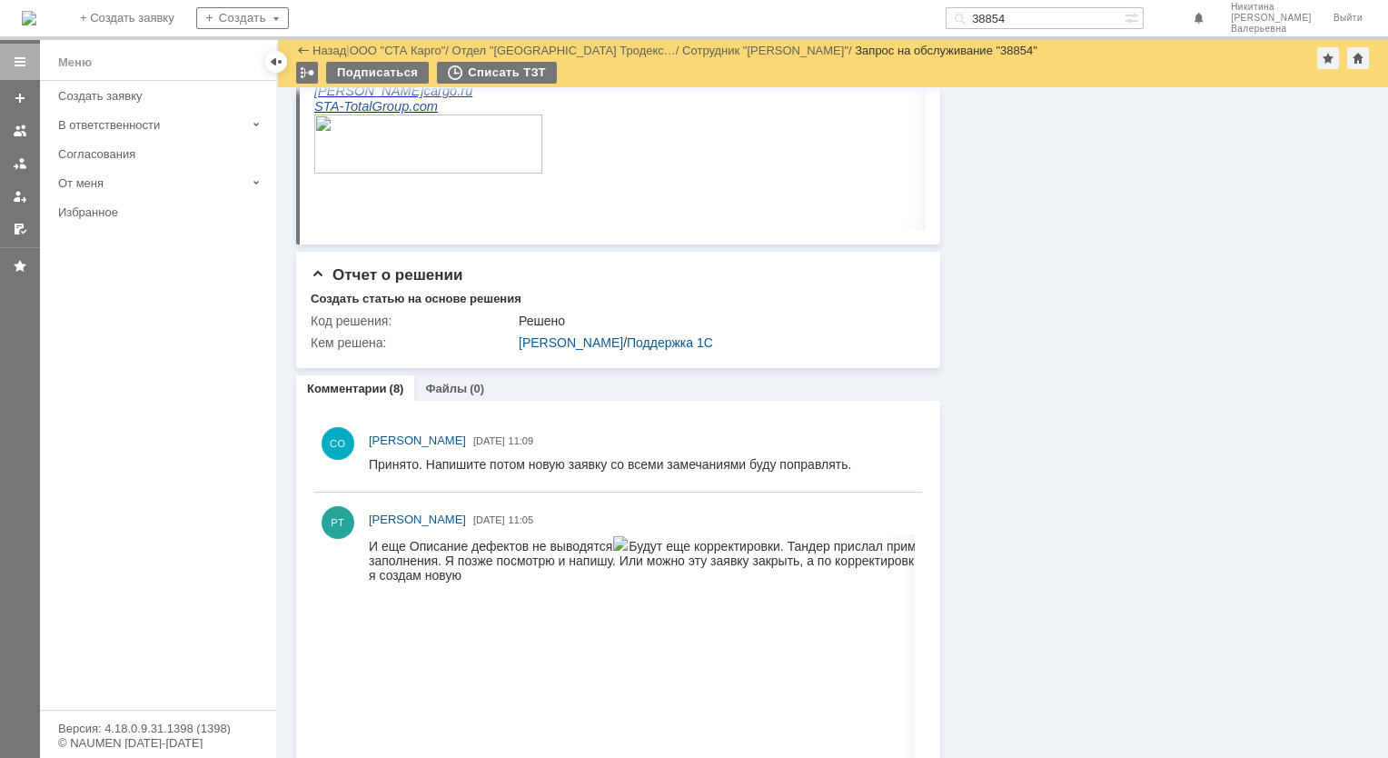
click at [1047, 15] on input "38854" at bounding box center [1035, 18] width 179 height 22
paste input "791"
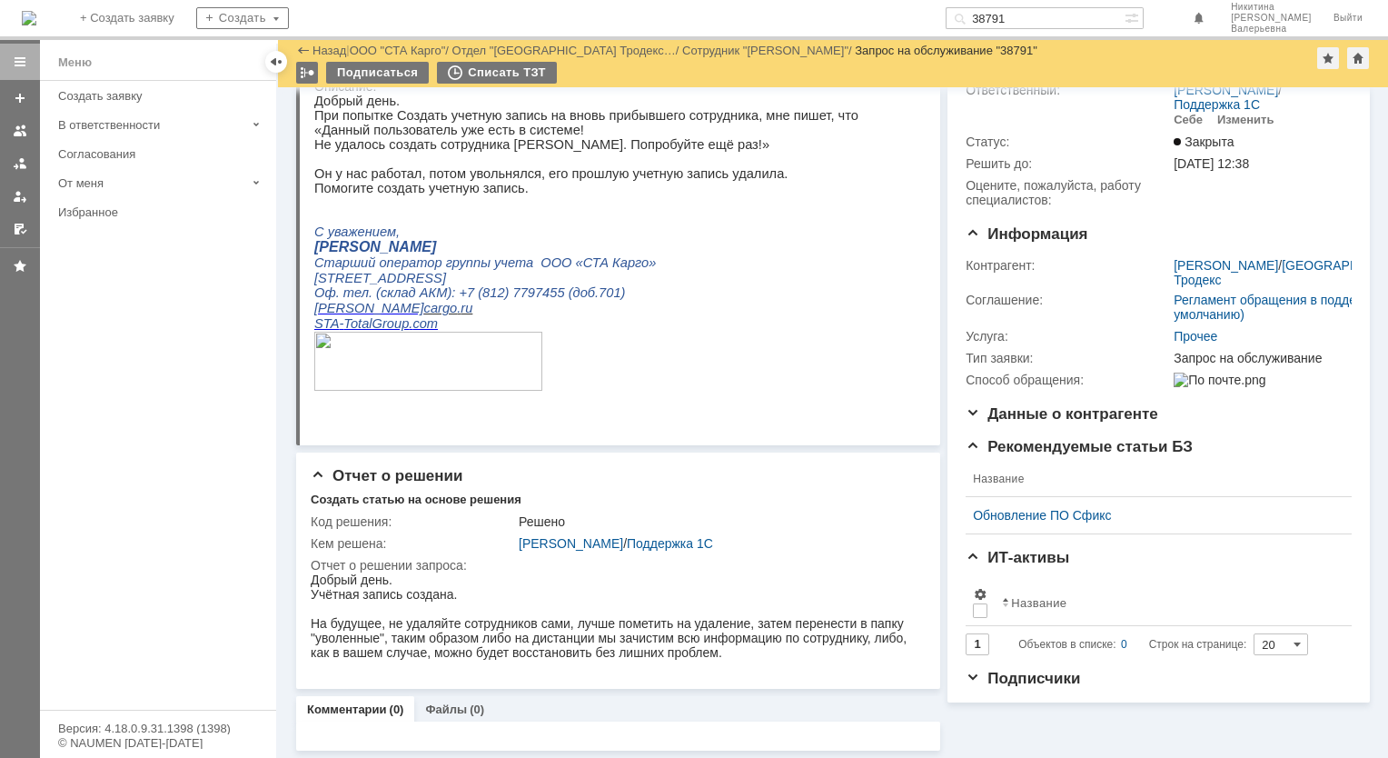
scroll to position [84, 0]
click at [1010, 15] on input "38791" at bounding box center [1035, 18] width 179 height 22
paste input "43"
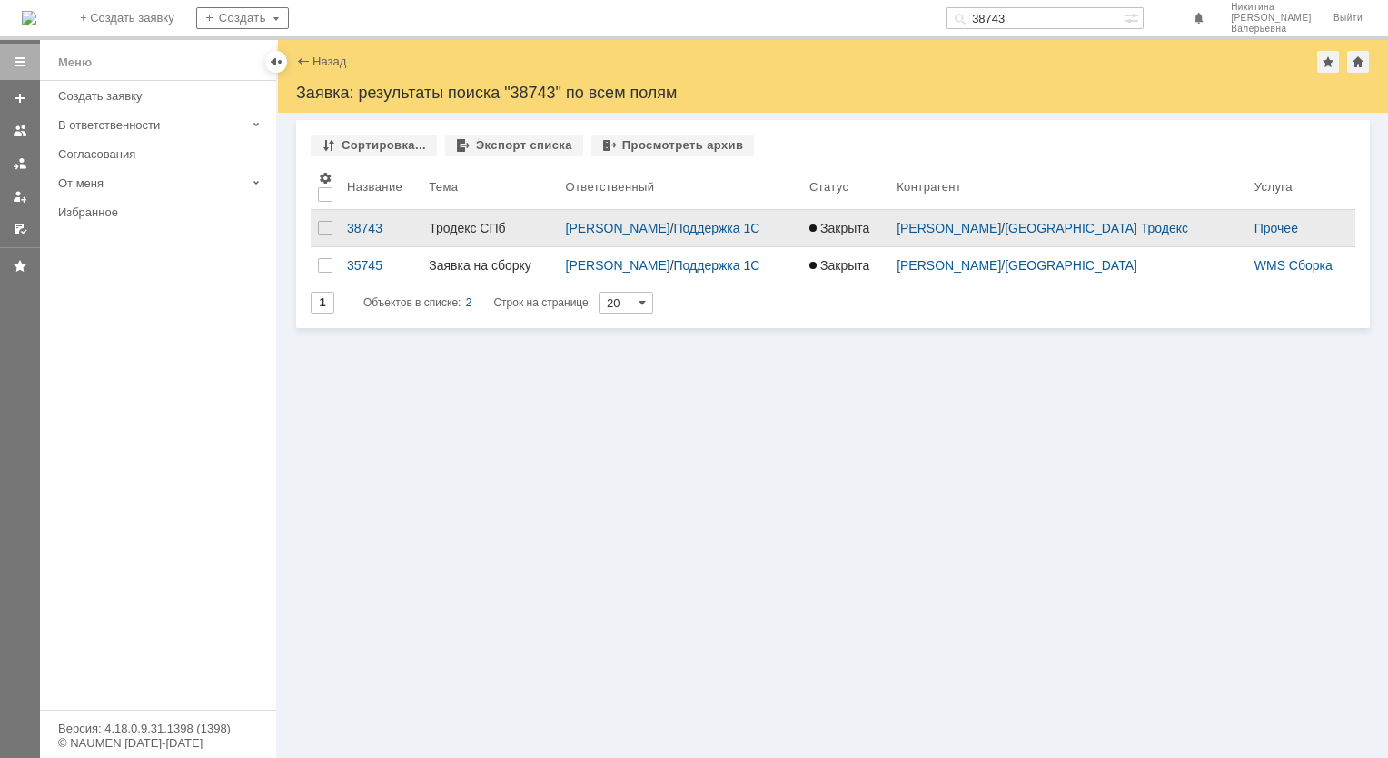
click at [363, 222] on div "38743" at bounding box center [380, 228] width 67 height 15
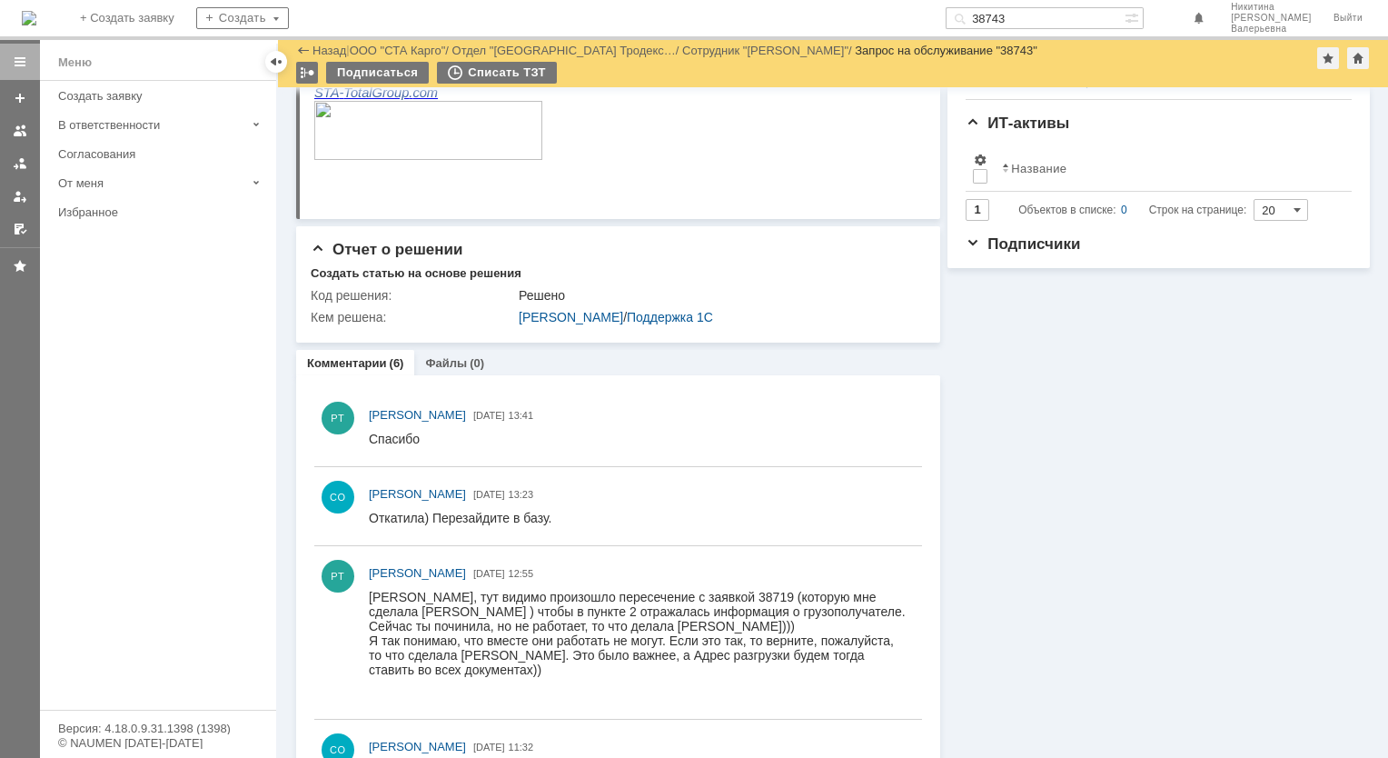
scroll to position [636, 0]
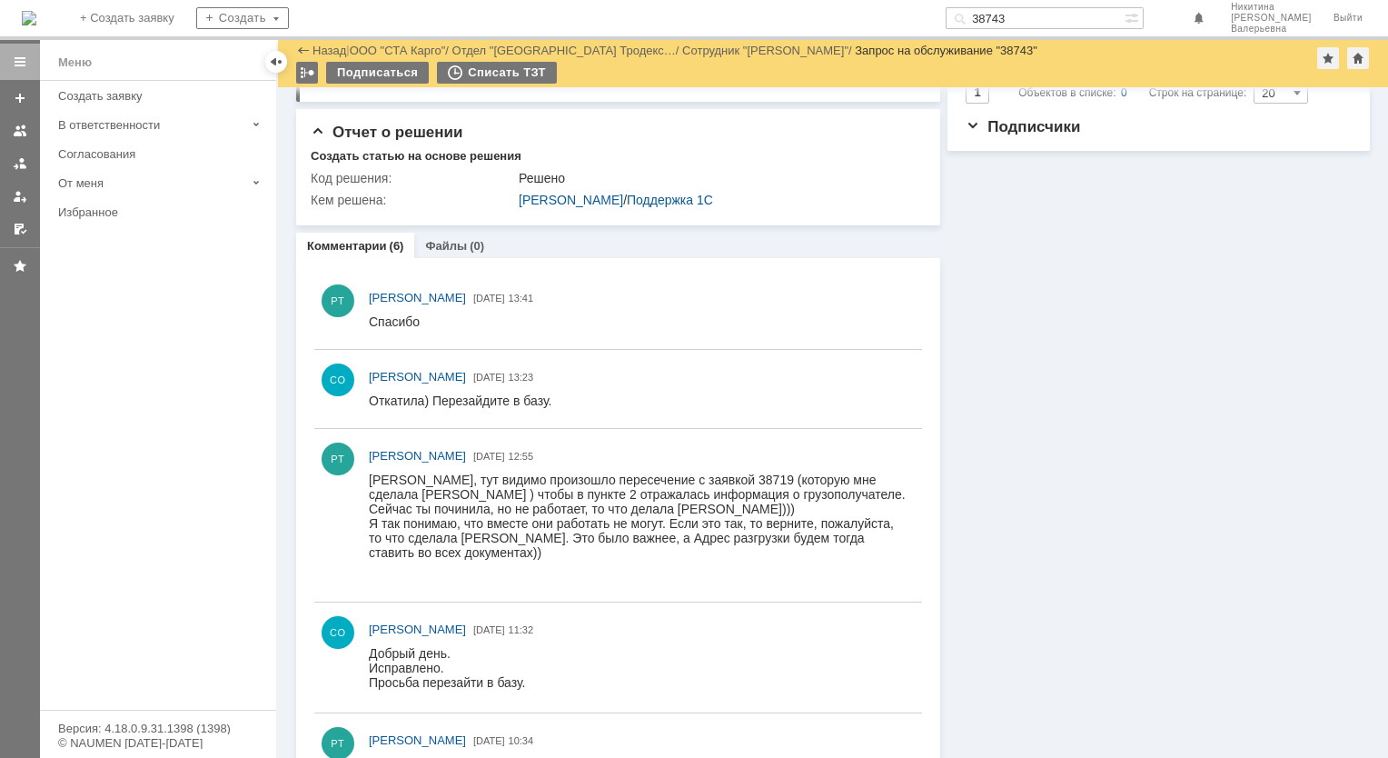
click at [1025, 12] on input "38743" at bounding box center [1035, 18] width 179 height 22
paste input "37"
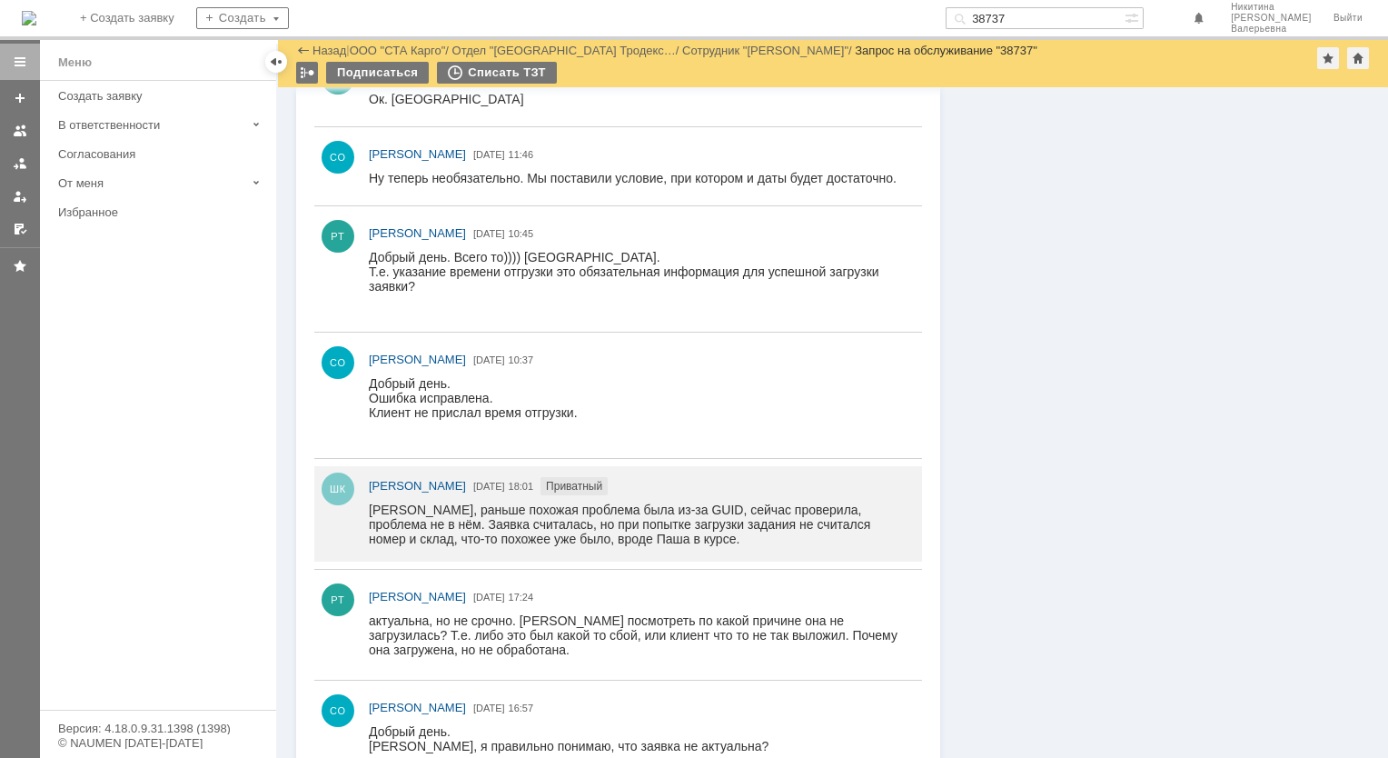
scroll to position [821, 0]
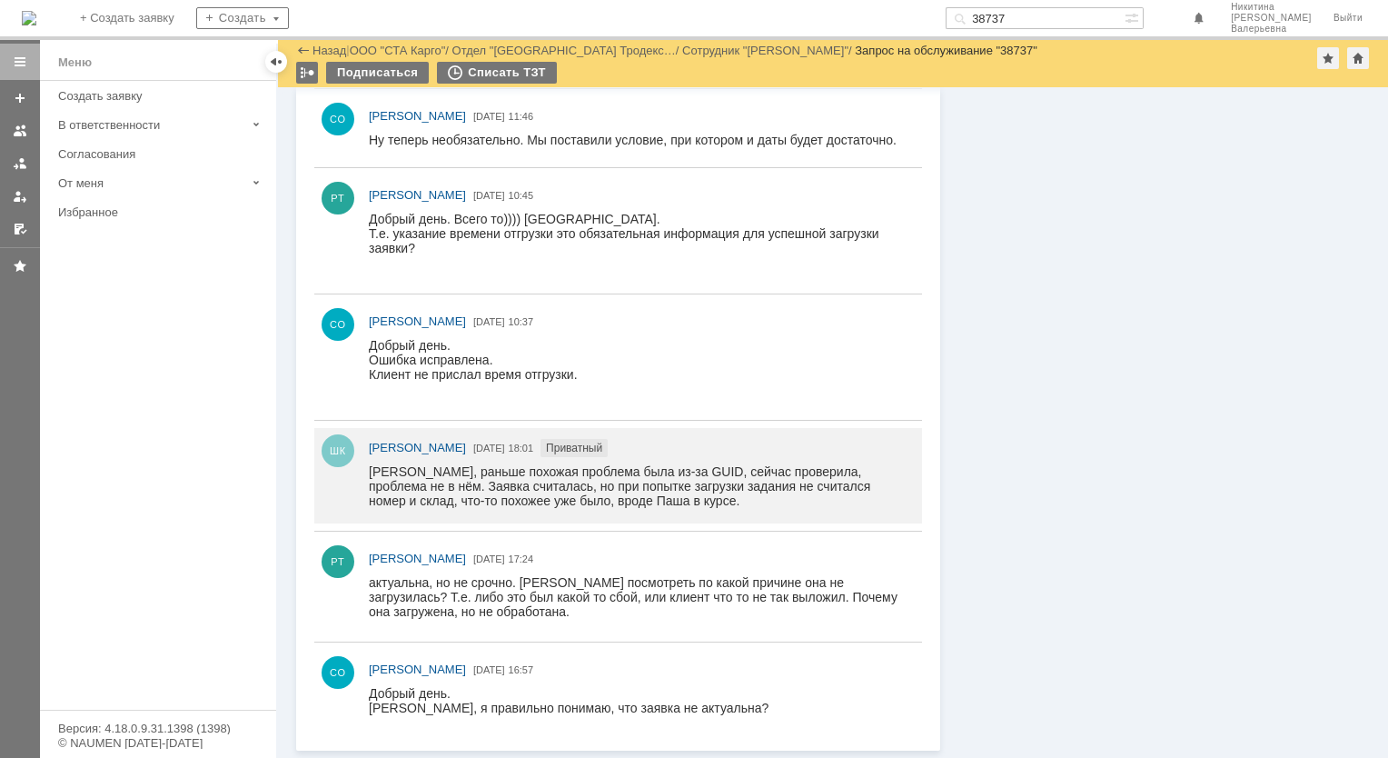
click at [1036, 15] on input "38737" at bounding box center [1035, 18] width 179 height 22
paste input "19"
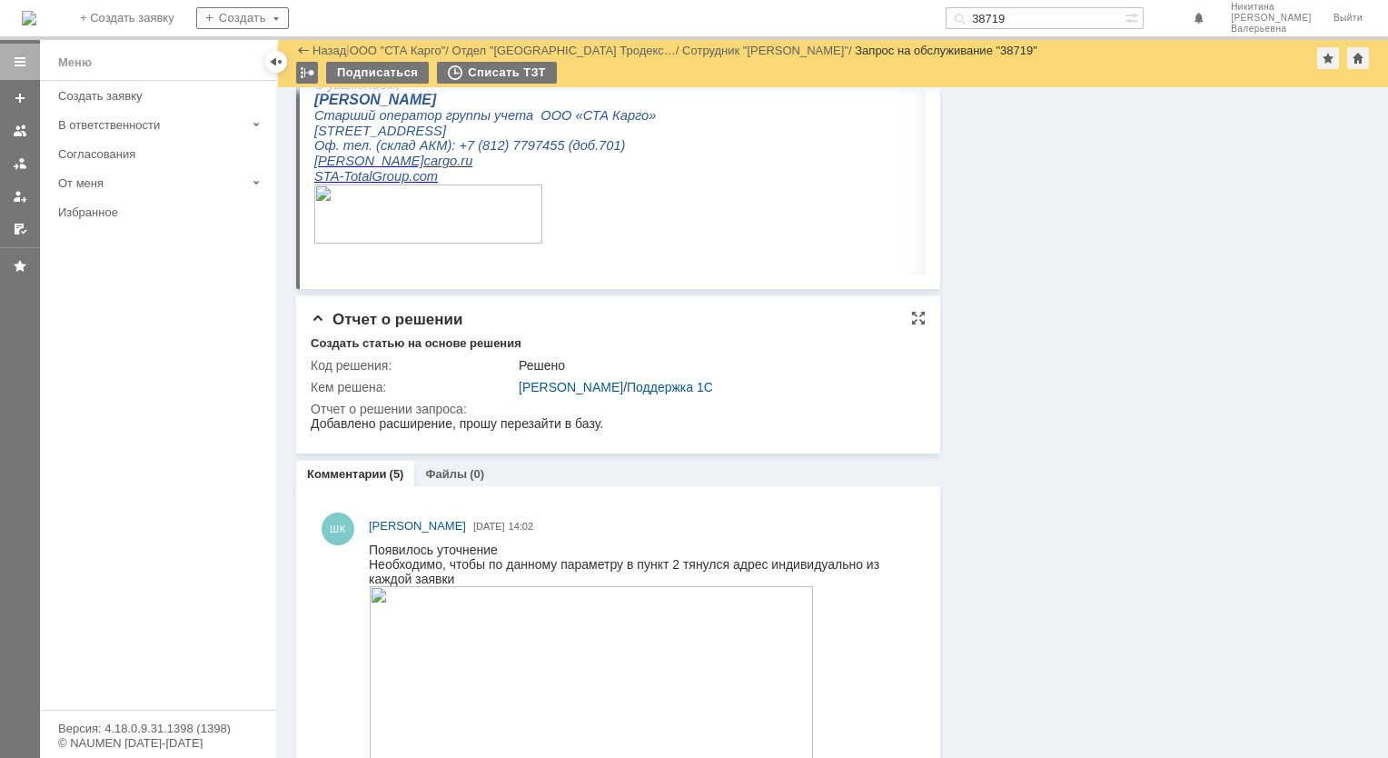
scroll to position [909, 0]
click at [1032, 16] on input "38719" at bounding box center [1035, 18] width 179 height 22
paste input "690"
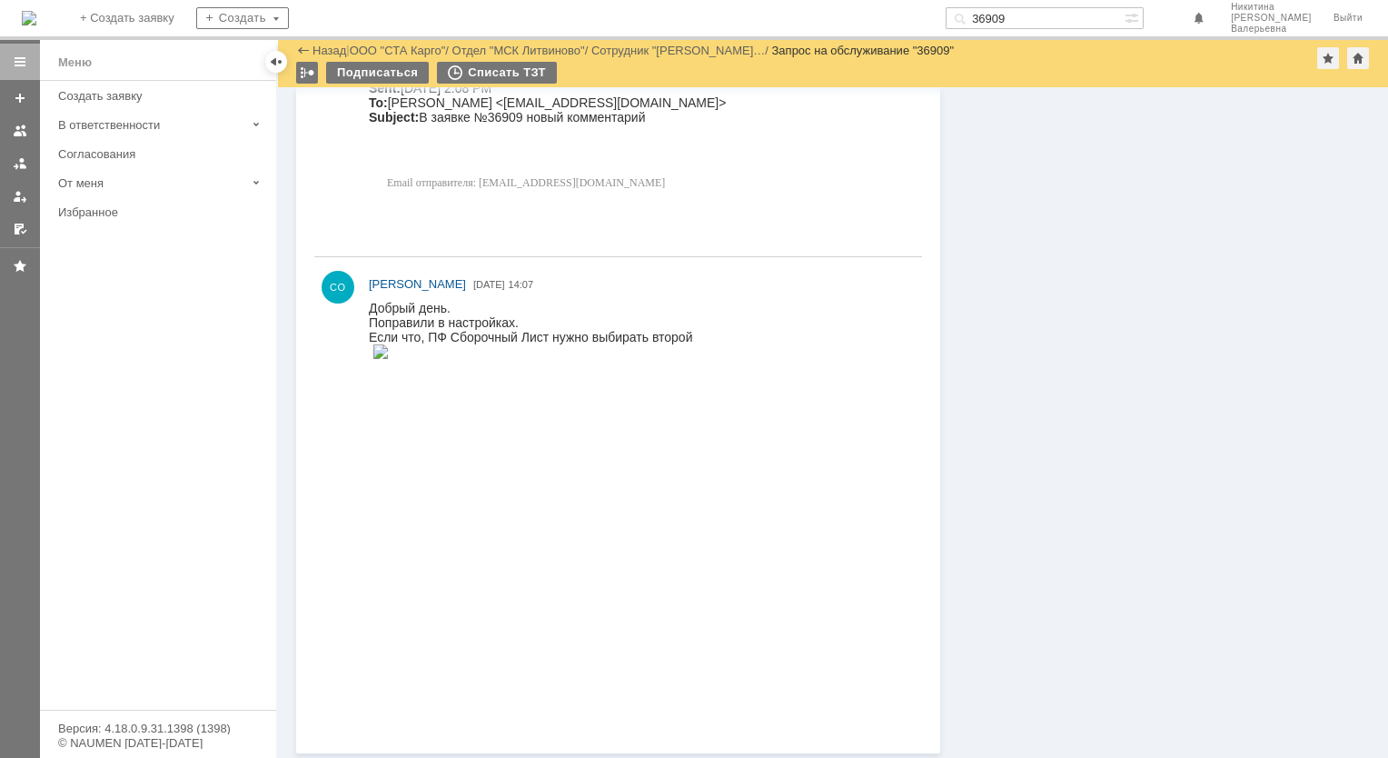
scroll to position [1985, 0]
click at [1025, 15] on input "36909" at bounding box center [1035, 18] width 179 height 22
paste input "22"
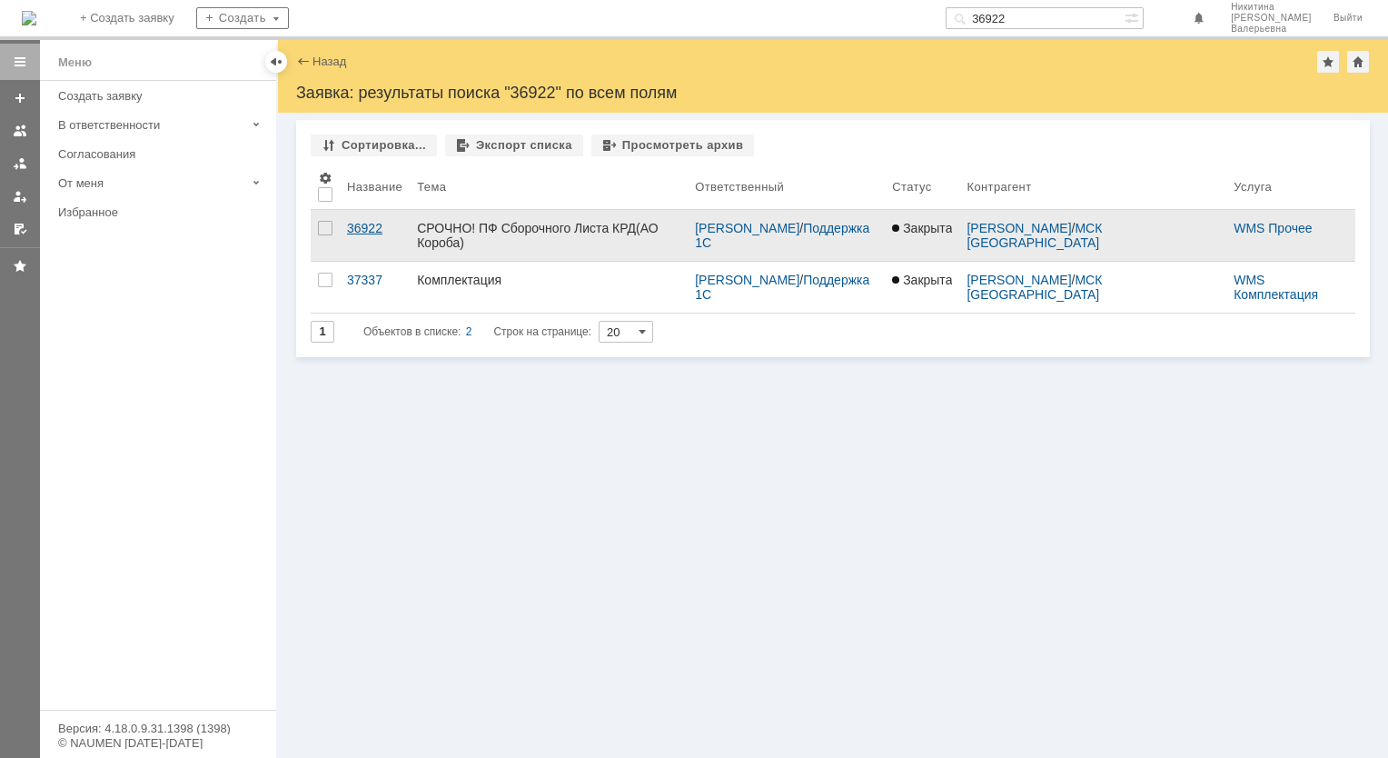
click at [369, 232] on div "36922" at bounding box center [374, 228] width 55 height 15
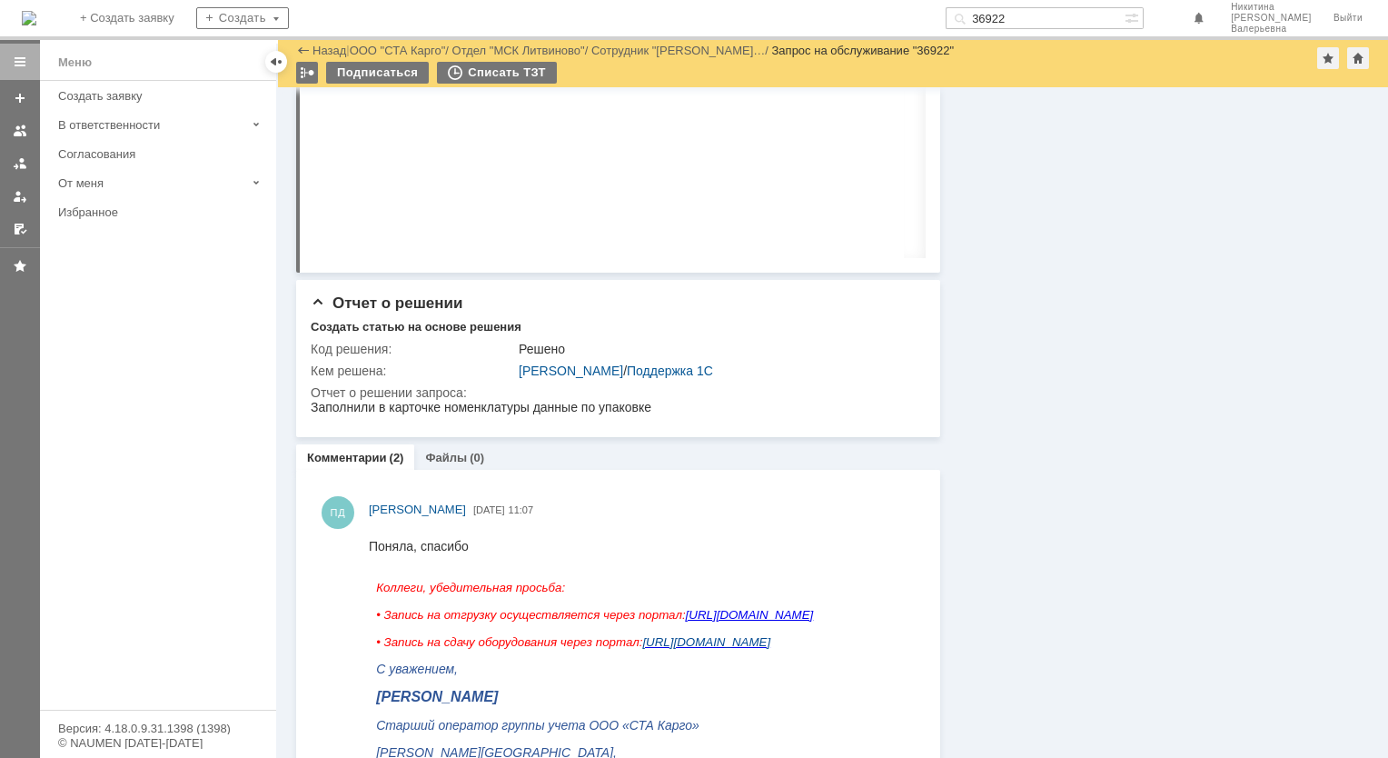
scroll to position [1272, 0]
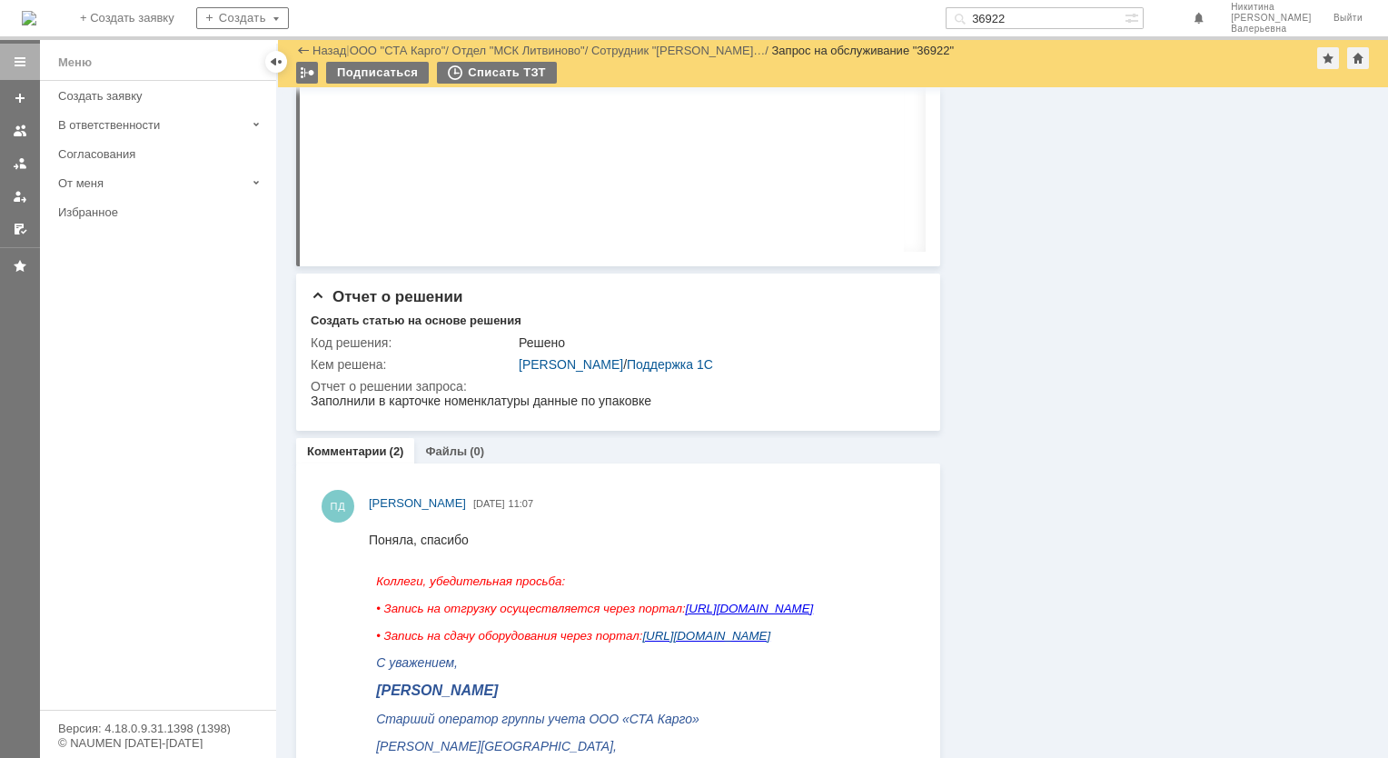
click at [1028, 22] on input "36922" at bounding box center [1035, 18] width 179 height 22
paste input "81"
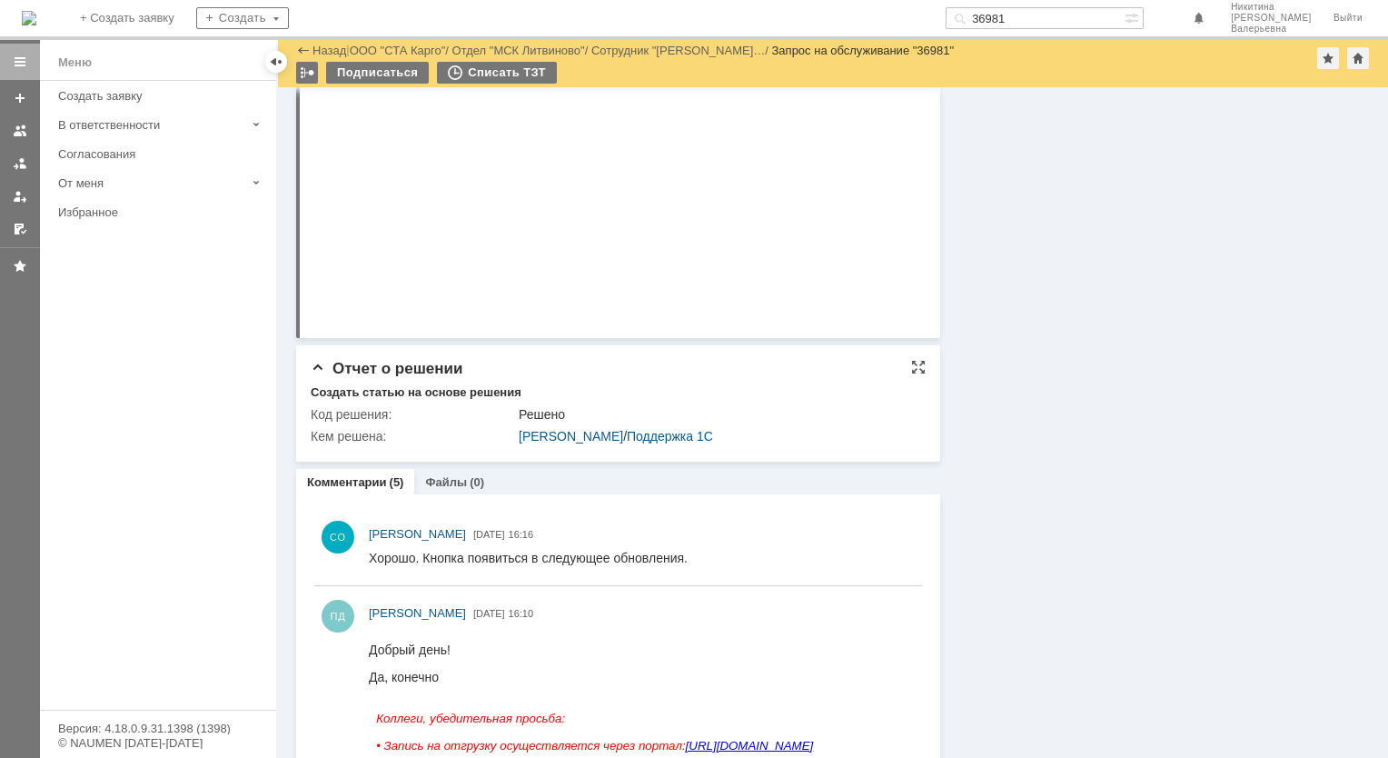
scroll to position [818, 0]
click at [1032, 15] on input "36981" at bounding box center [1035, 18] width 179 height 22
paste input "7022"
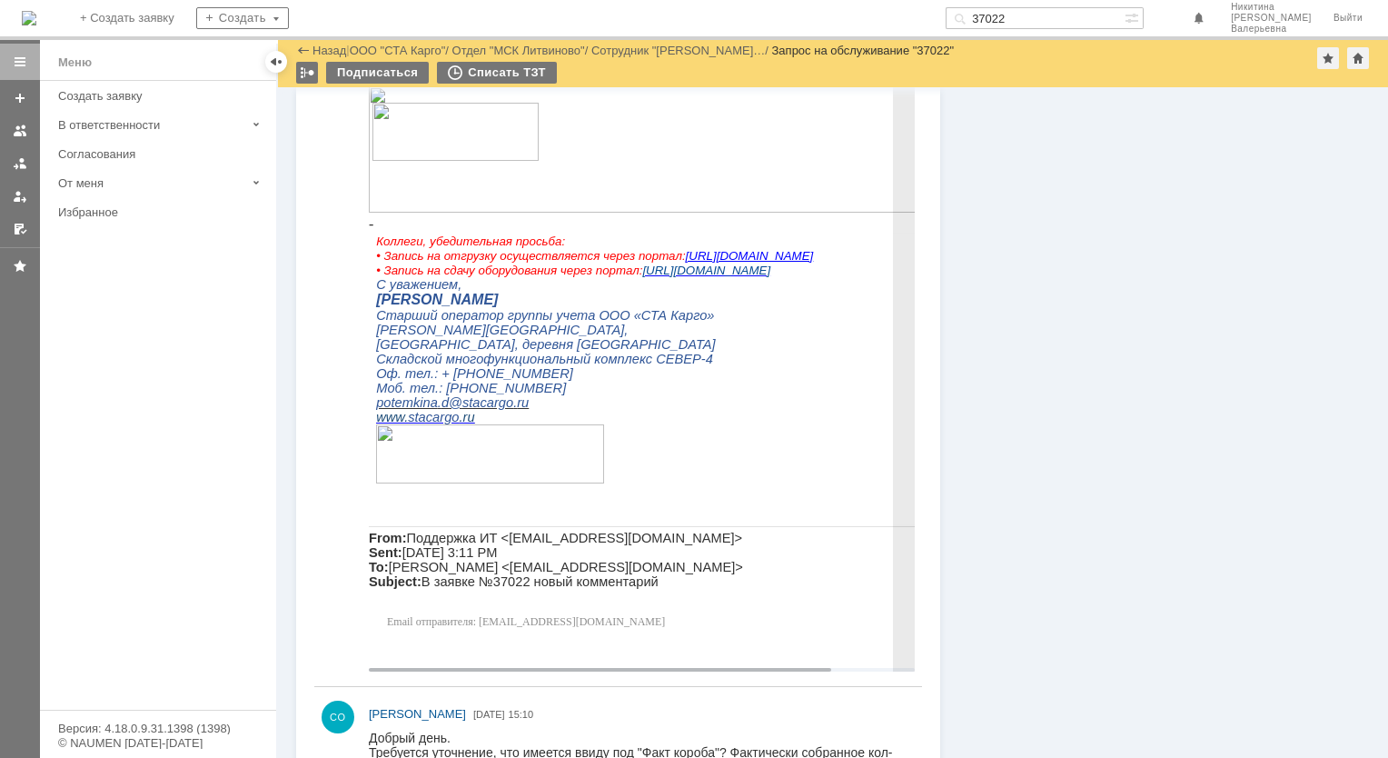
scroll to position [2076, 0]
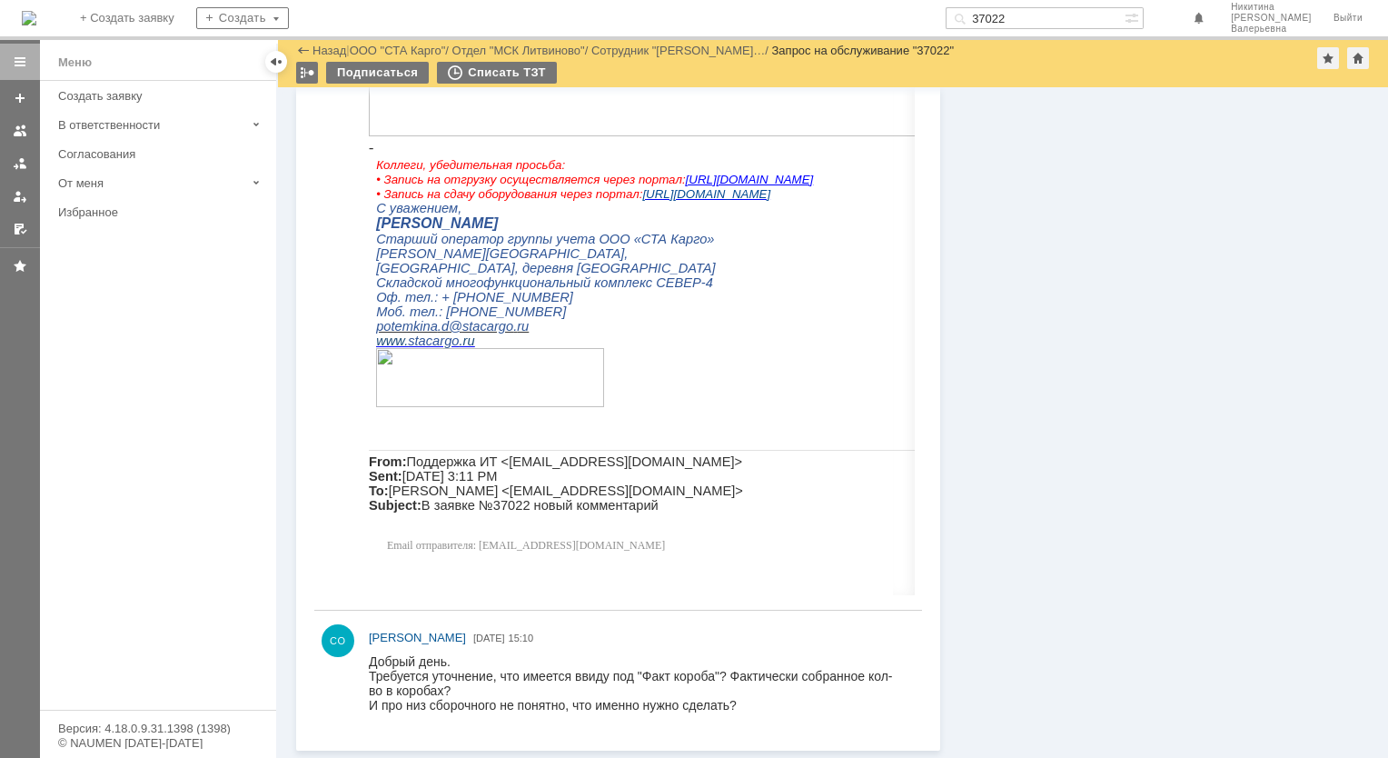
click at [1031, 16] on input "37022" at bounding box center [1035, 18] width 179 height 22
paste input "104"
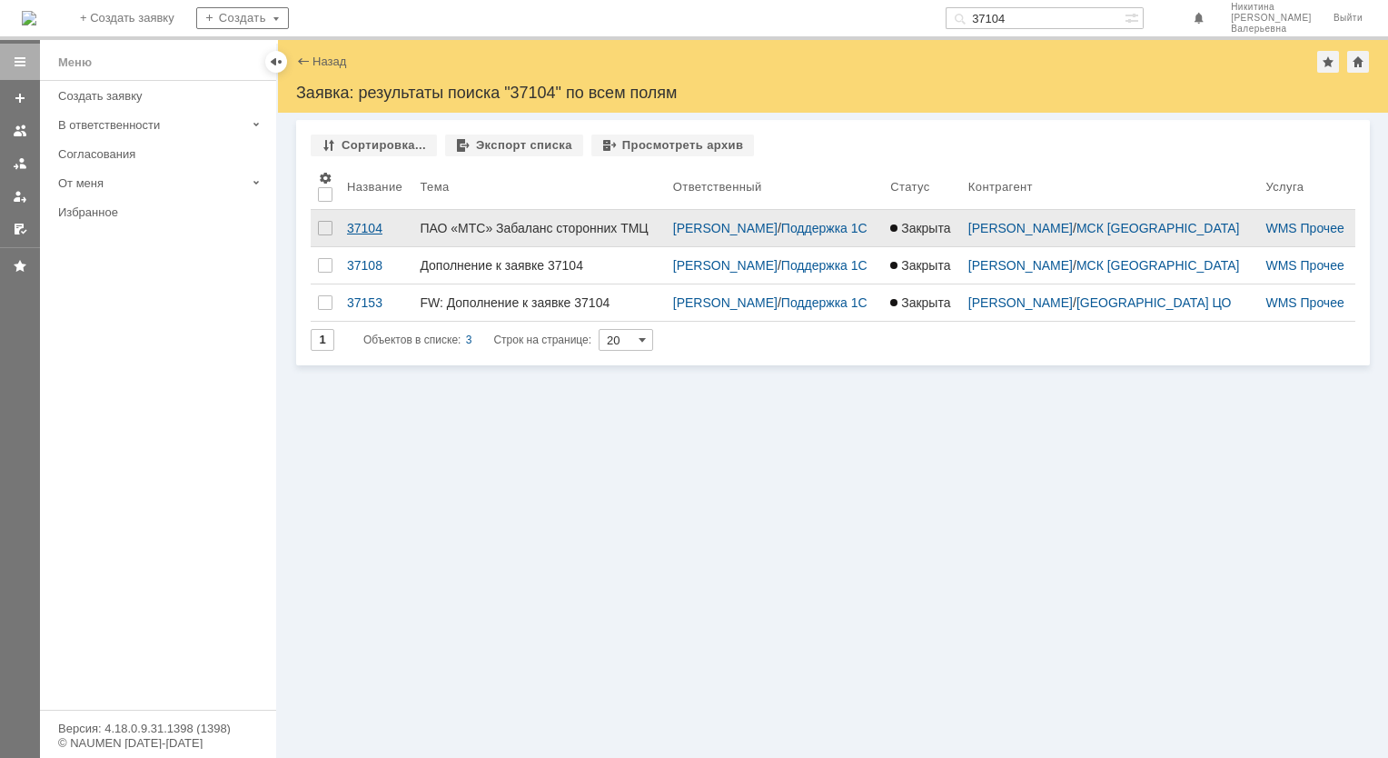
click at [360, 220] on link "37104" at bounding box center [376, 228] width 73 height 36
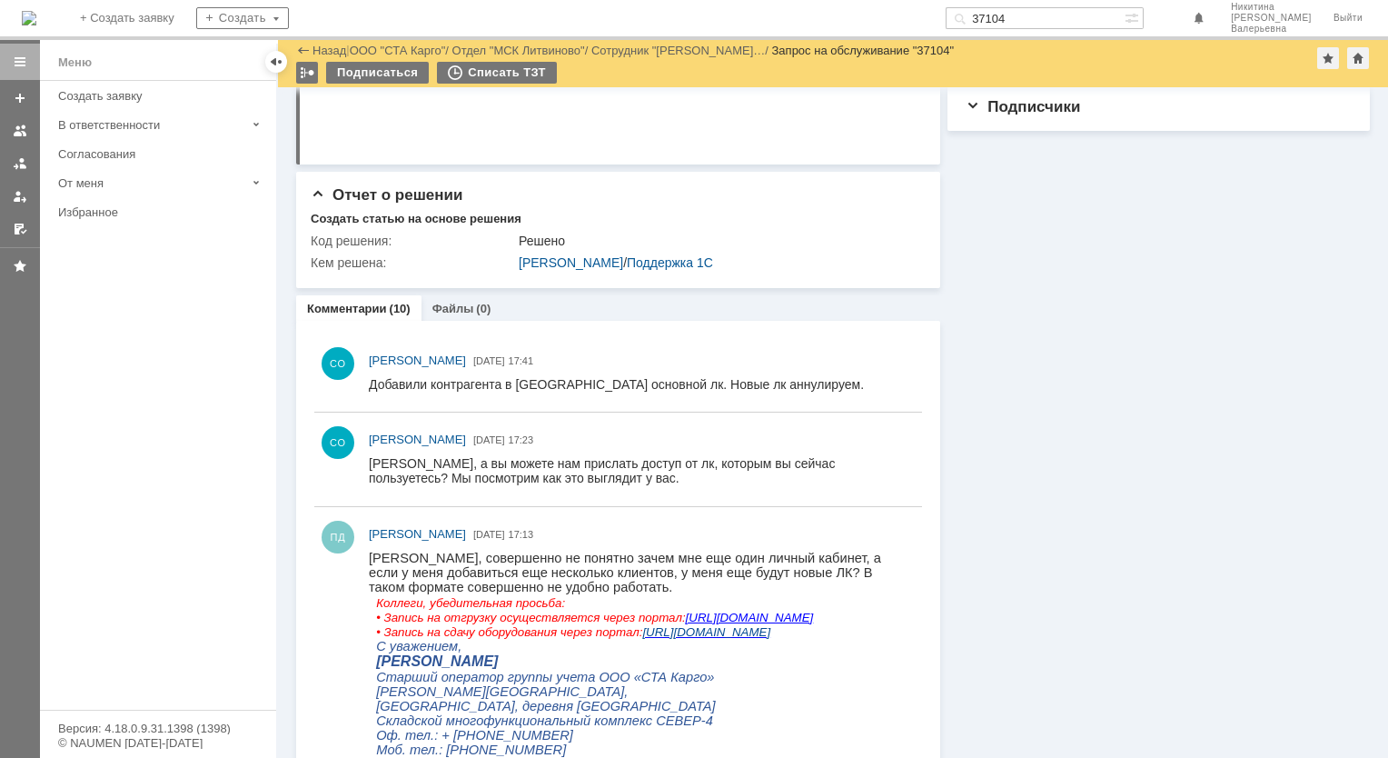
click at [1037, 17] on input "37104" at bounding box center [1035, 18] width 179 height 22
paste input "37"
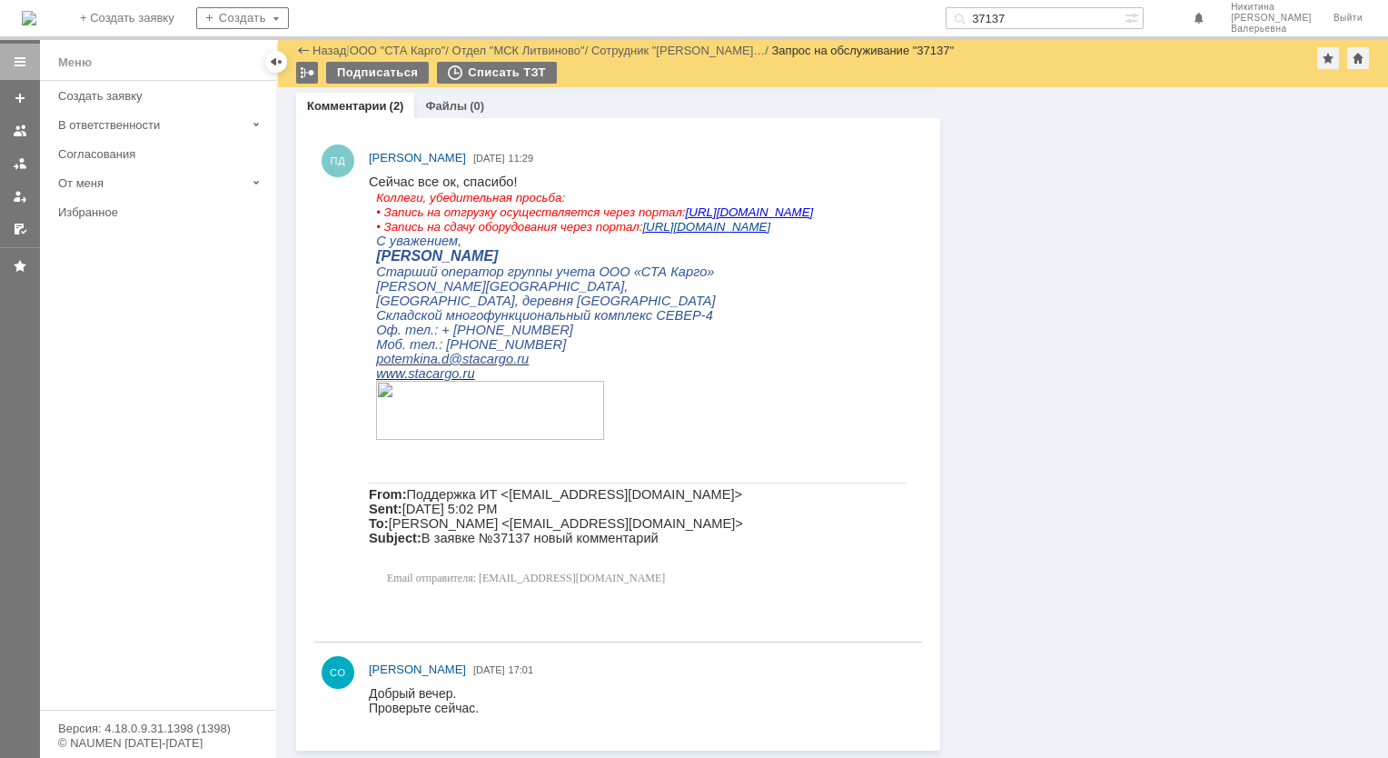
click at [1021, 18] on input "37137" at bounding box center [1035, 18] width 179 height 22
paste input "48"
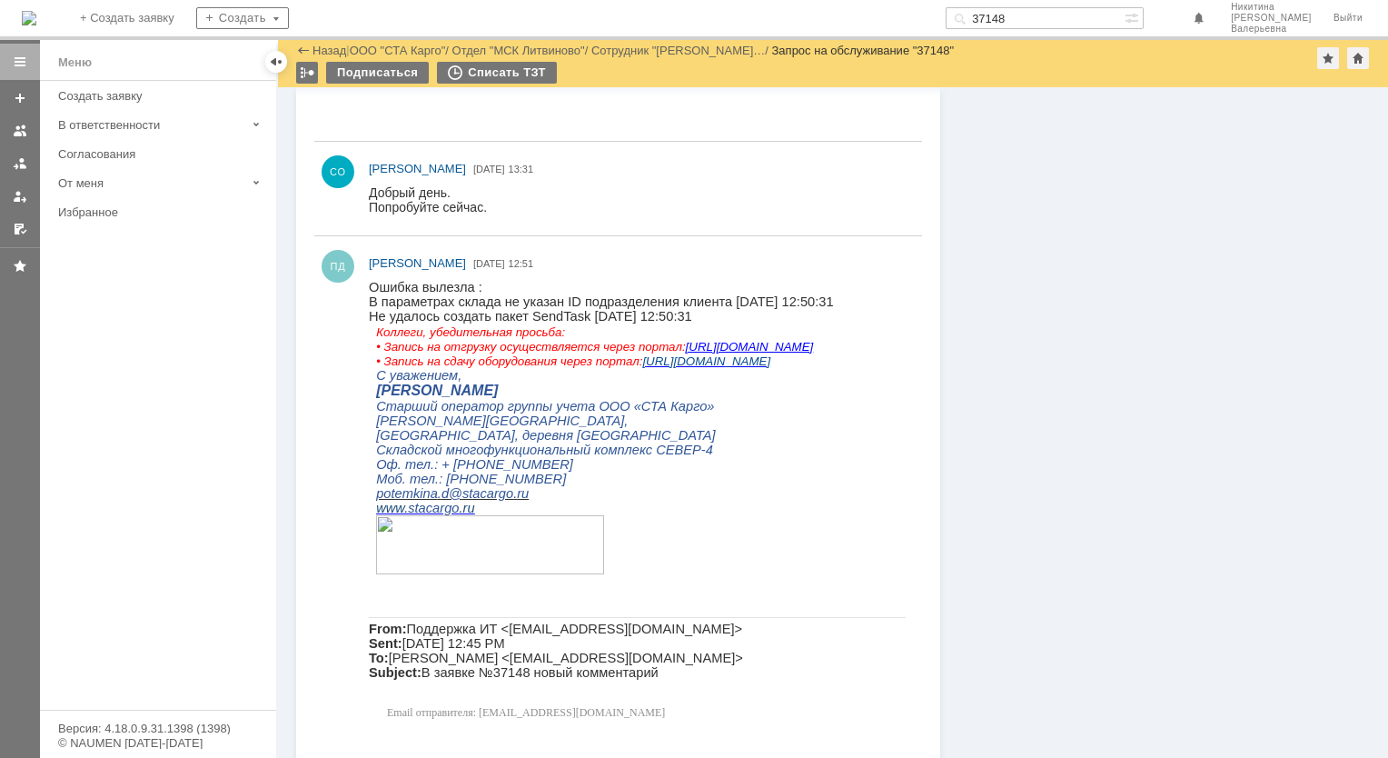
scroll to position [1357, 0]
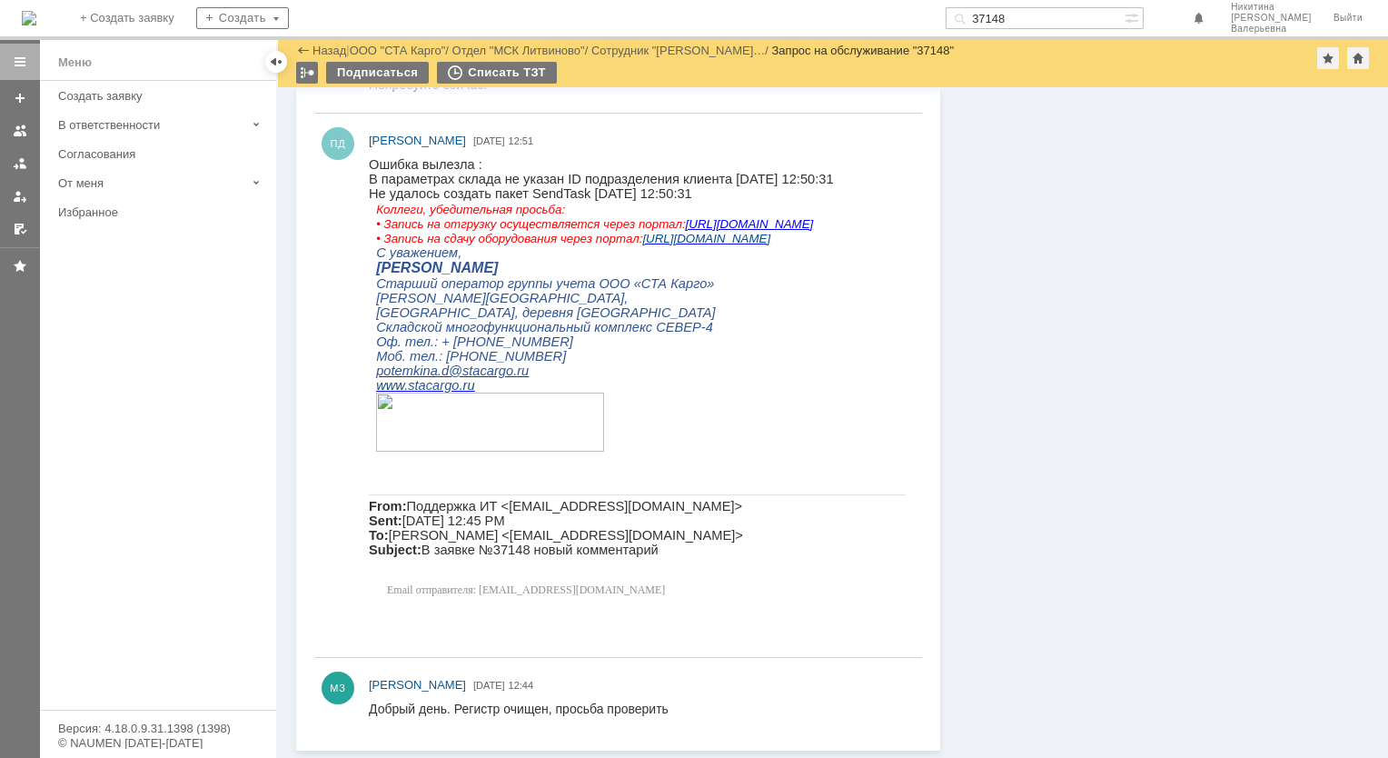
click at [1025, 16] on input "37148" at bounding box center [1035, 18] width 179 height 22
paste input "60"
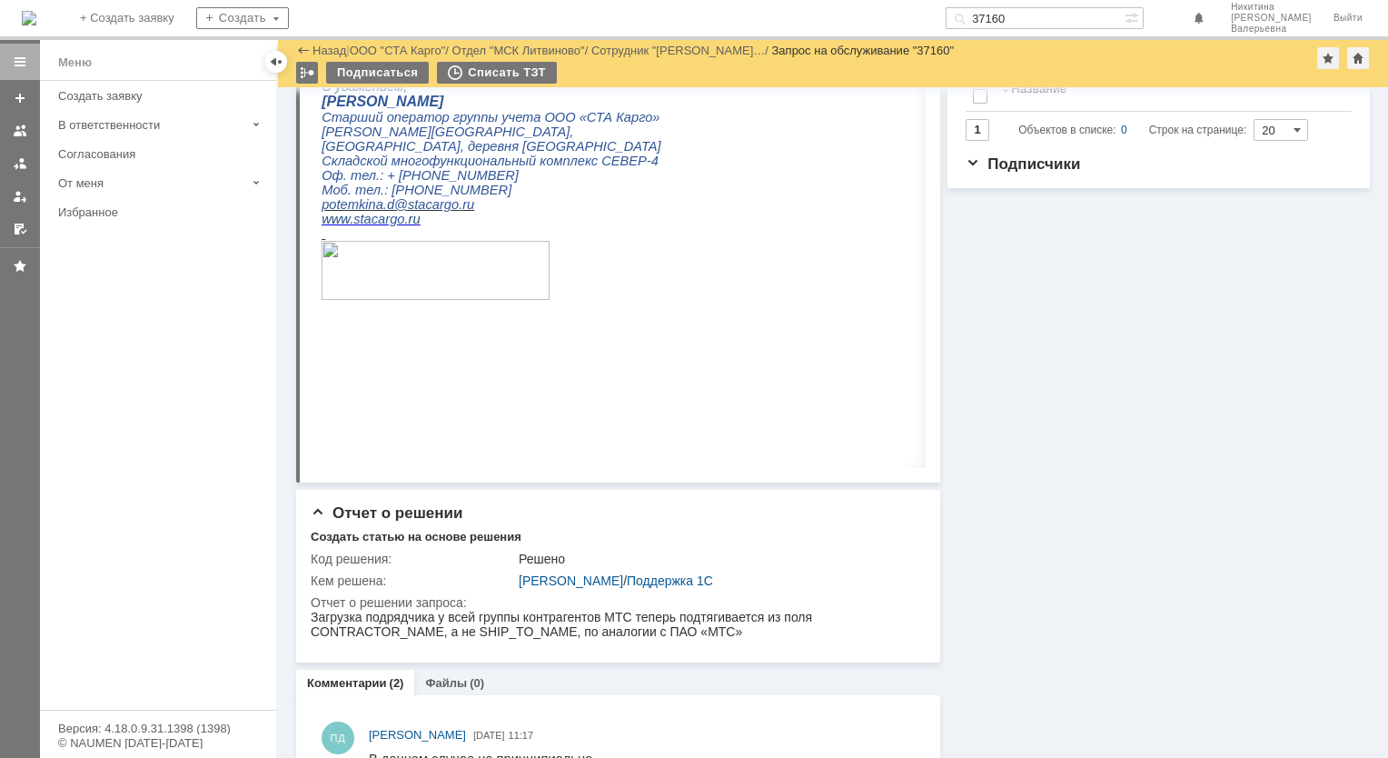
scroll to position [727, 0]
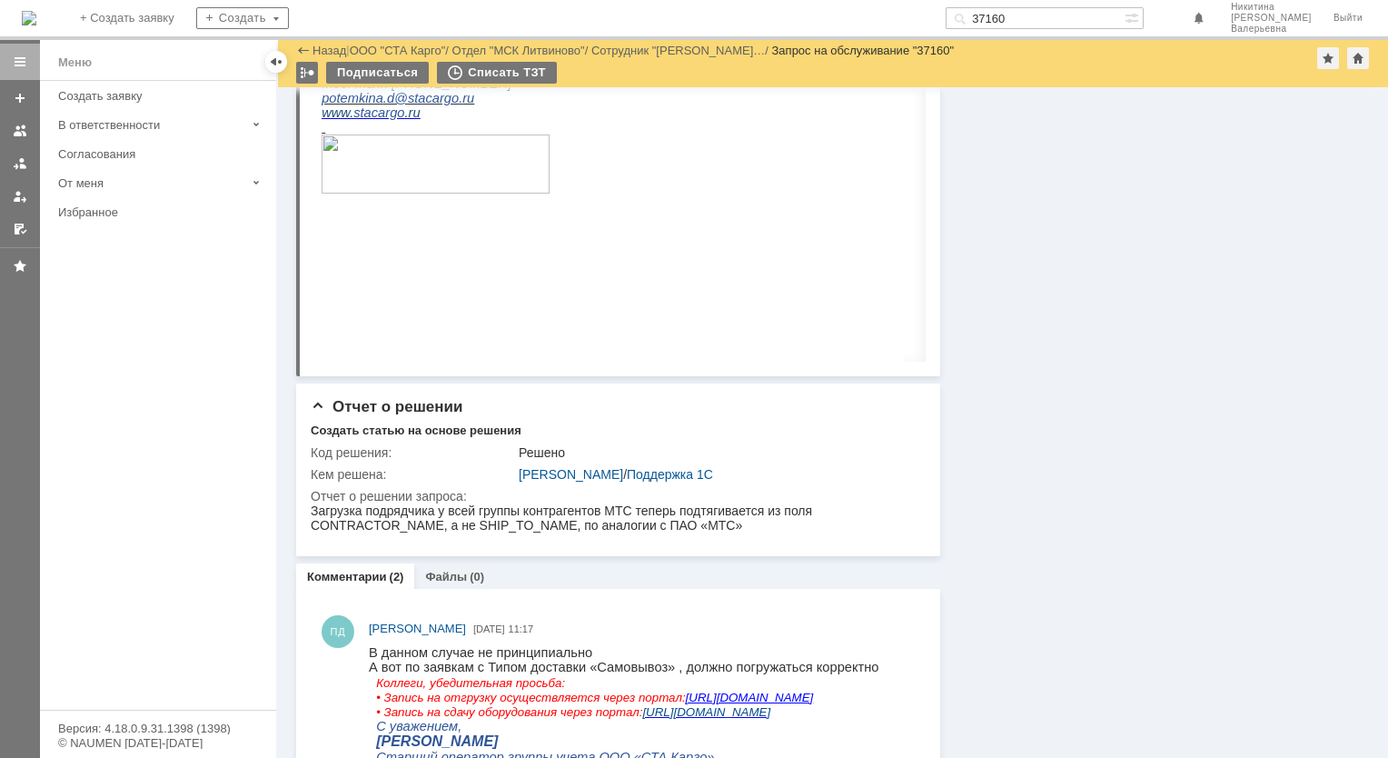
click at [1037, 20] on input "37160" at bounding box center [1035, 18] width 179 height 22
paste input "7"
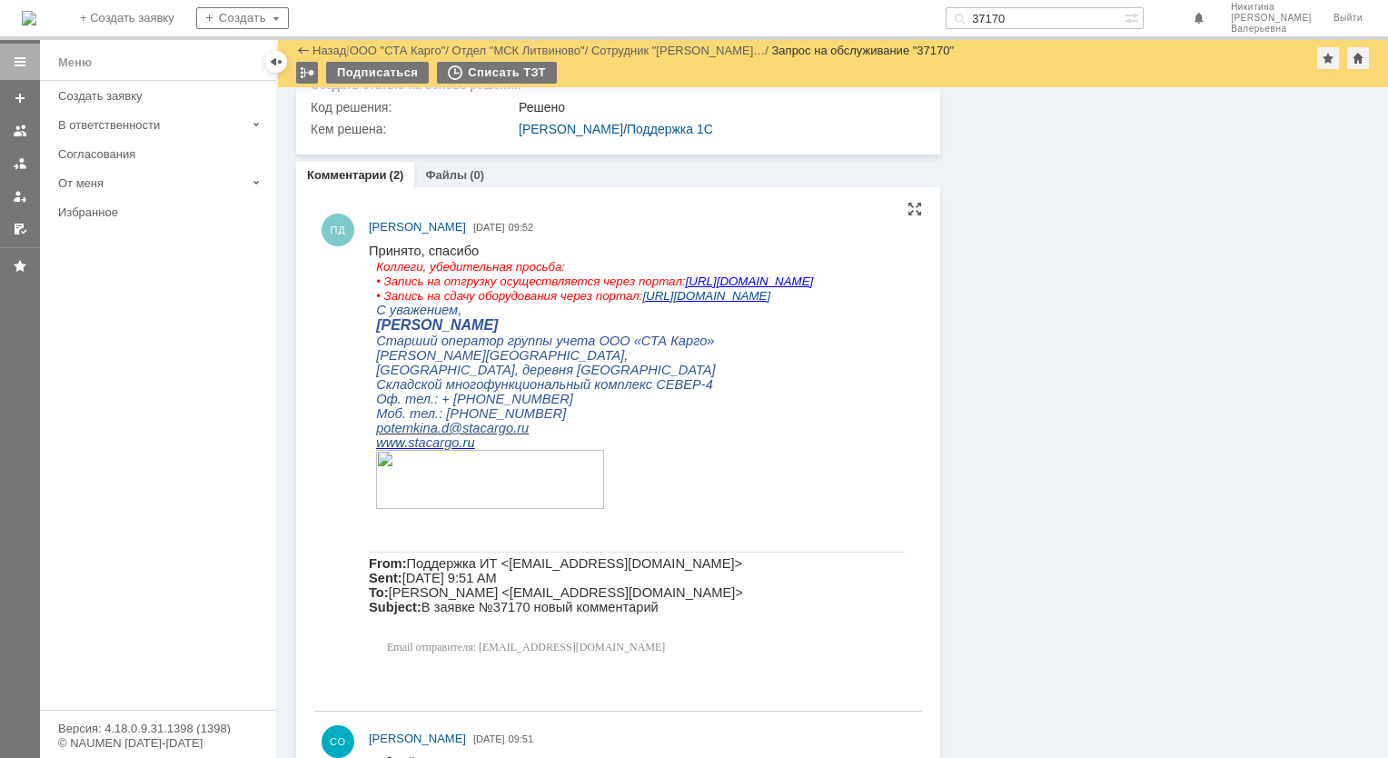
scroll to position [780, 0]
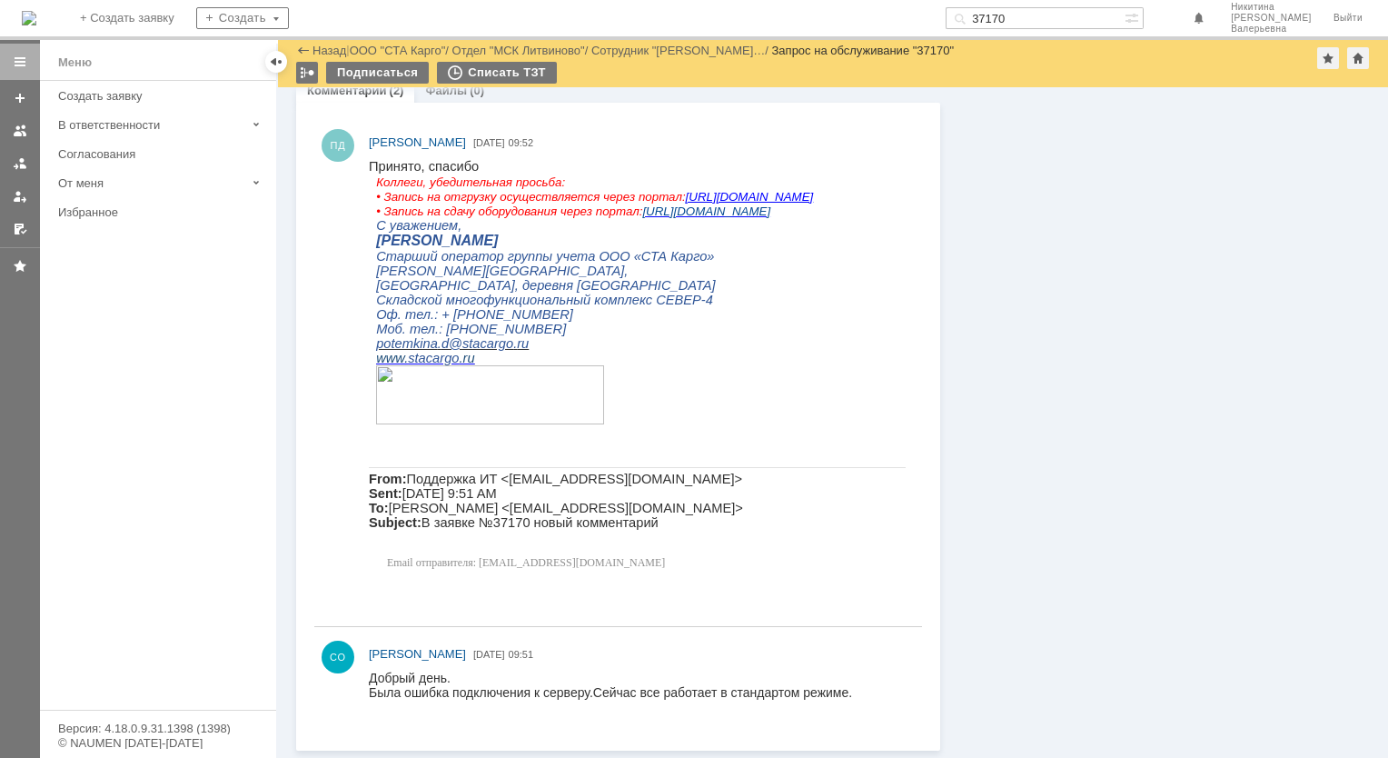
click at [1033, 13] on input "37170" at bounding box center [1035, 18] width 179 height 22
paste input "83"
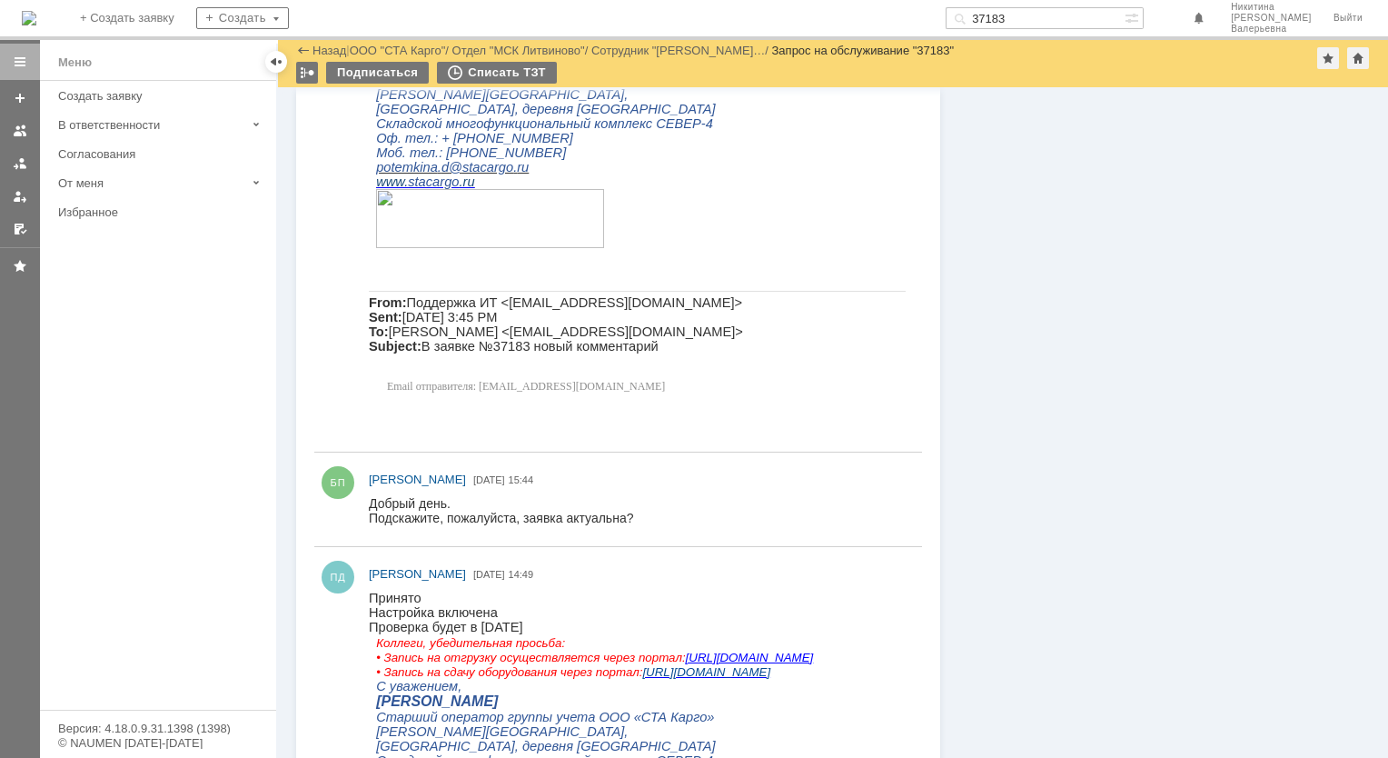
scroll to position [999, 0]
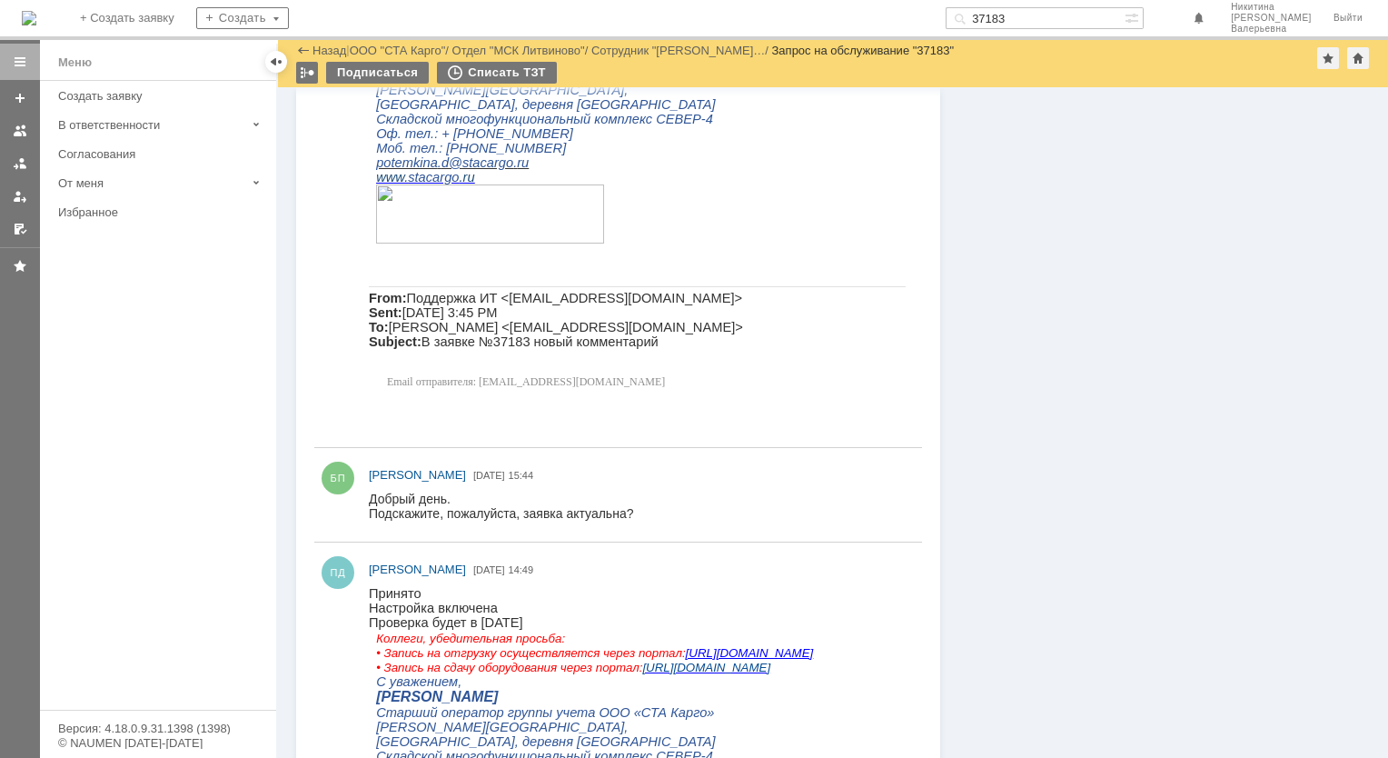
click at [1026, 18] on input "37183" at bounding box center [1035, 18] width 179 height 22
paste input "259"
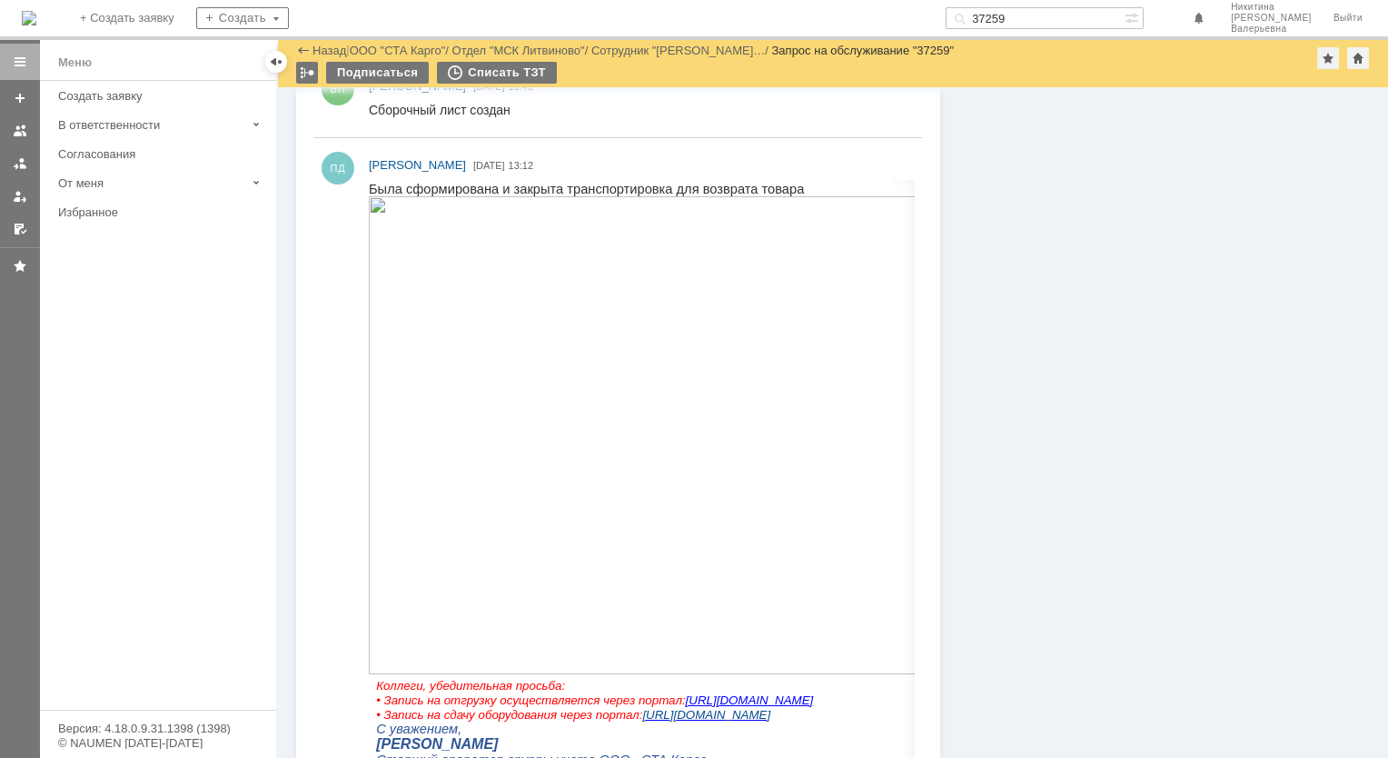
scroll to position [1635, 0]
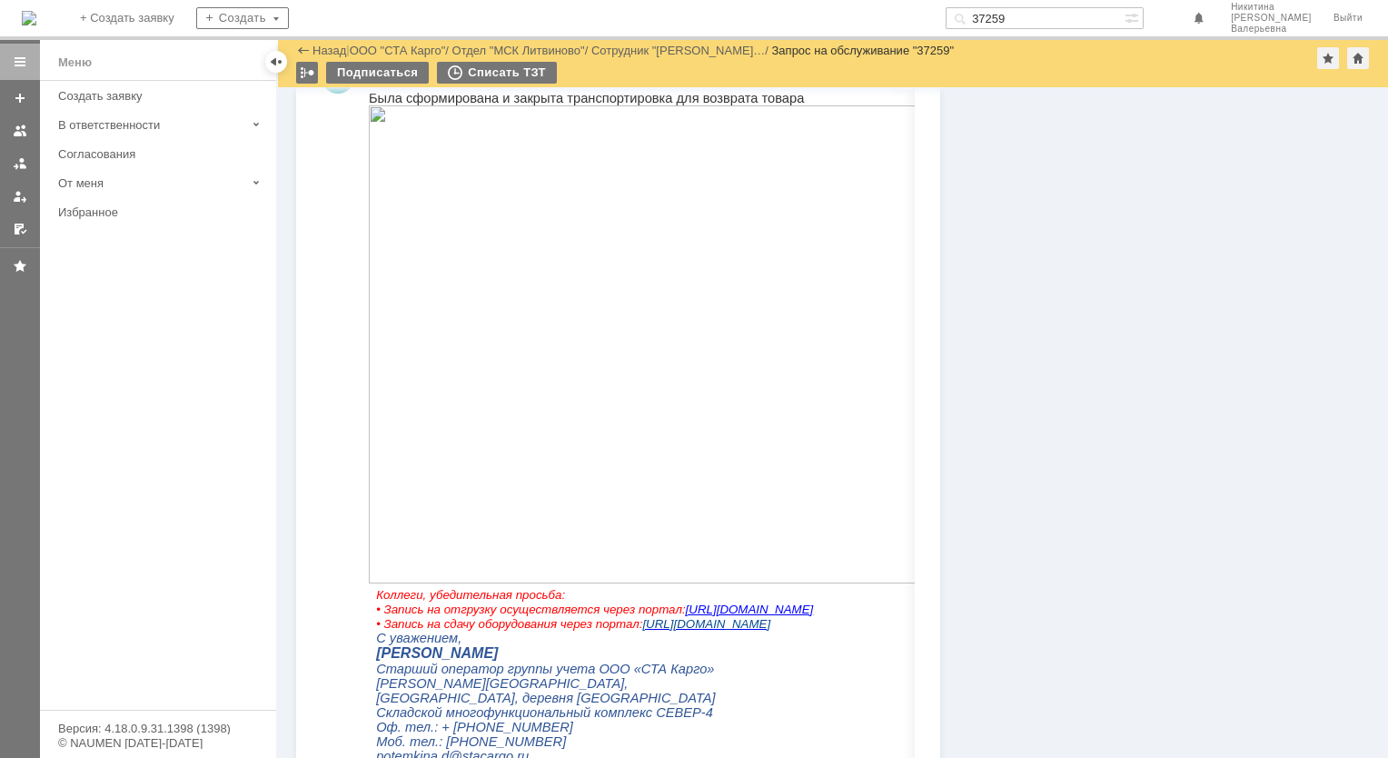
click at [1033, 13] on input "37259" at bounding box center [1035, 18] width 179 height 22
paste input "60"
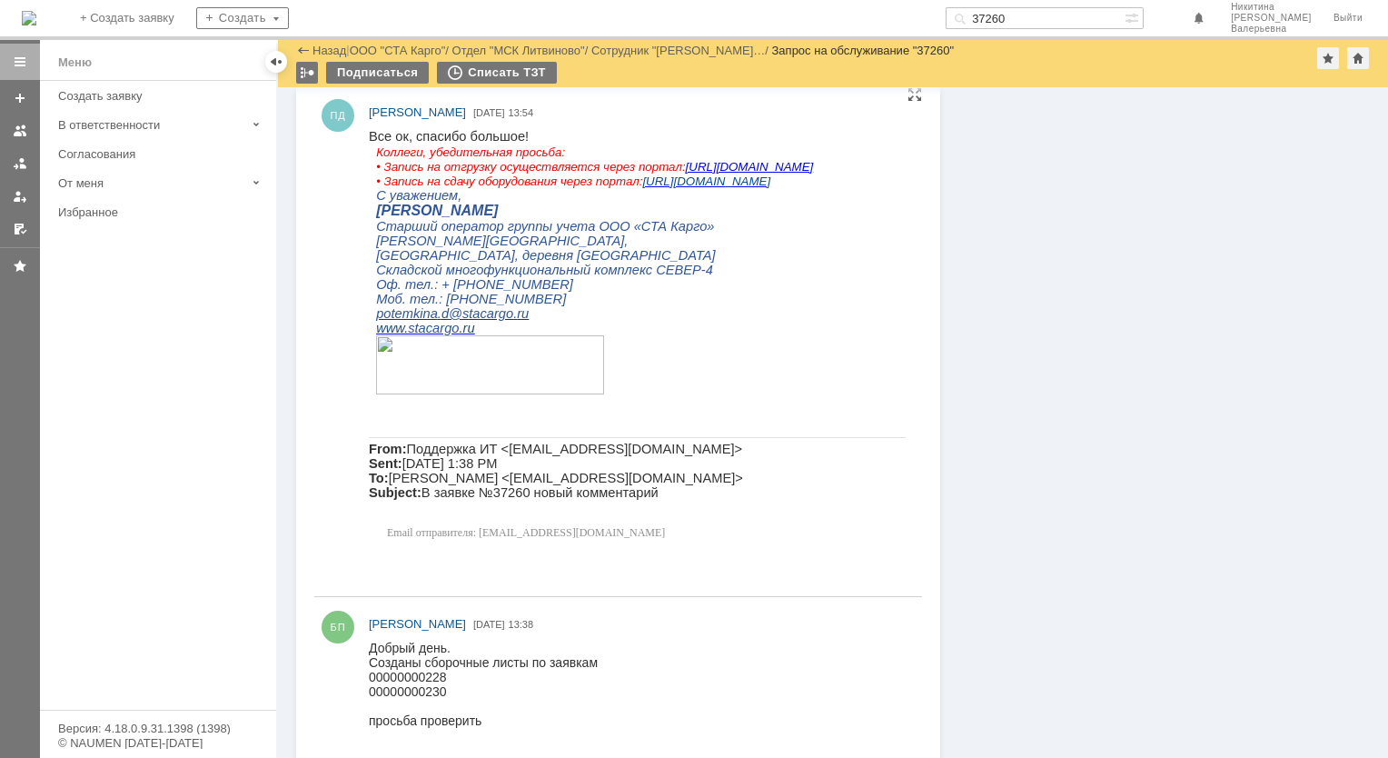
scroll to position [1213, 0]
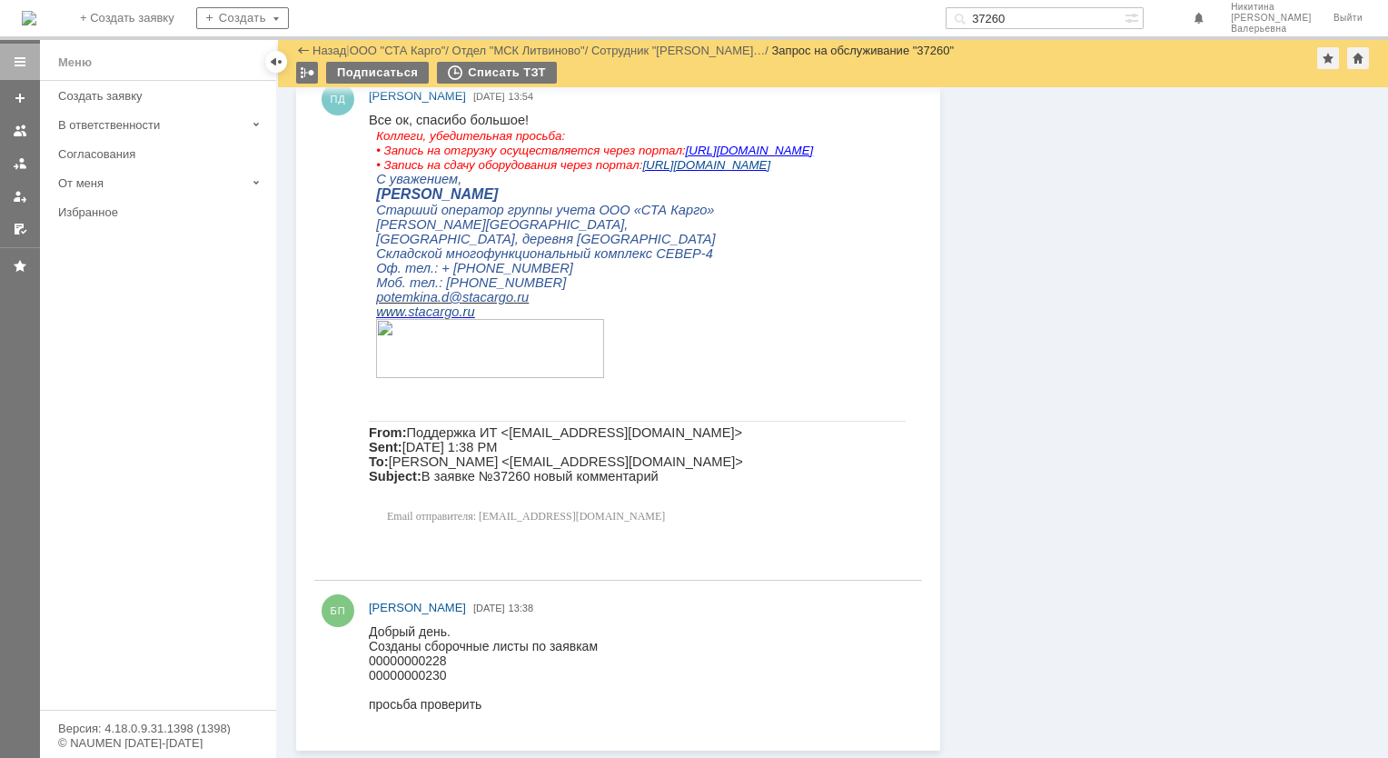
click at [1022, 20] on input "37260" at bounding box center [1035, 18] width 179 height 22
paste input "353"
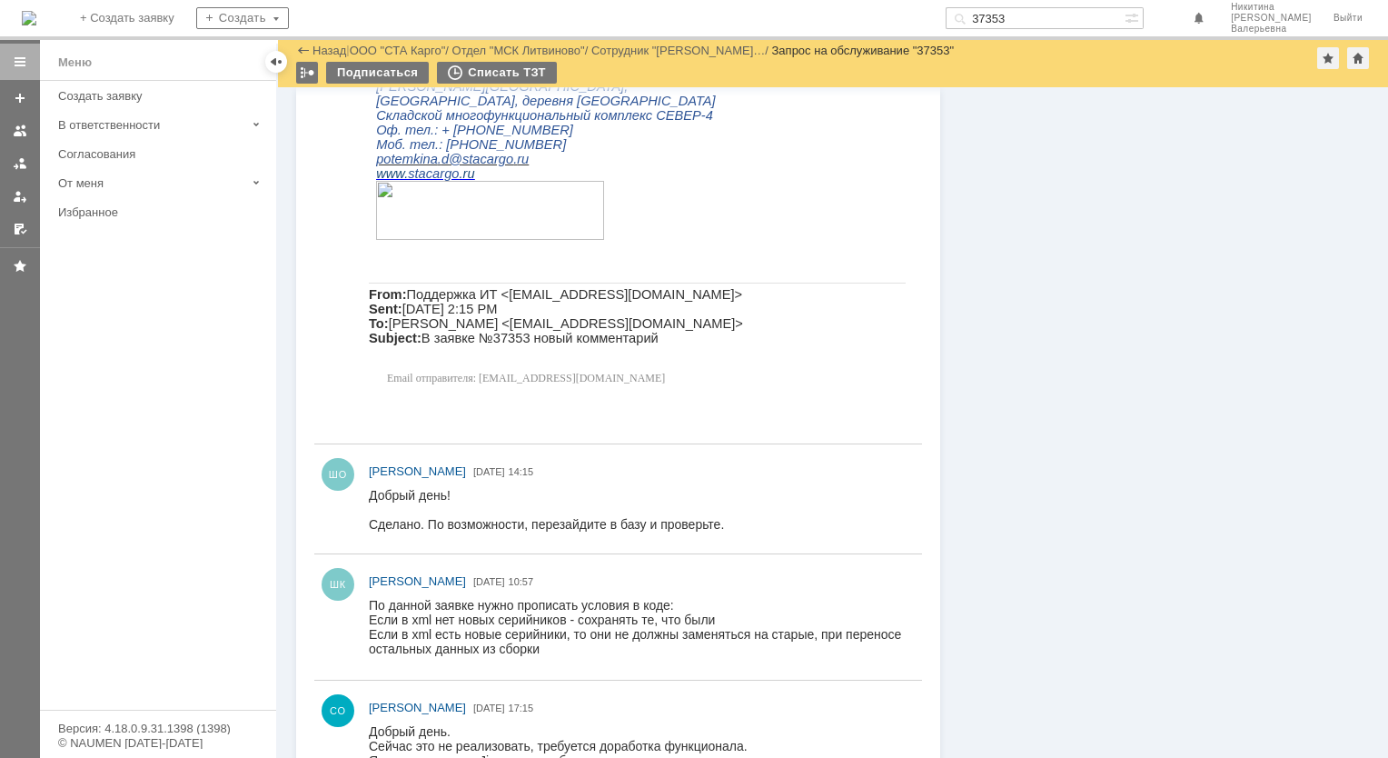
scroll to position [1635, 0]
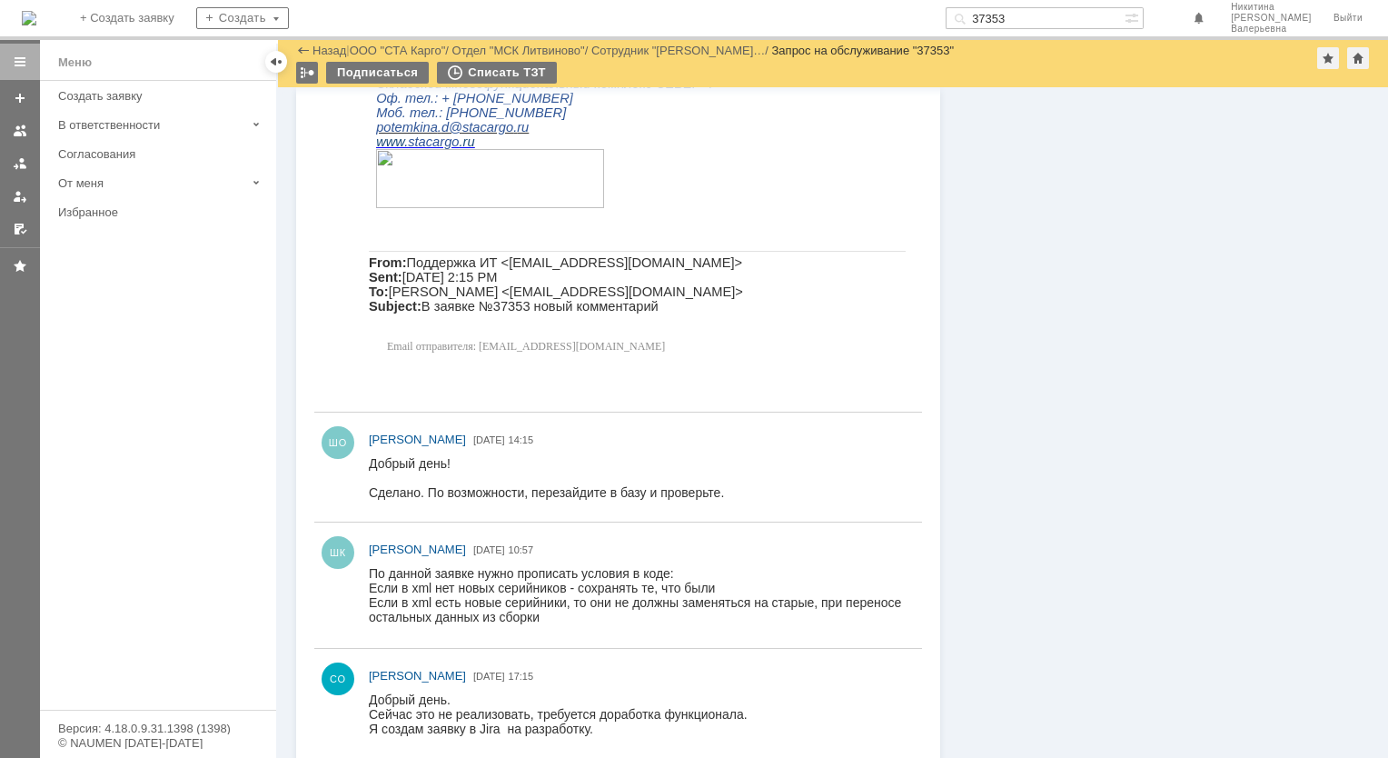
click at [1020, 15] on input "37353" at bounding box center [1035, 18] width 179 height 22
paste input "44"
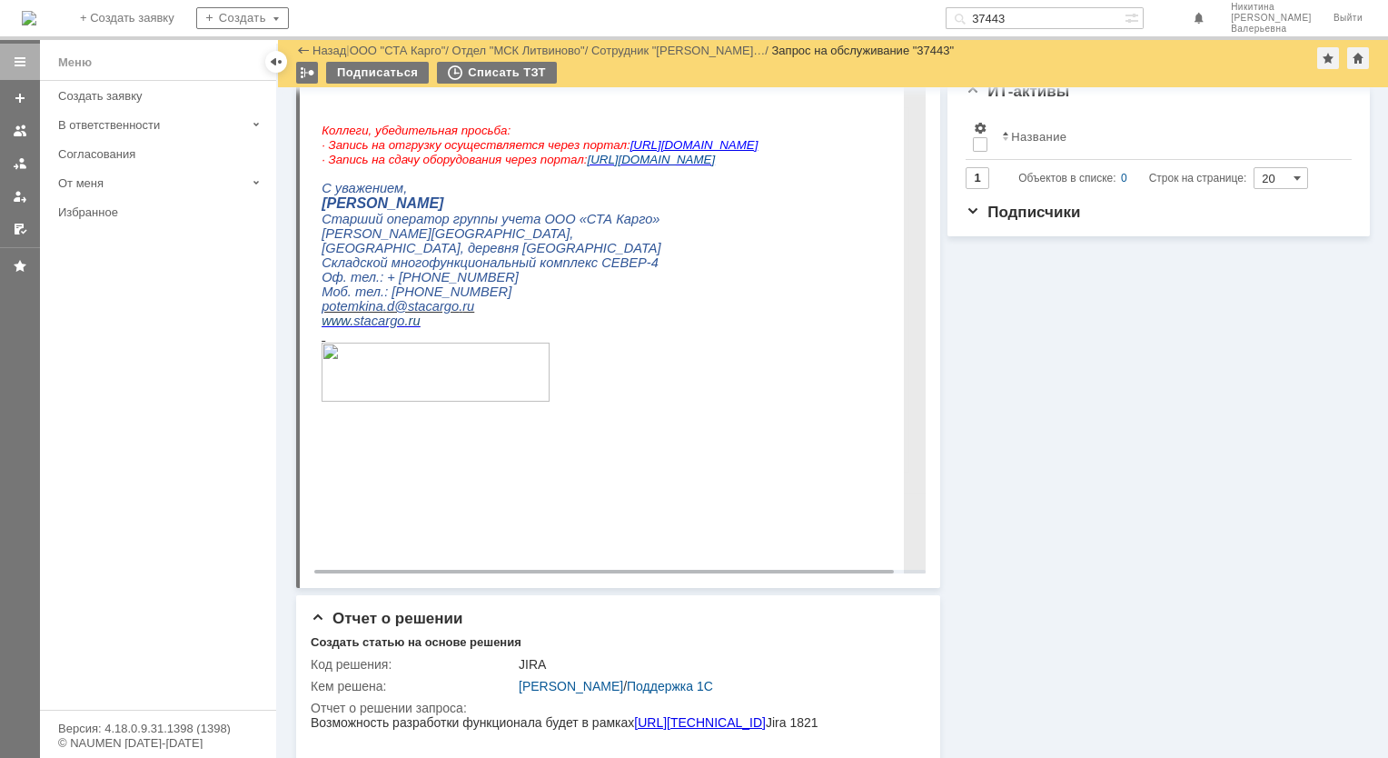
scroll to position [454, 0]
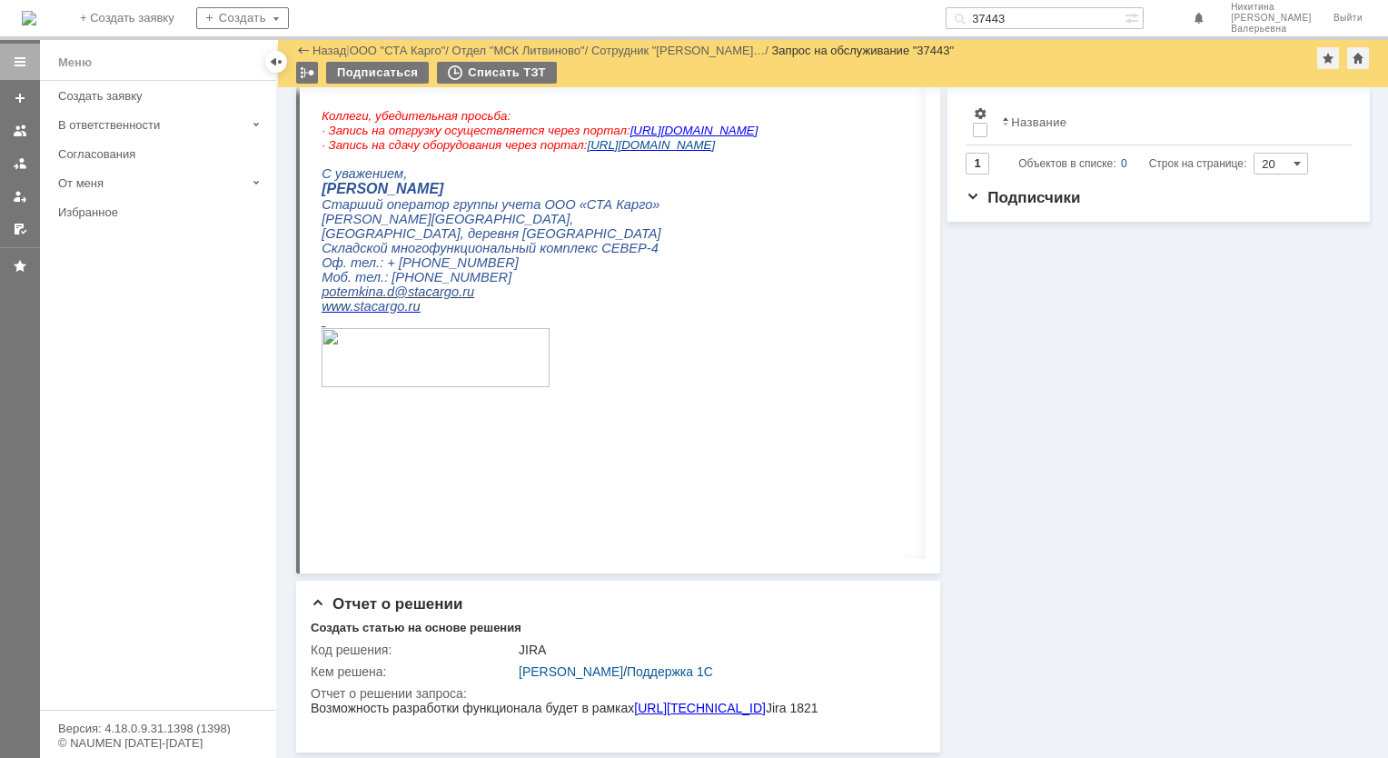
click at [1035, 10] on input "37443" at bounding box center [1035, 18] width 179 height 22
paste input "501"
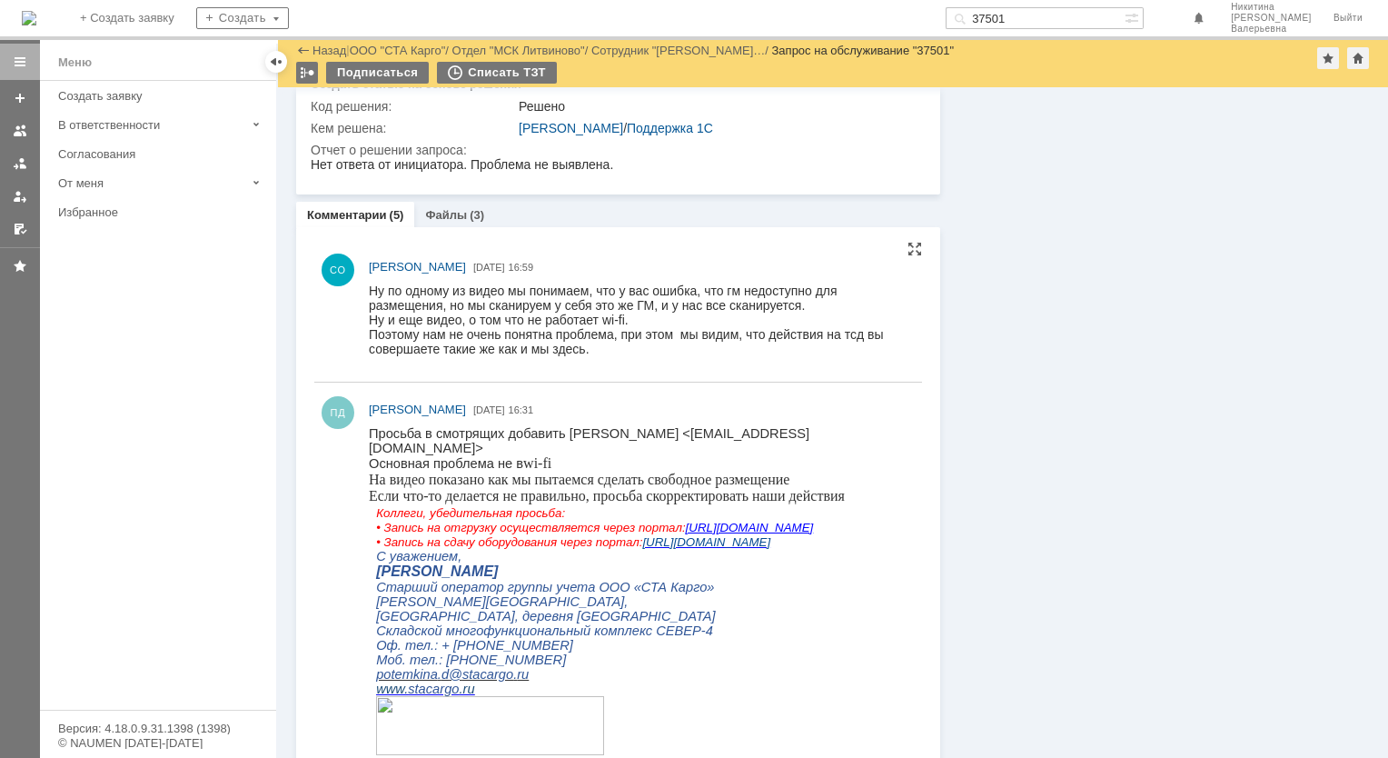
scroll to position [999, 0]
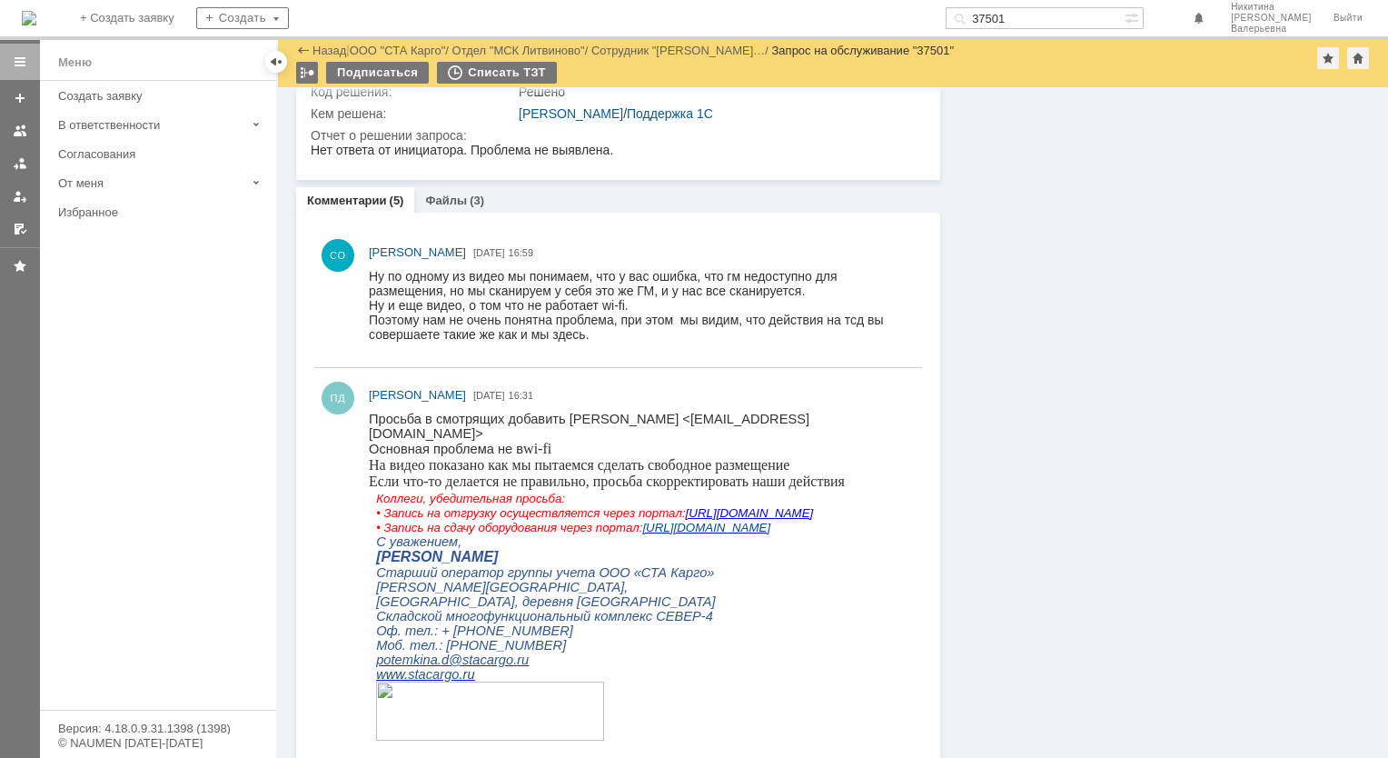
click at [1041, 19] on input "37501" at bounding box center [1035, 18] width 179 height 22
paste input "7"
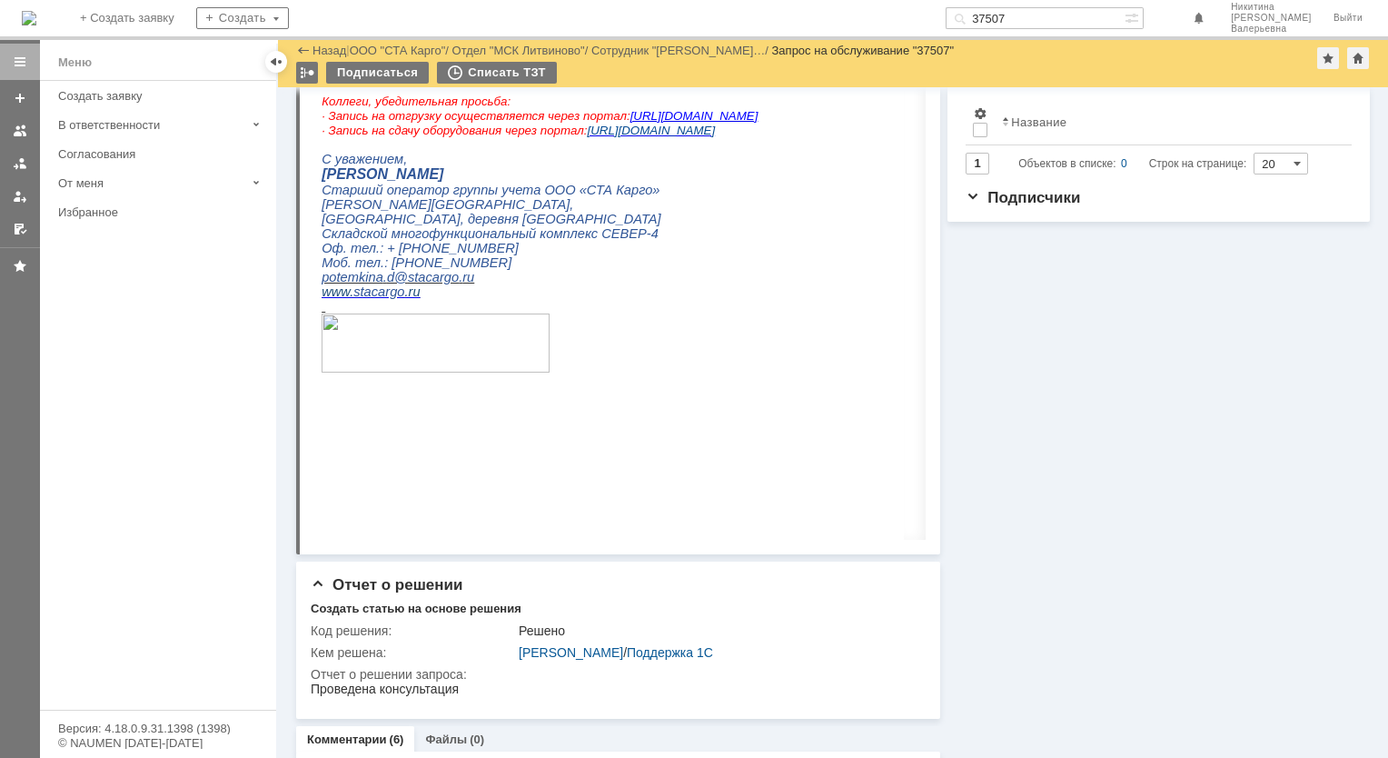
click at [1026, 13] on input "37507" at bounding box center [1035, 18] width 179 height 22
paste input "28"
type input "37528"
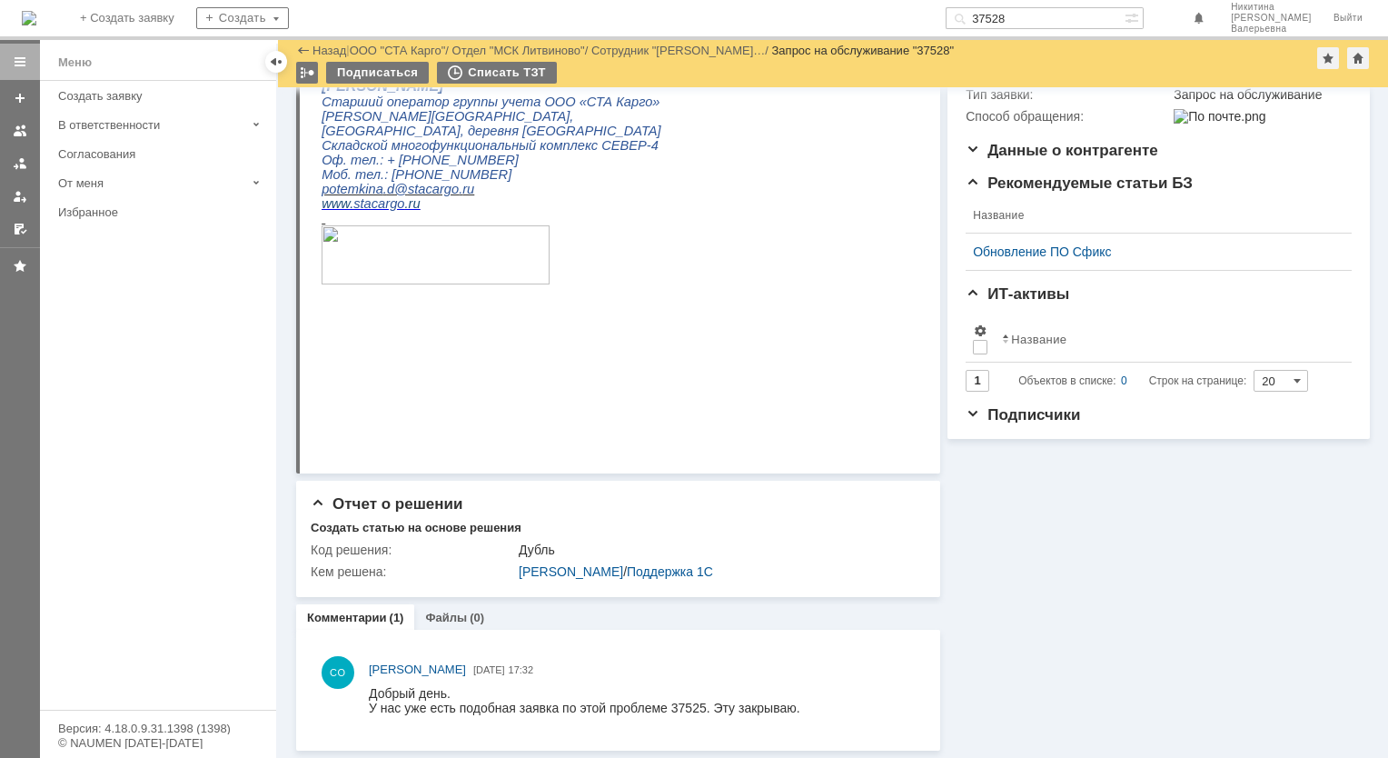
scroll to position [348, 0]
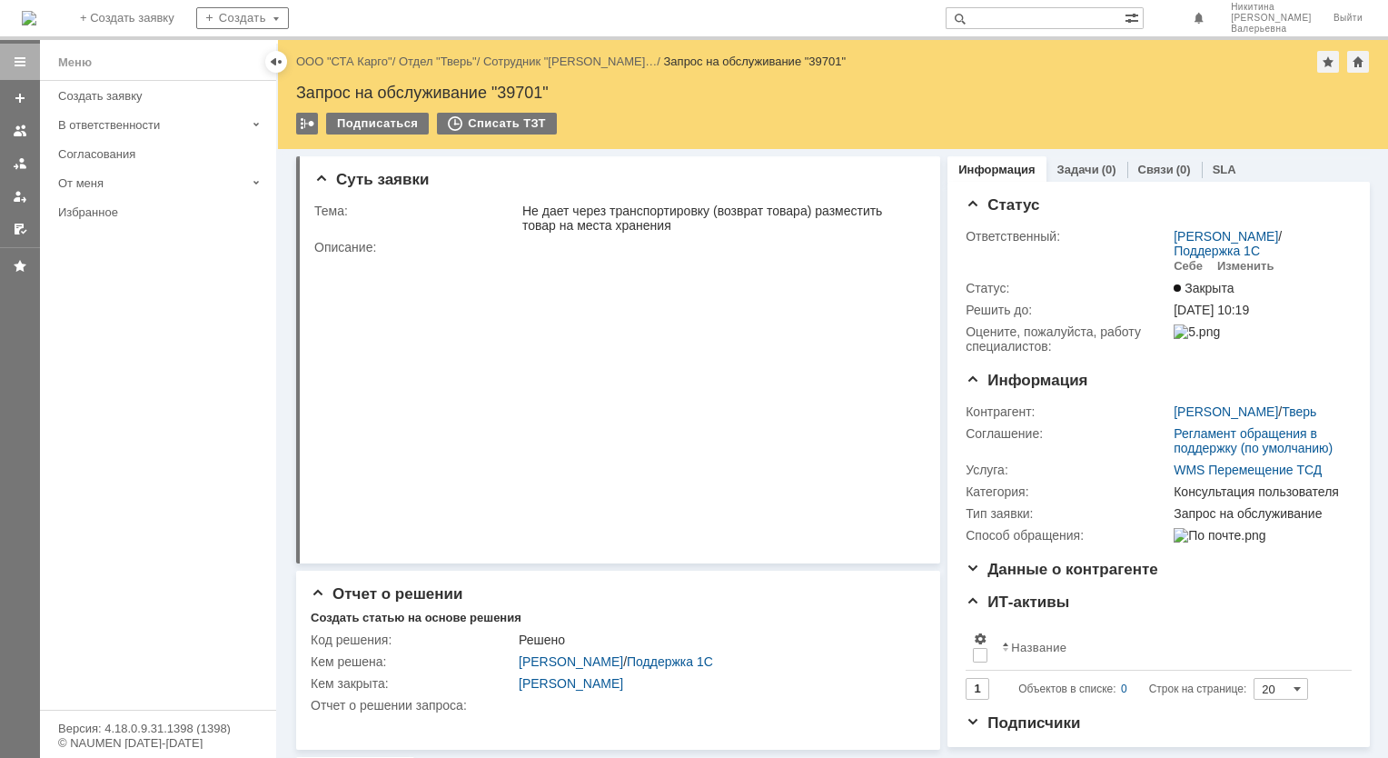
click at [1119, 15] on input "text" at bounding box center [1035, 18] width 179 height 22
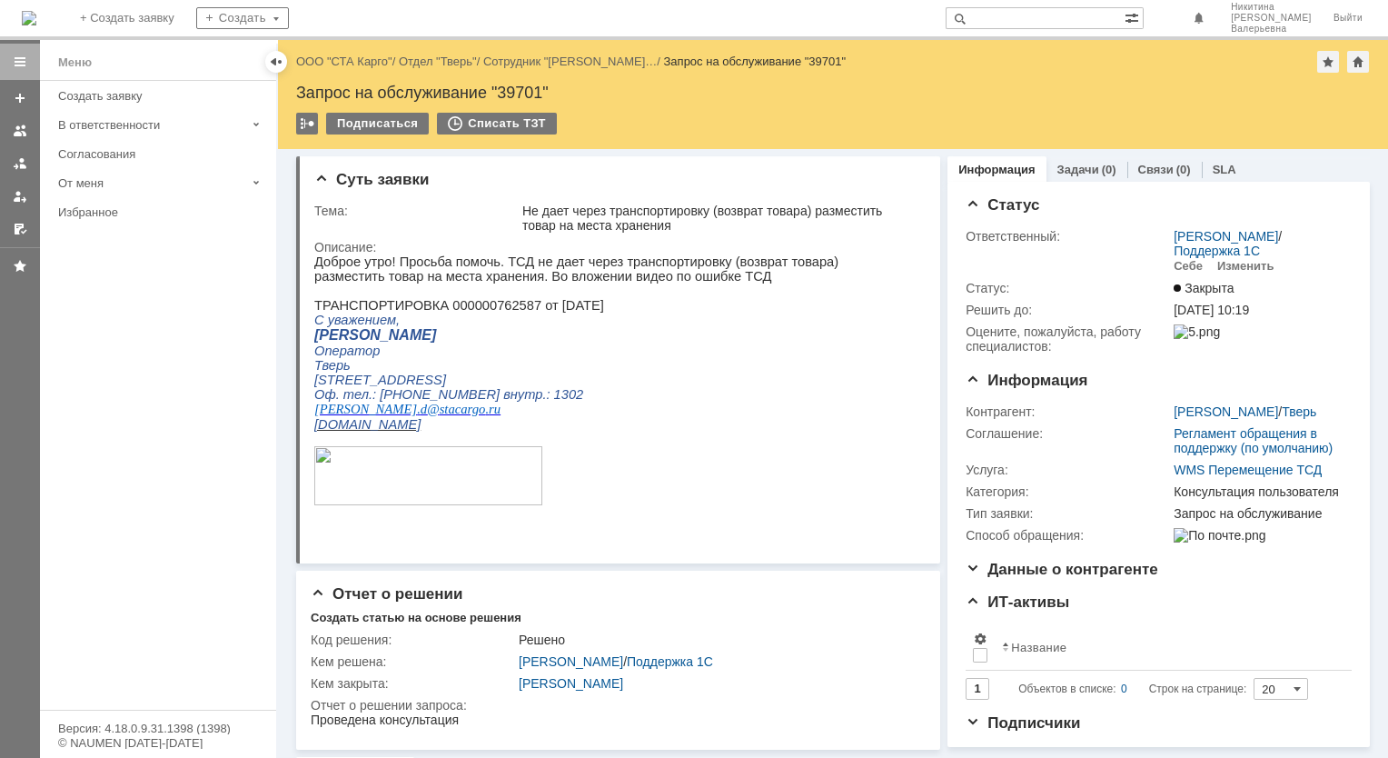
paste input "37538"
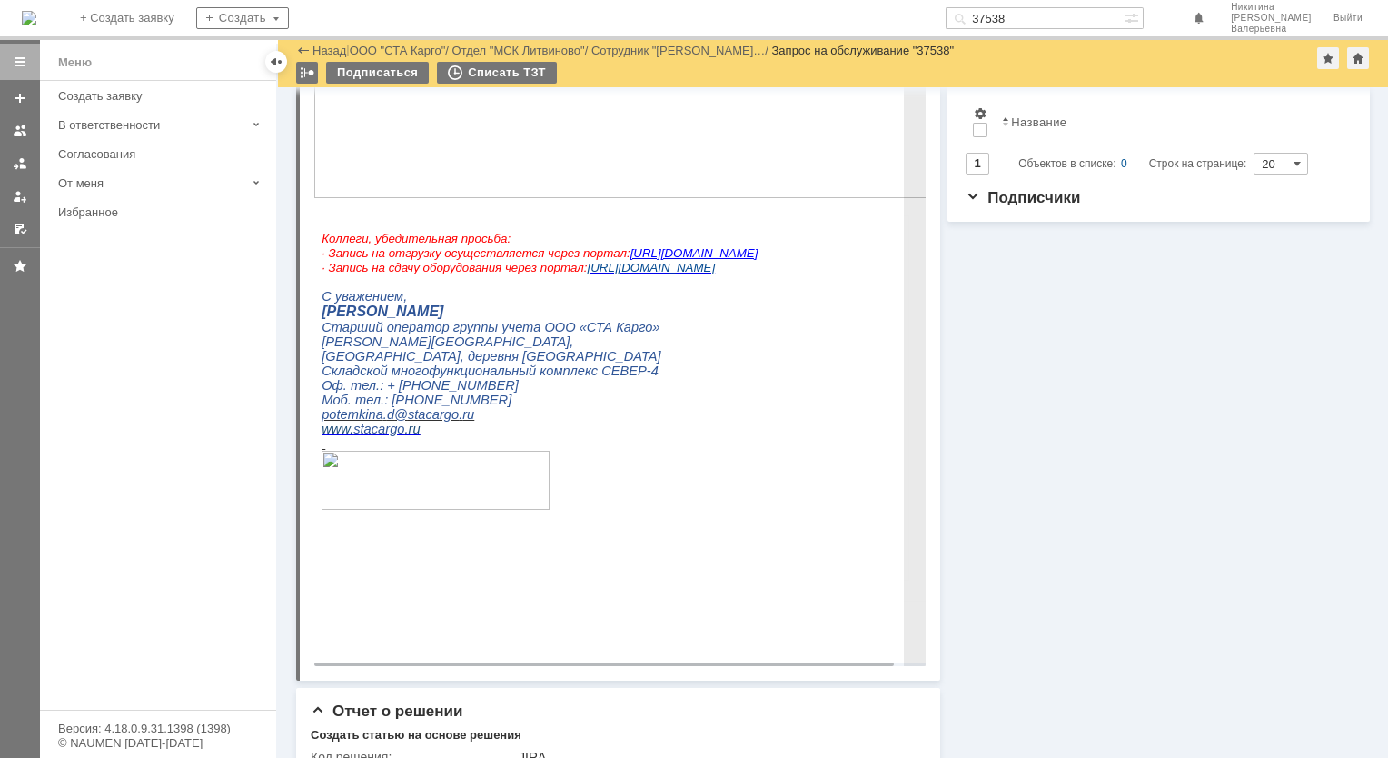
scroll to position [818, 0]
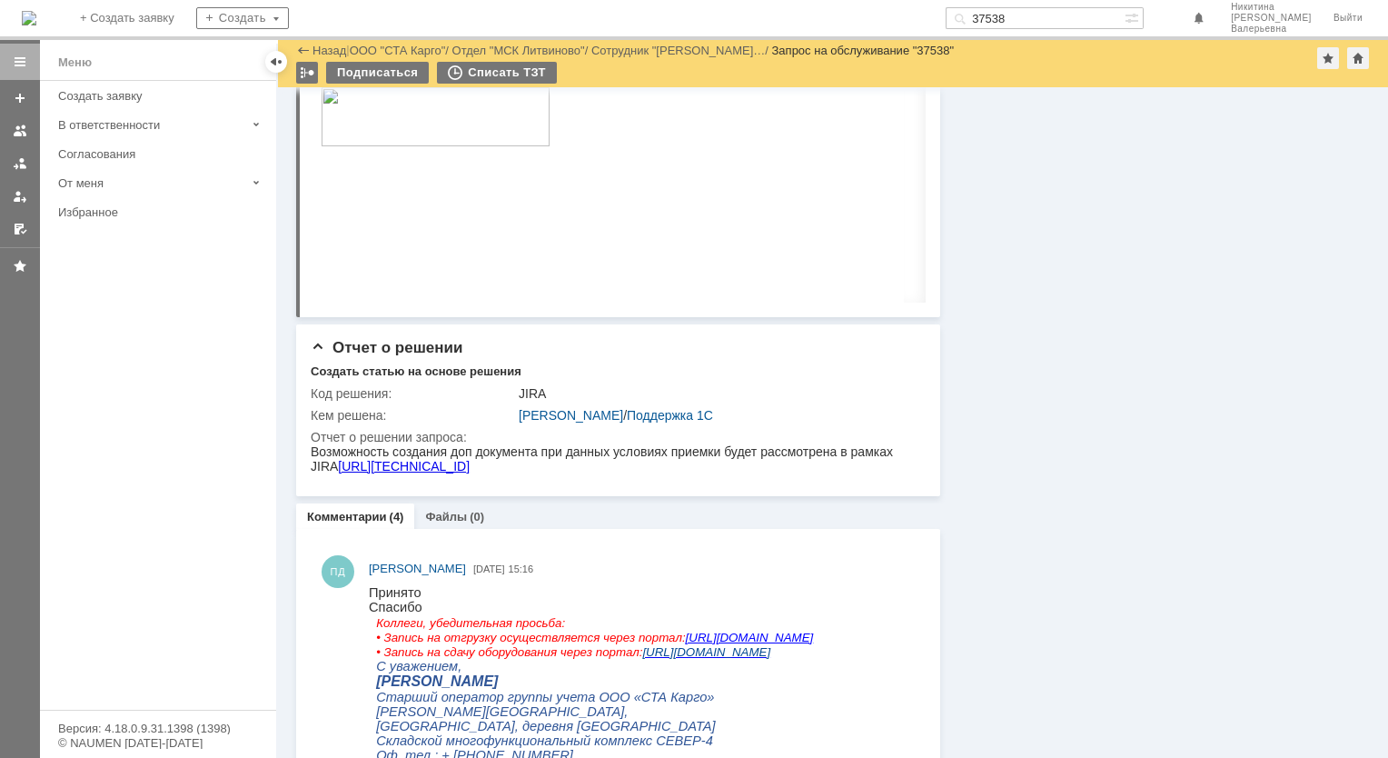
click at [1025, 18] on input "37538" at bounding box center [1035, 18] width 179 height 22
paste input "56"
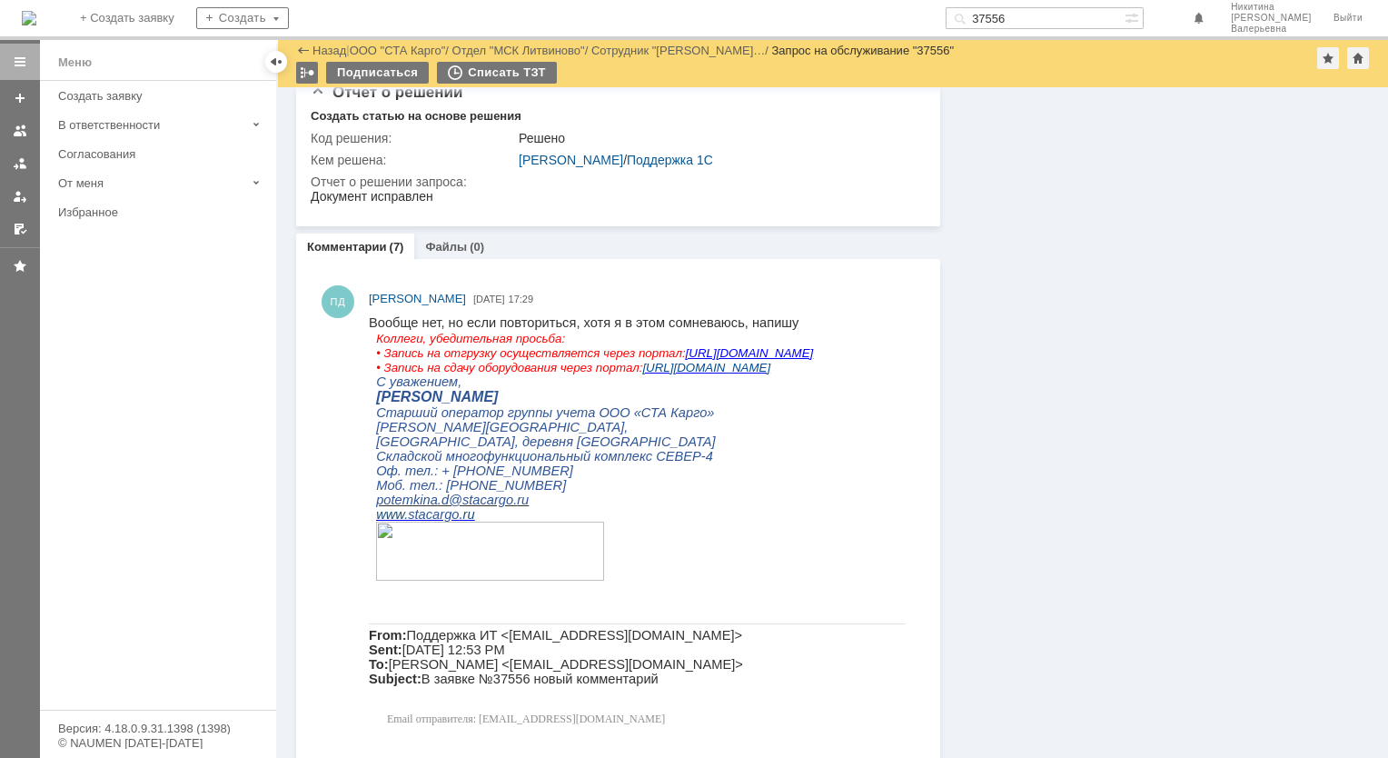
scroll to position [1363, 0]
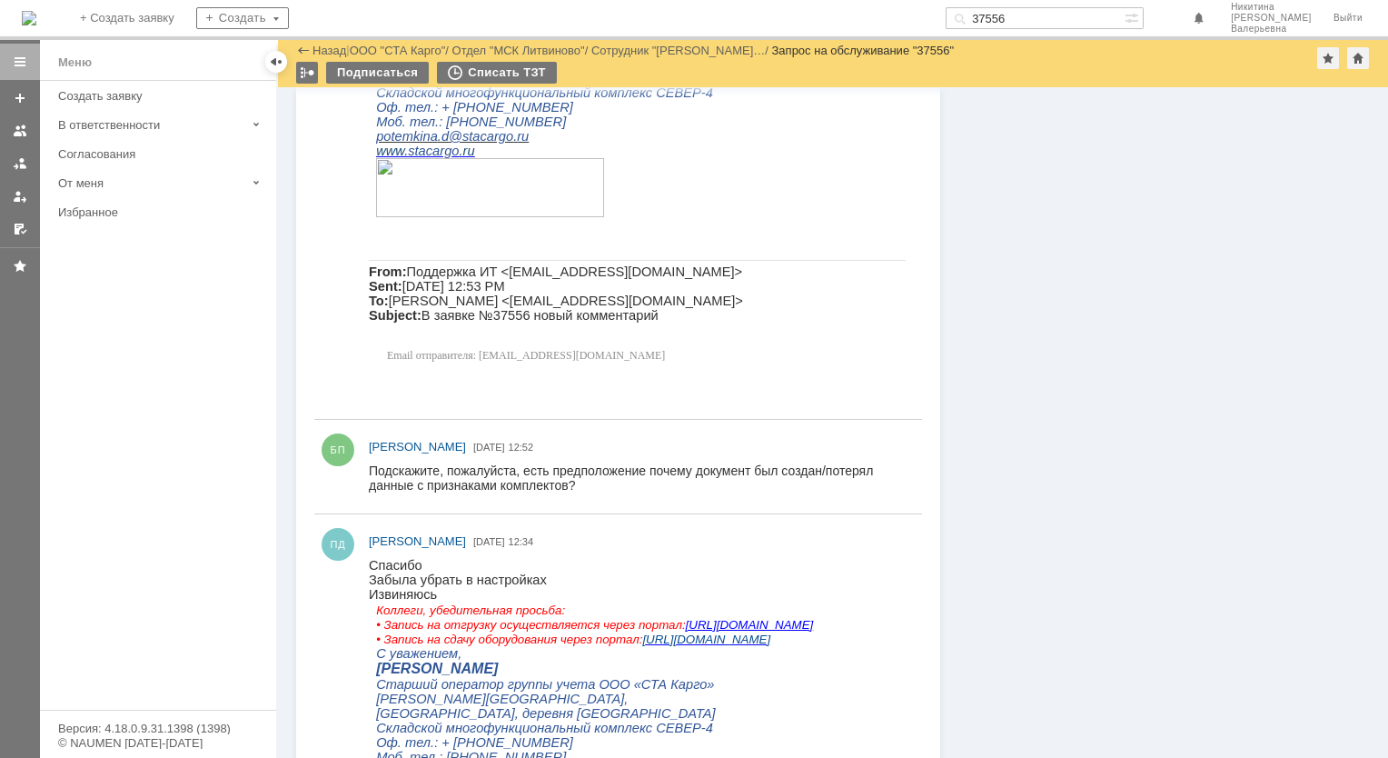
click at [1034, 20] on input "37556" at bounding box center [1035, 18] width 179 height 22
paste input "77"
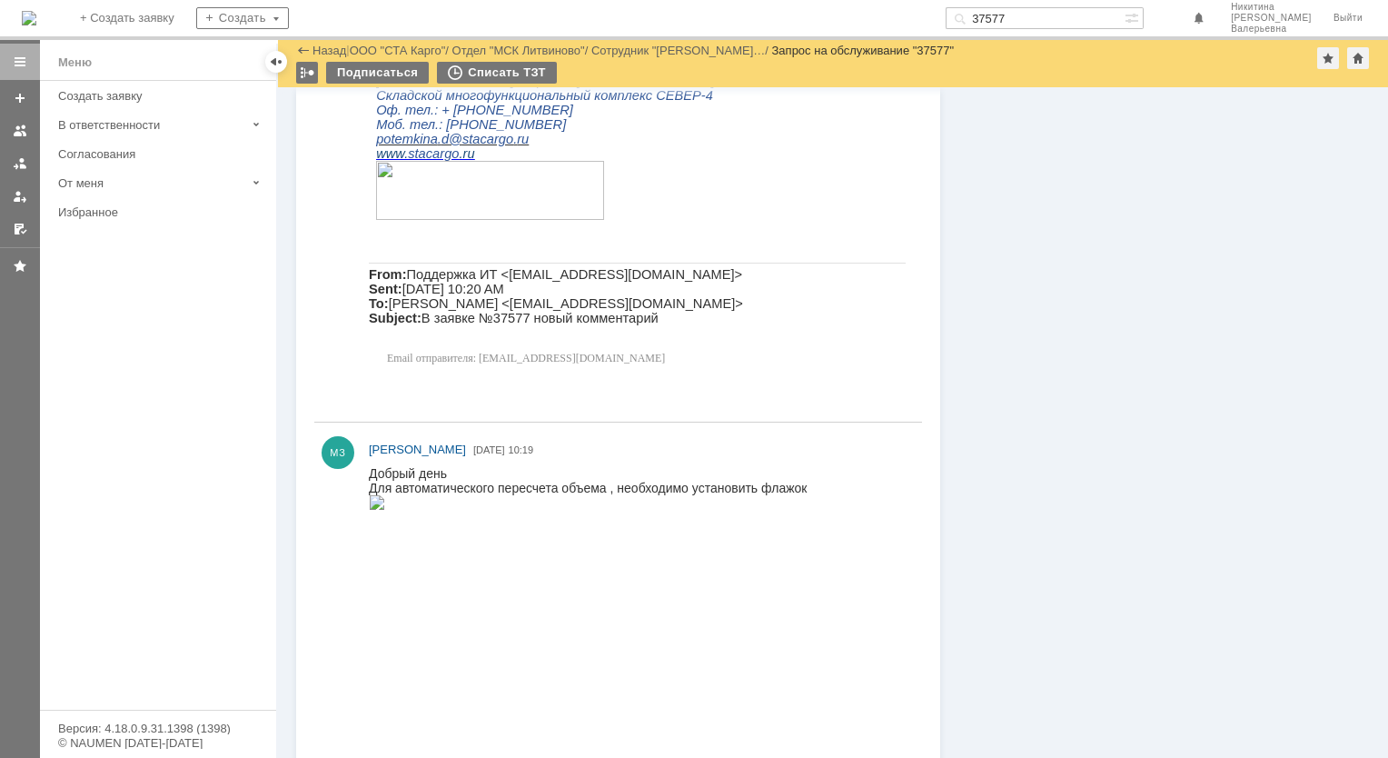
click at [1036, 8] on input "37577" at bounding box center [1035, 18] width 179 height 22
paste input "60"
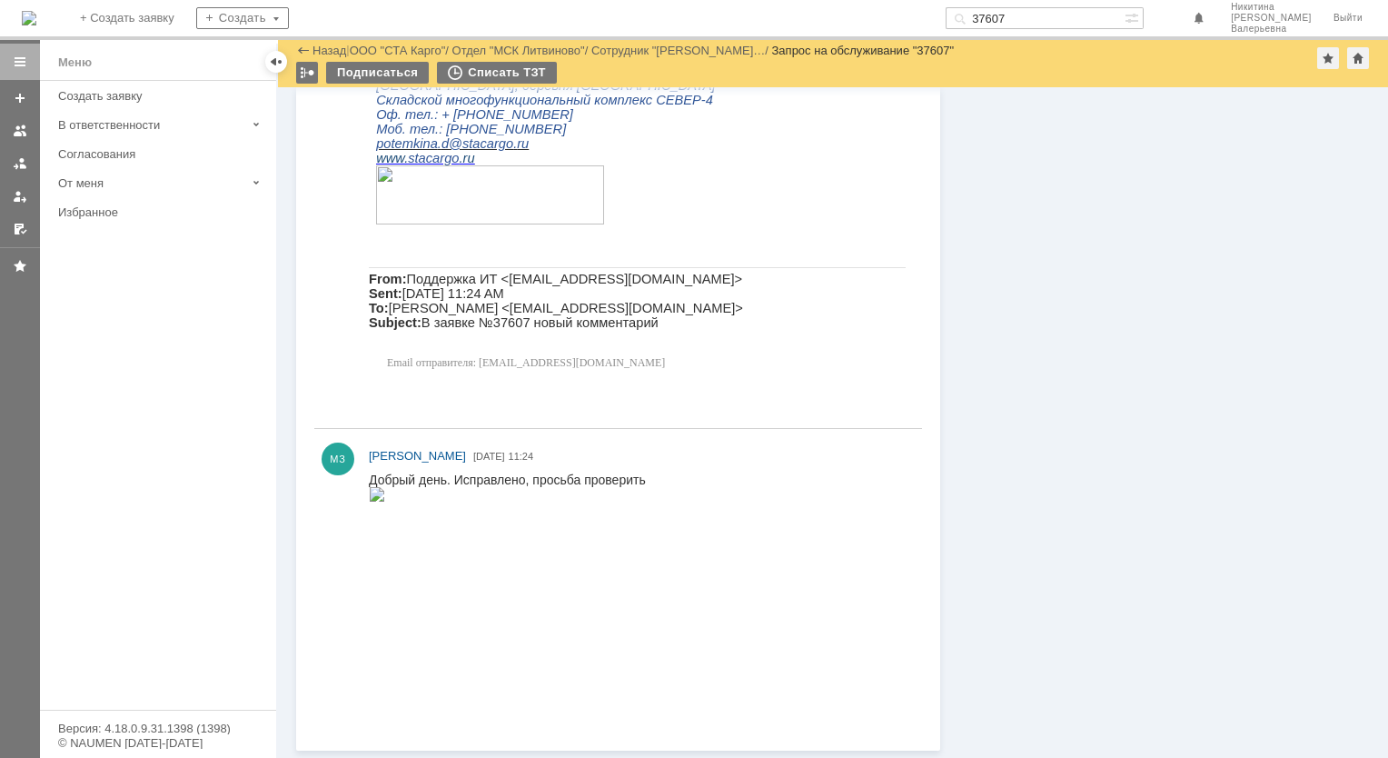
click at [1032, 11] on input "37607" at bounding box center [1035, 18] width 179 height 22
paste input "12"
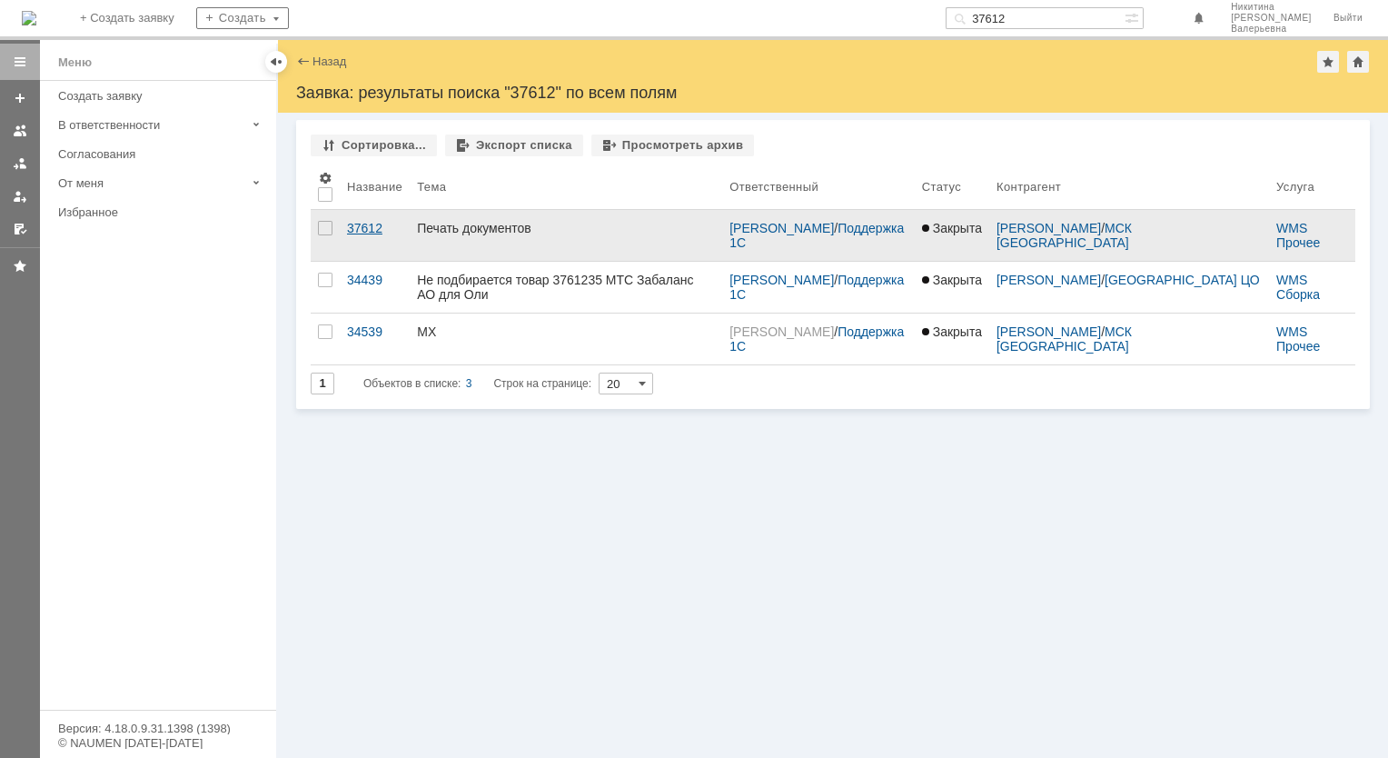
click at [355, 228] on div "37612" at bounding box center [374, 228] width 55 height 15
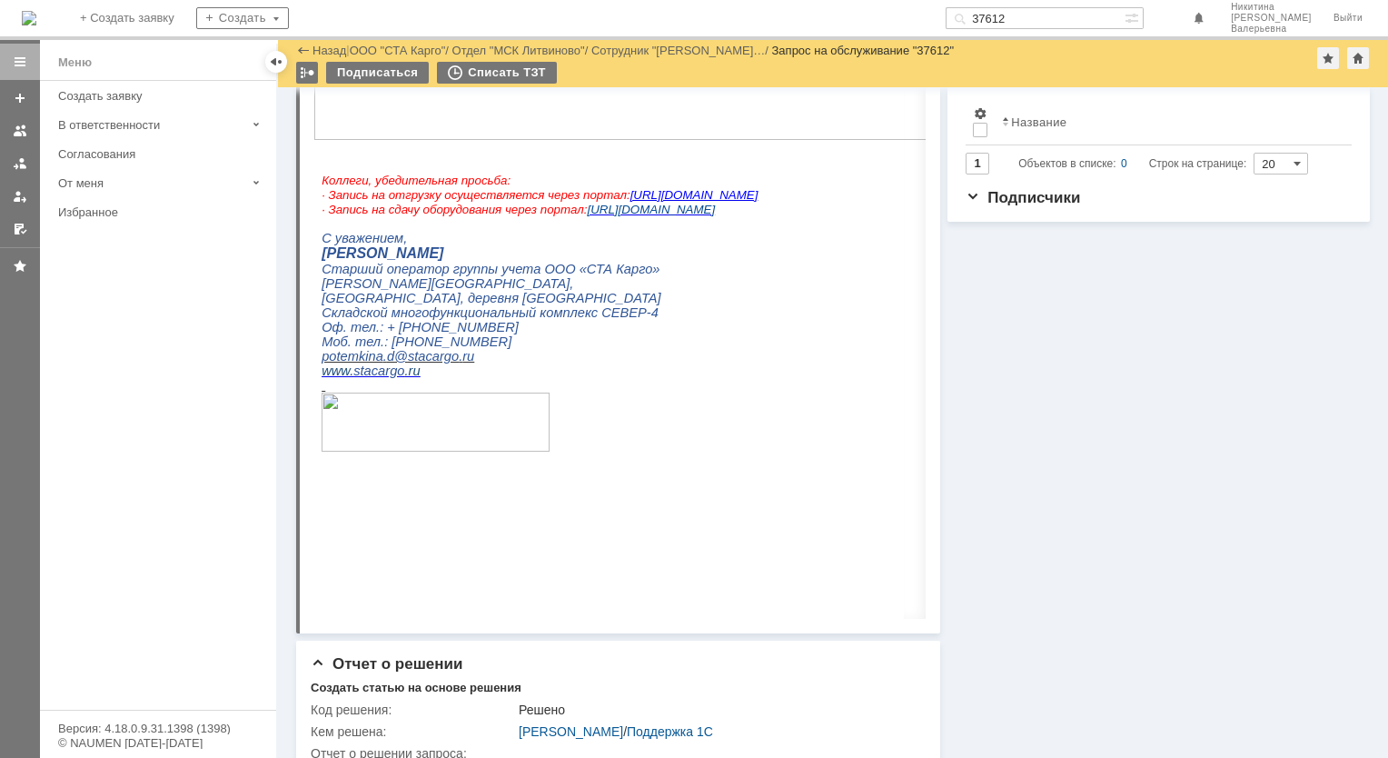
scroll to position [818, 0]
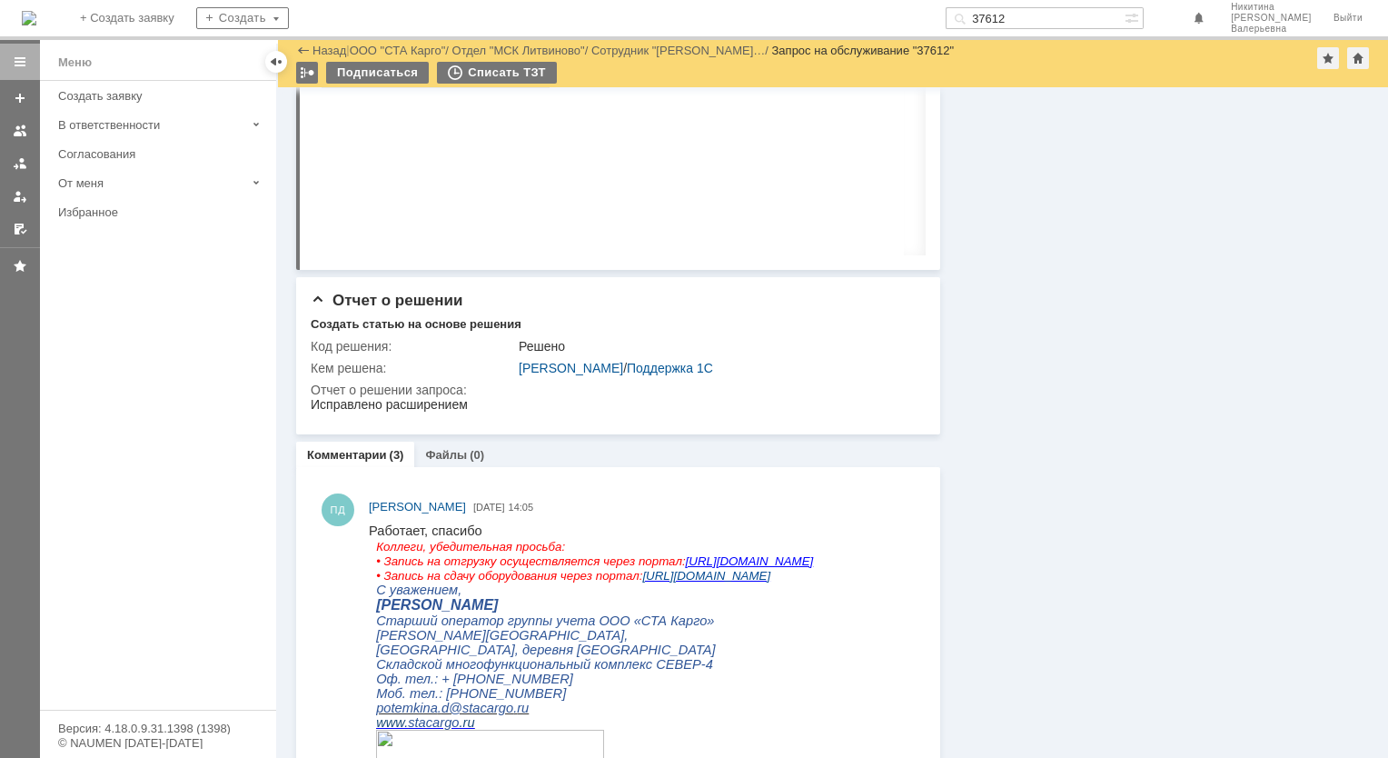
click at [1023, 19] on input "37612" at bounding box center [1035, 18] width 179 height 22
paste input "25"
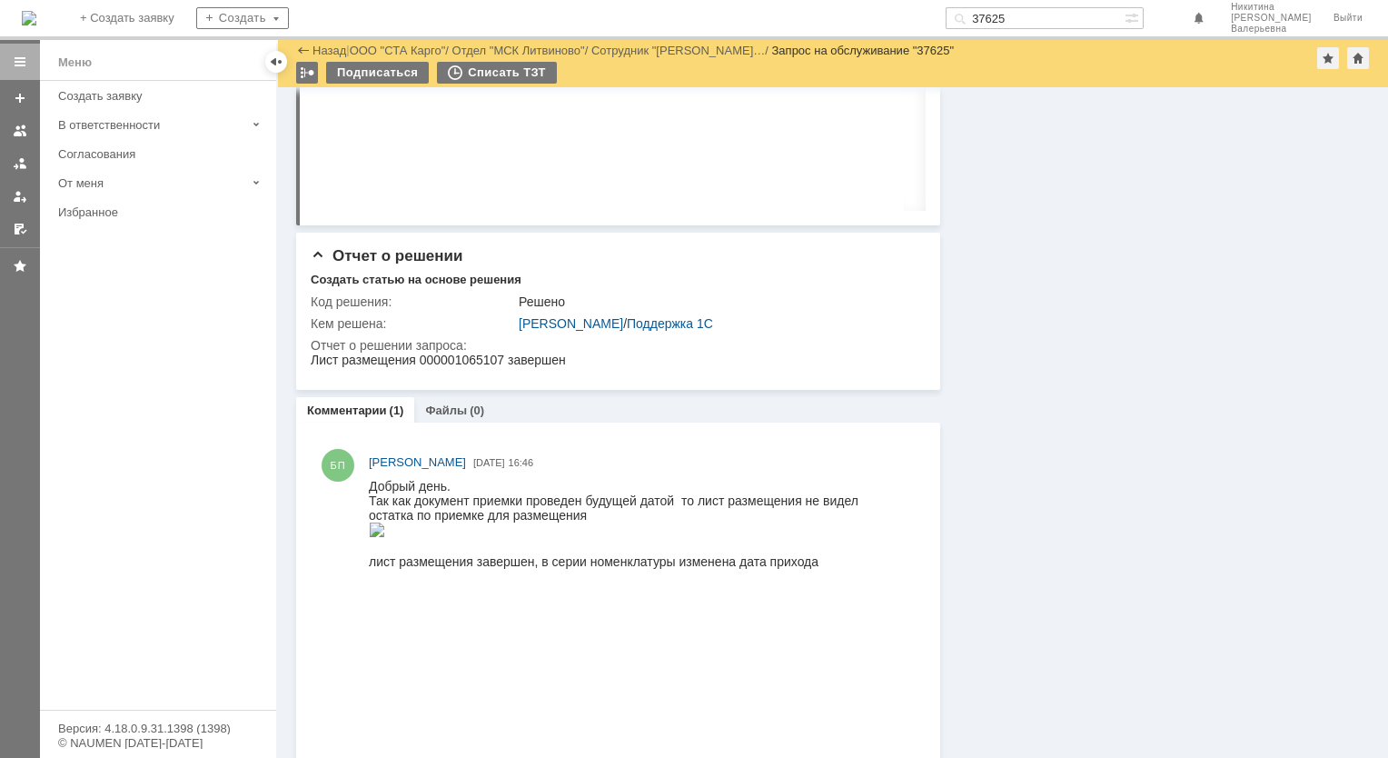
scroll to position [888, 0]
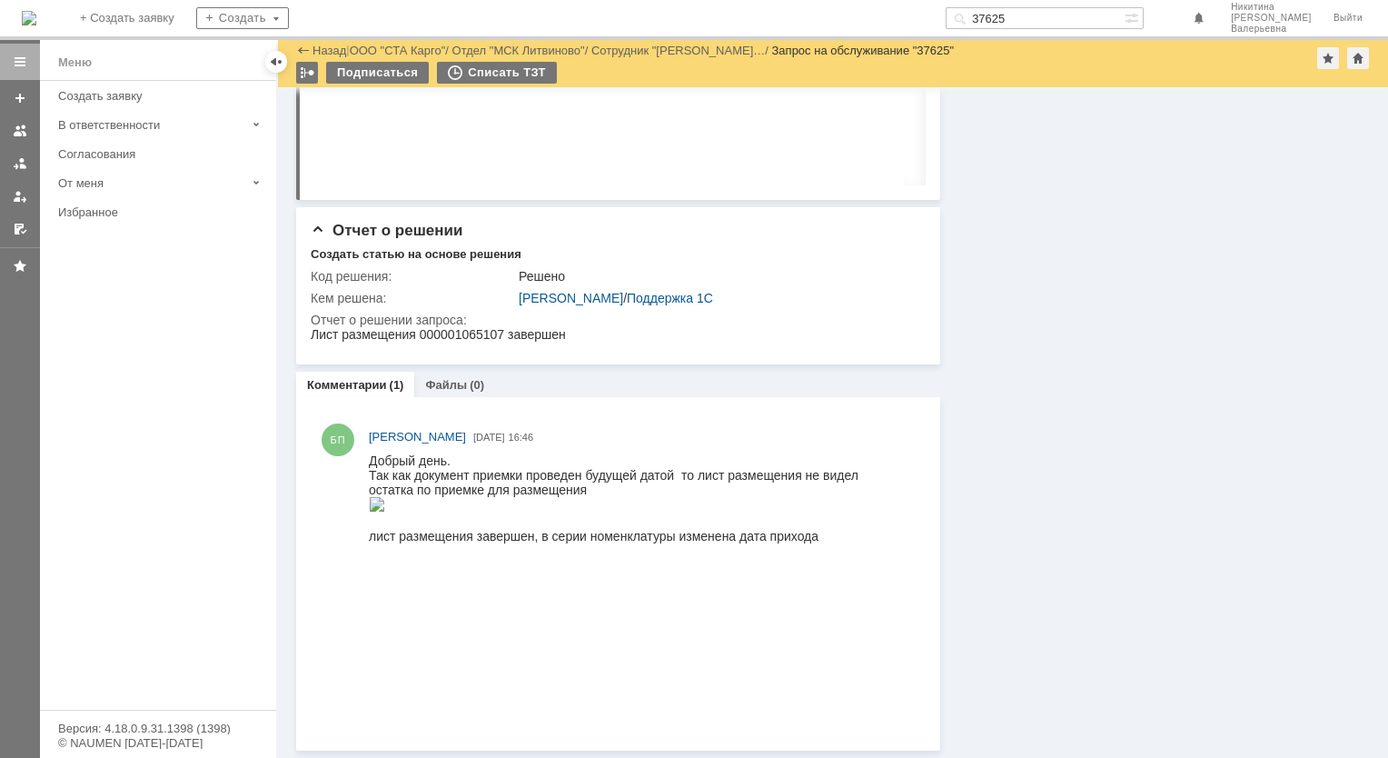
click at [1015, 27] on input "37625" at bounding box center [1035, 18] width 179 height 22
paste input "48"
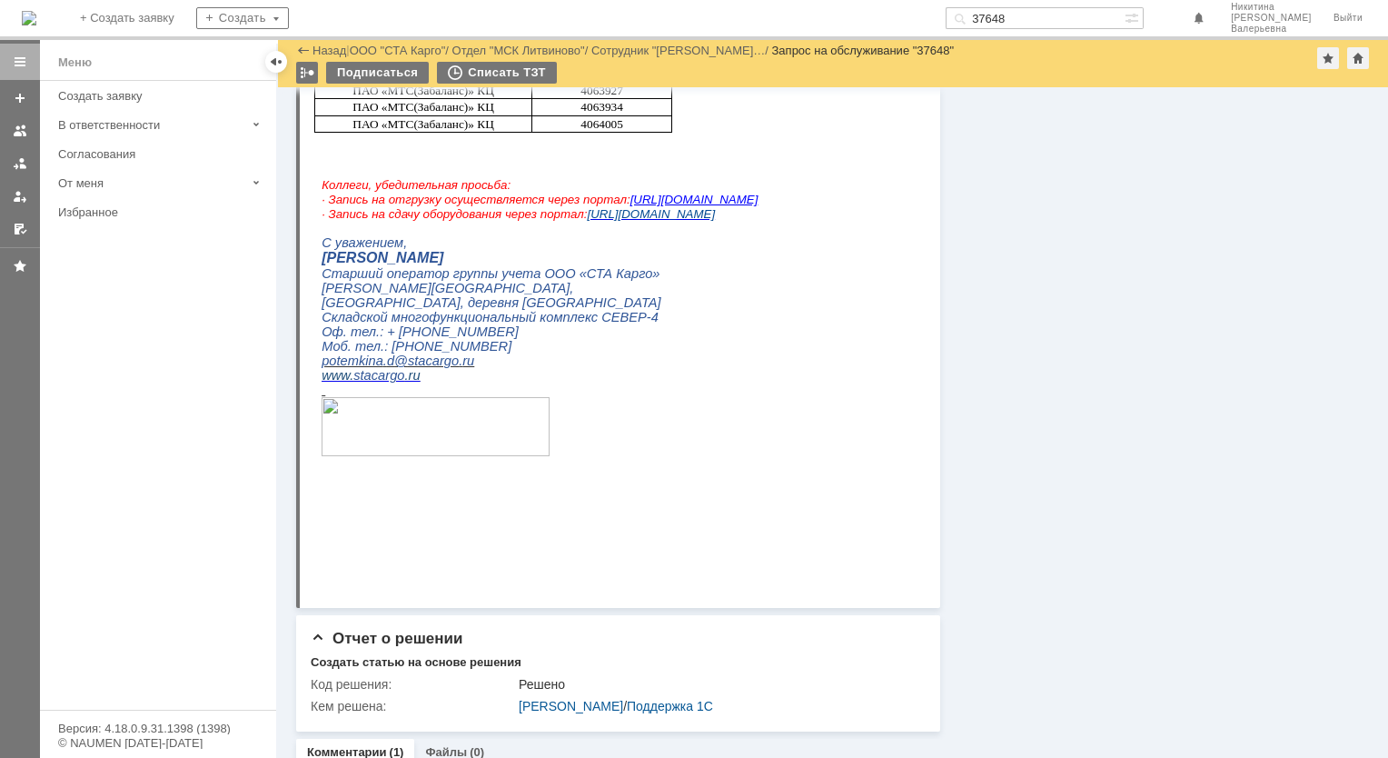
scroll to position [1678, 0]
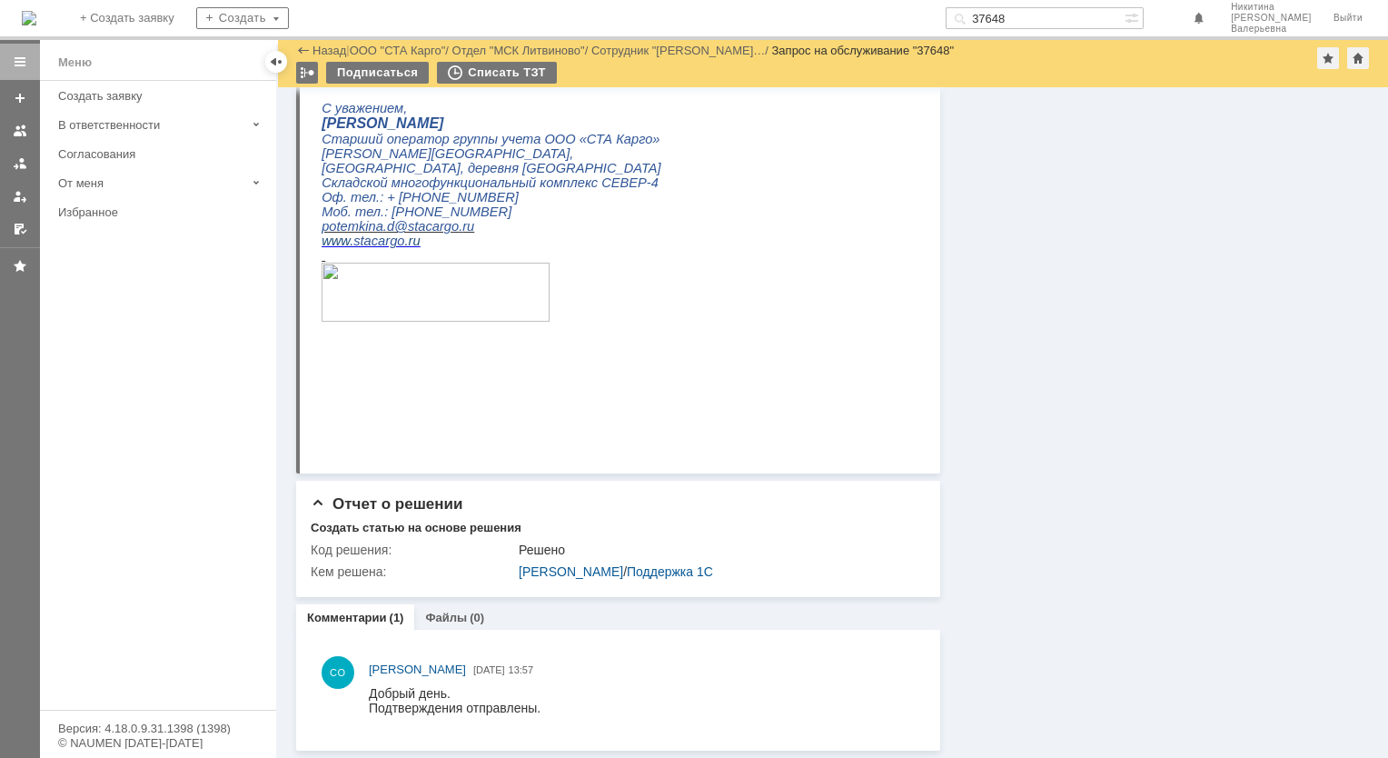
click at [1068, 25] on input "37648" at bounding box center [1035, 18] width 179 height 22
paste input "5"
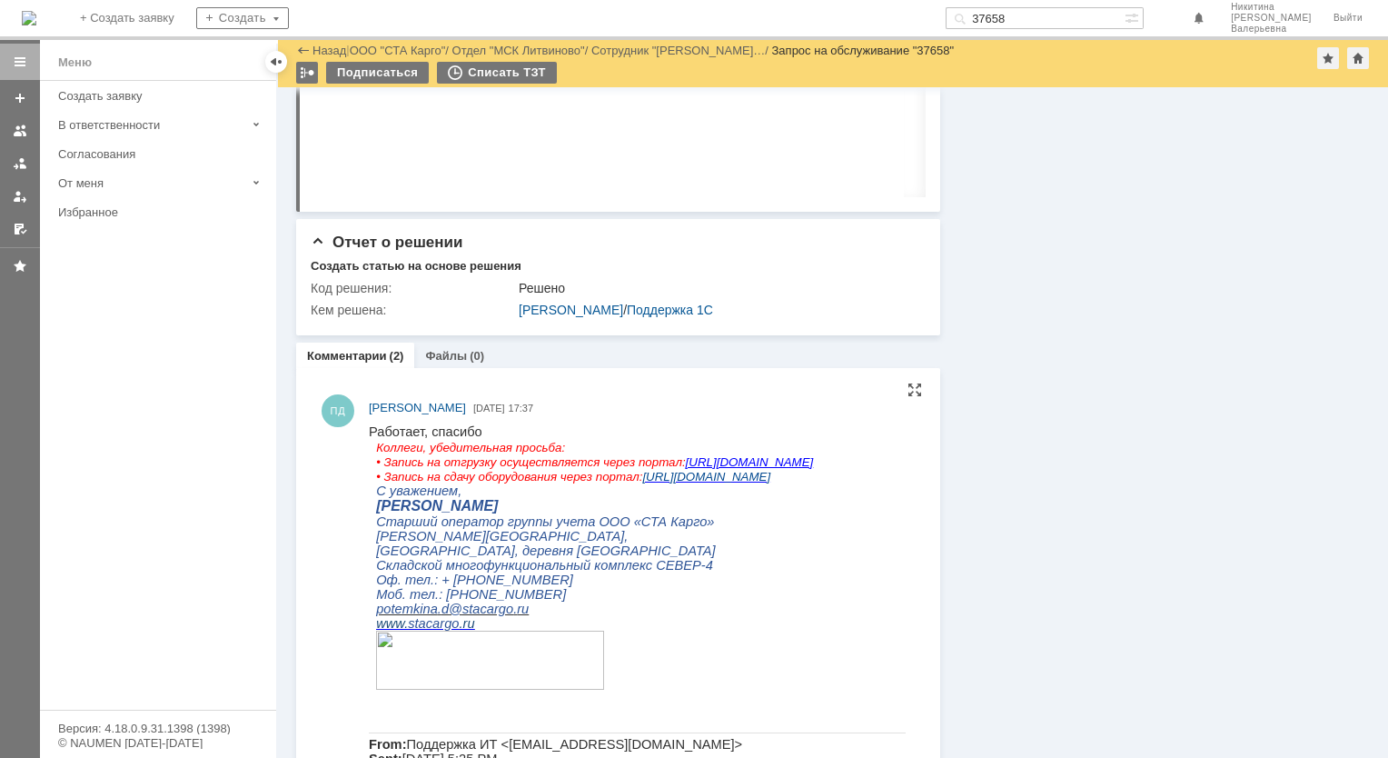
scroll to position [1127, 0]
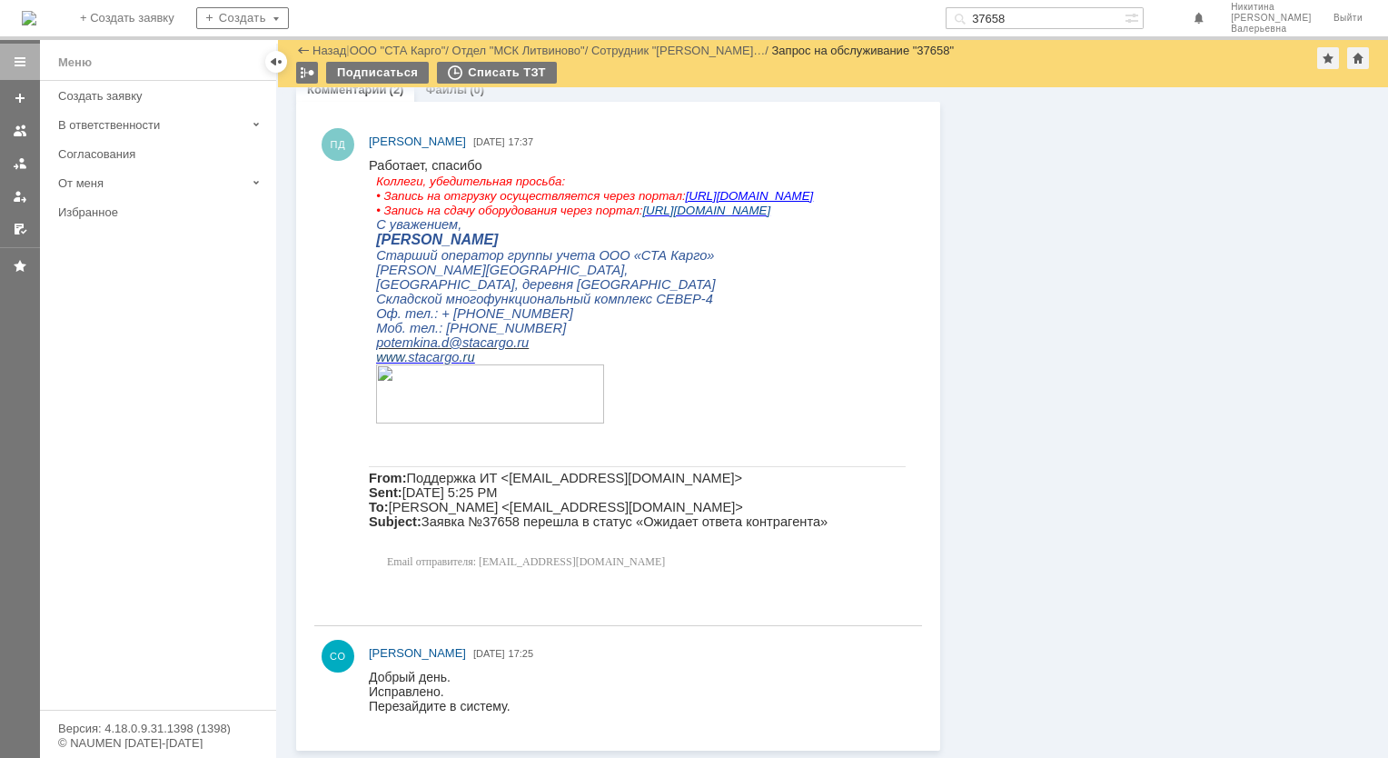
click at [1029, 24] on input "37658" at bounding box center [1035, 18] width 179 height 22
paste input "774"
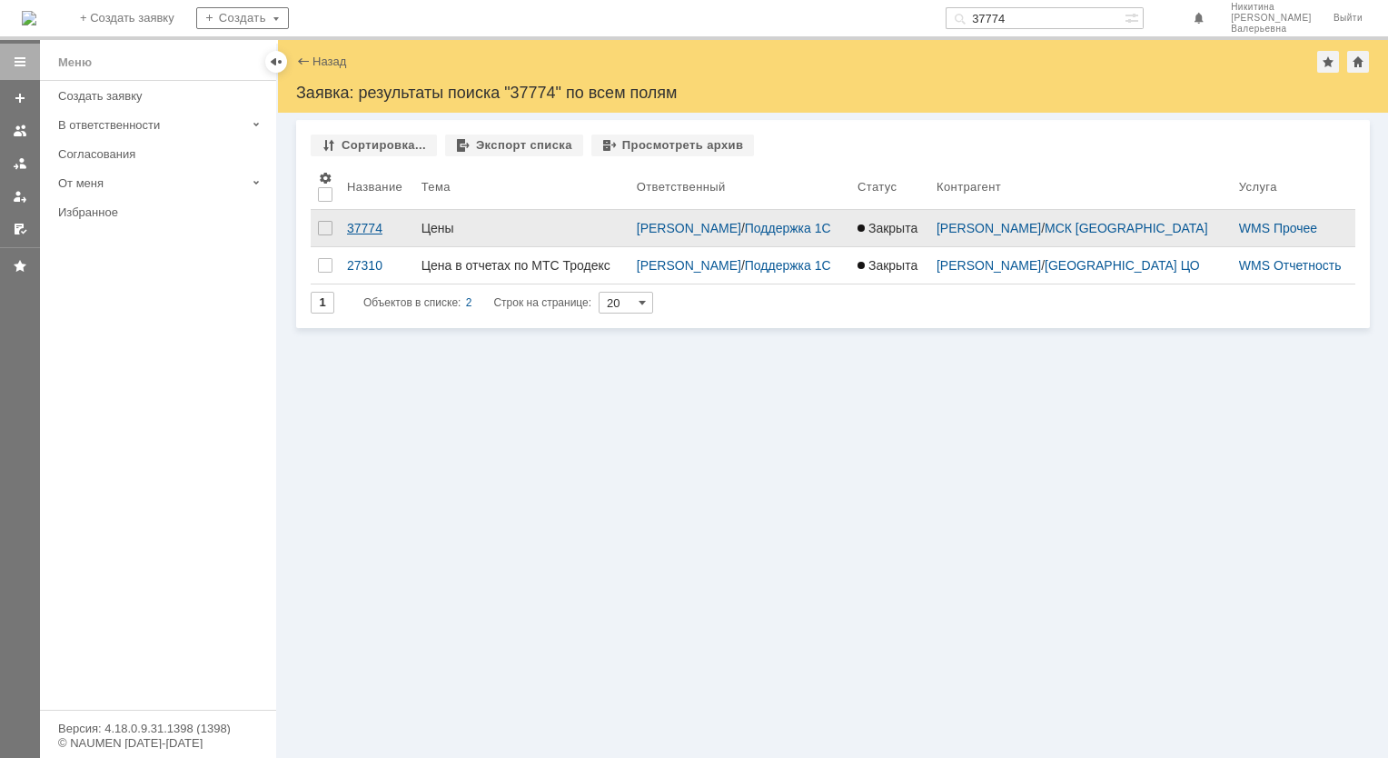
click at [363, 230] on div "37774" at bounding box center [377, 228] width 60 height 15
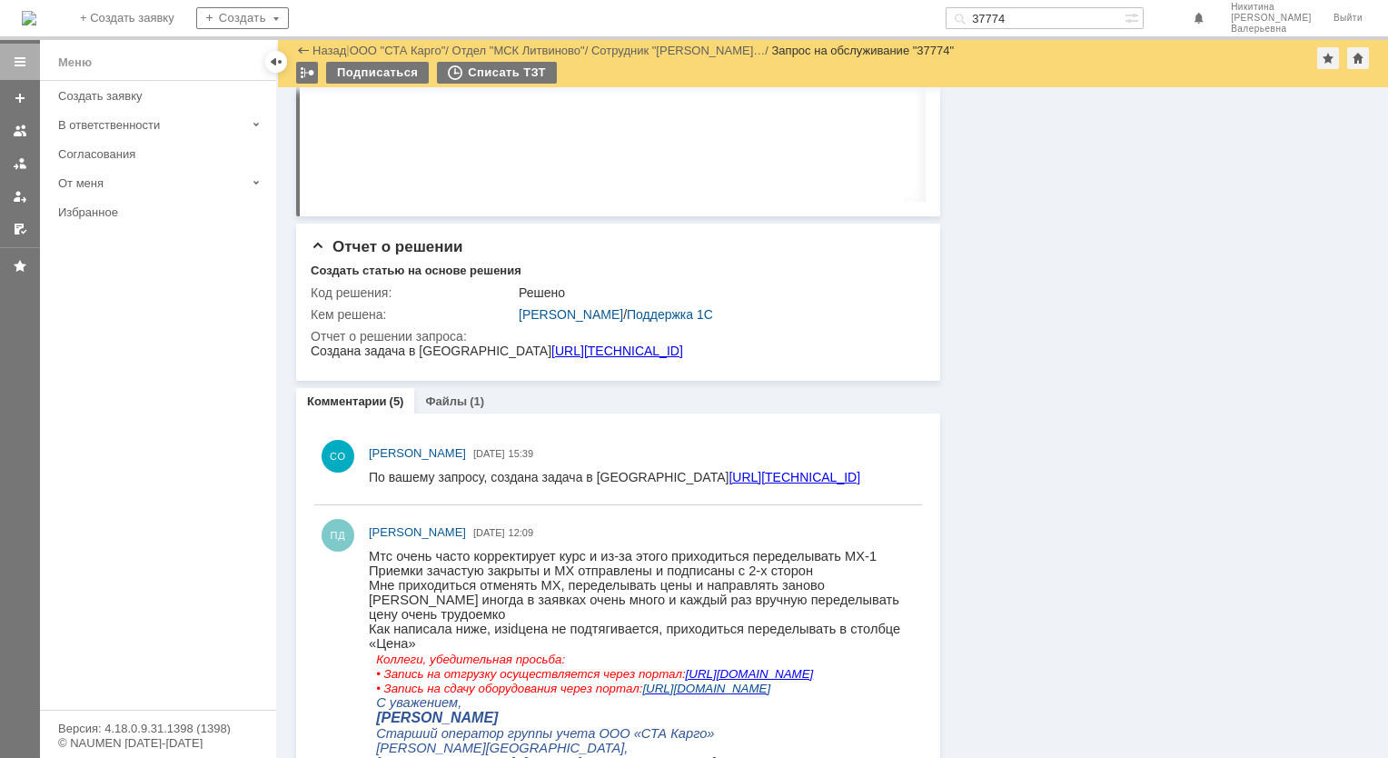
scroll to position [636, 0]
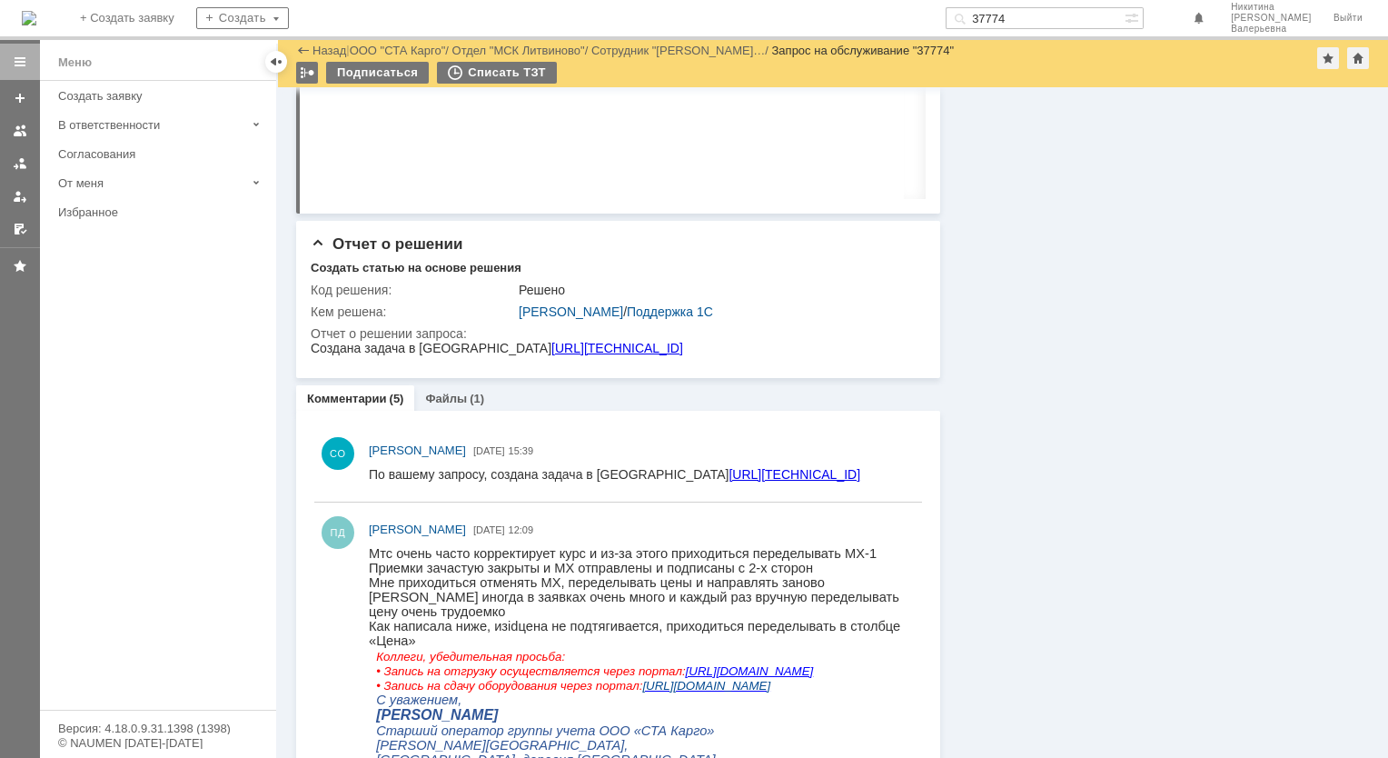
click at [1025, 20] on input "37774" at bounding box center [1035, 18] width 179 height 22
paste input "820"
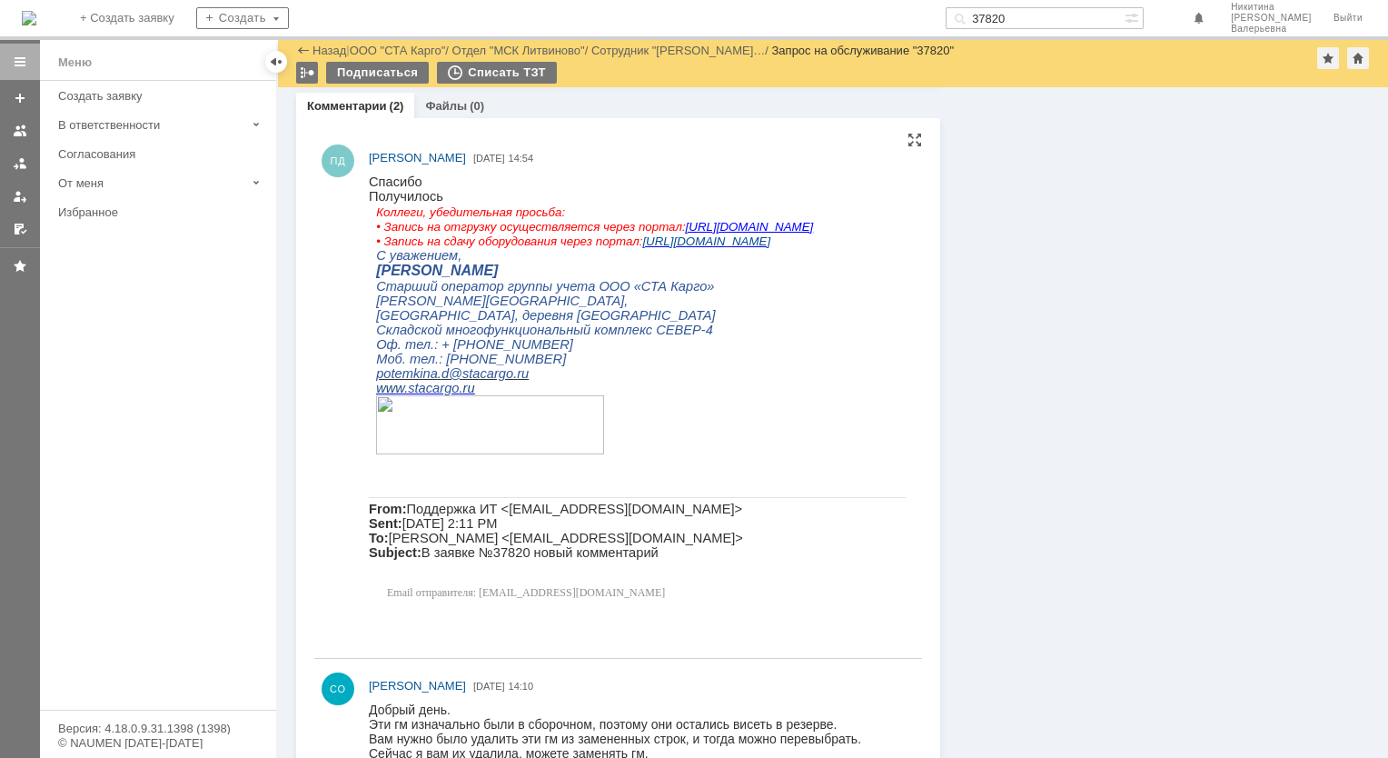
scroll to position [2023, 0]
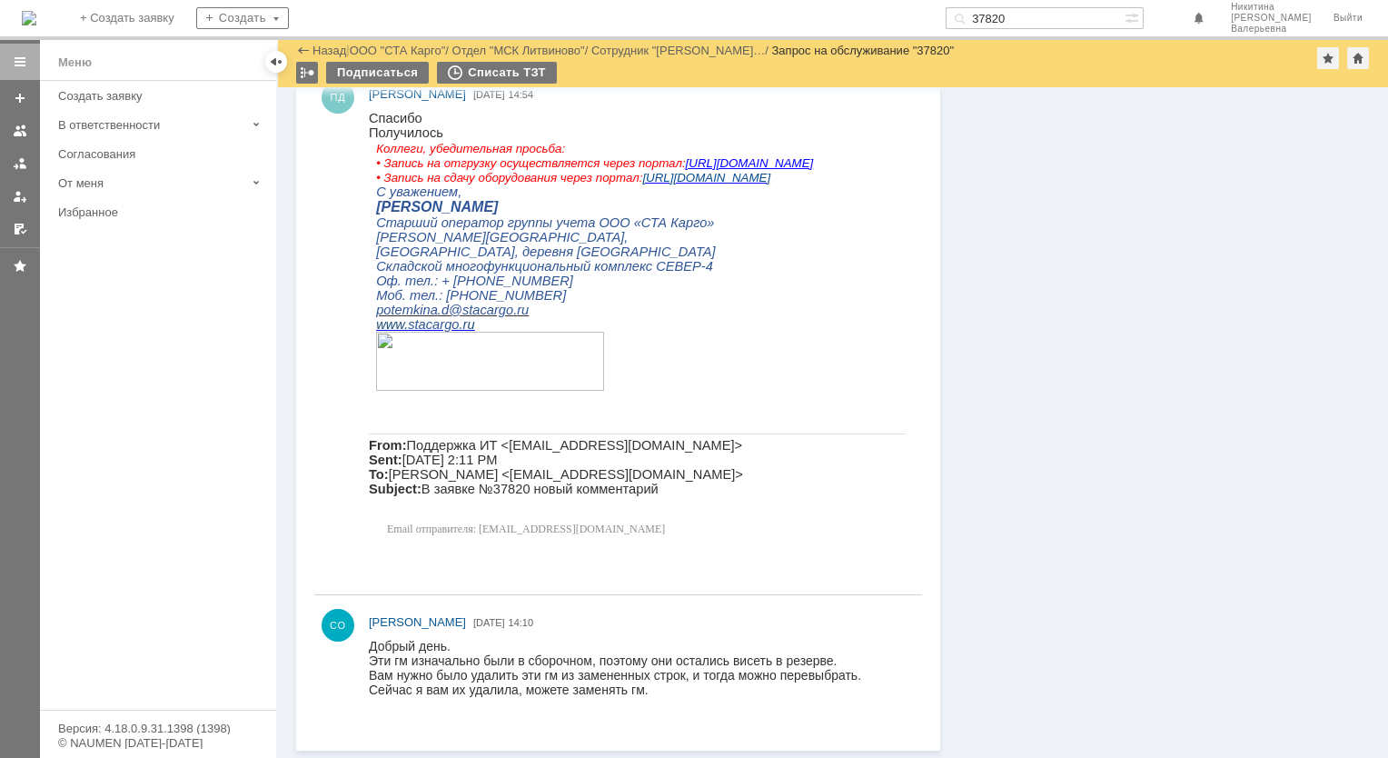
click at [1030, 24] on input "37820" at bounding box center [1035, 18] width 179 height 22
paste input "8365"
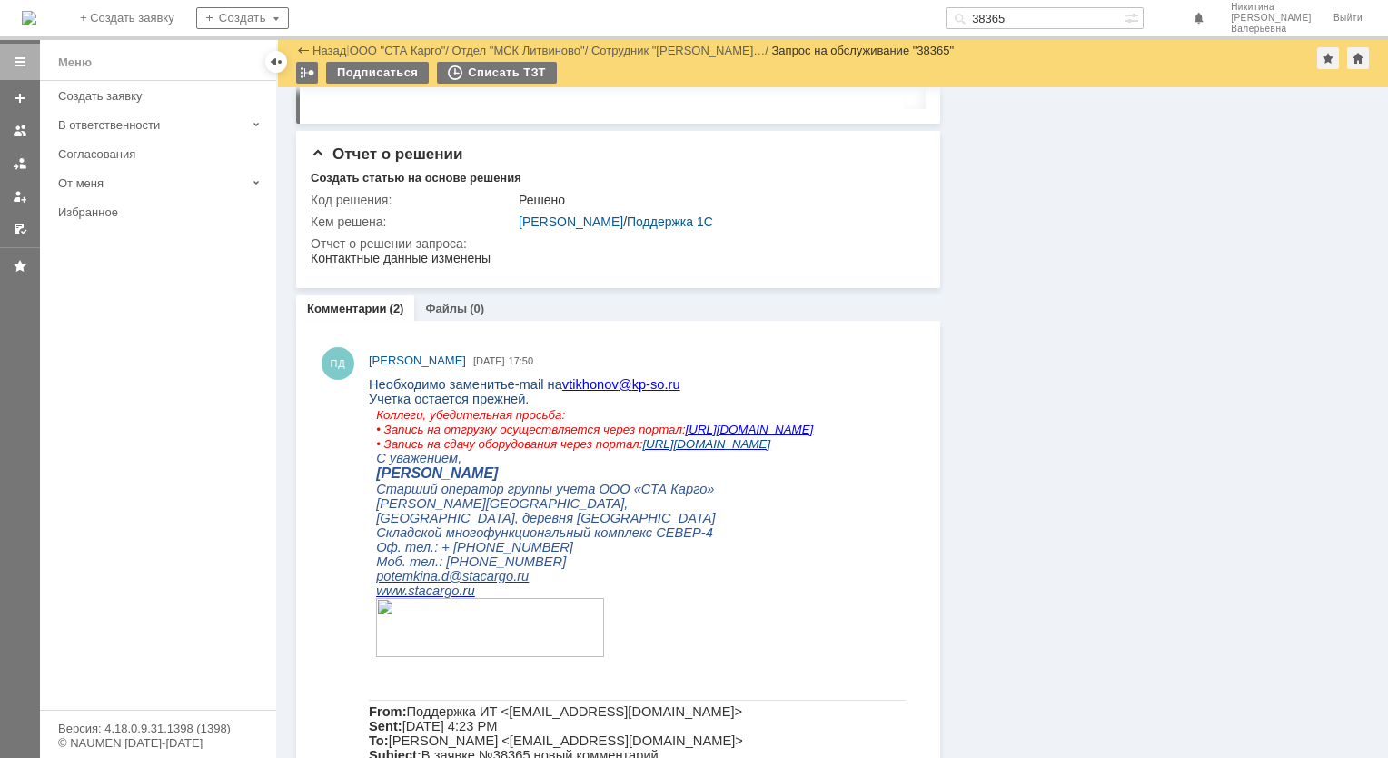
scroll to position [909, 0]
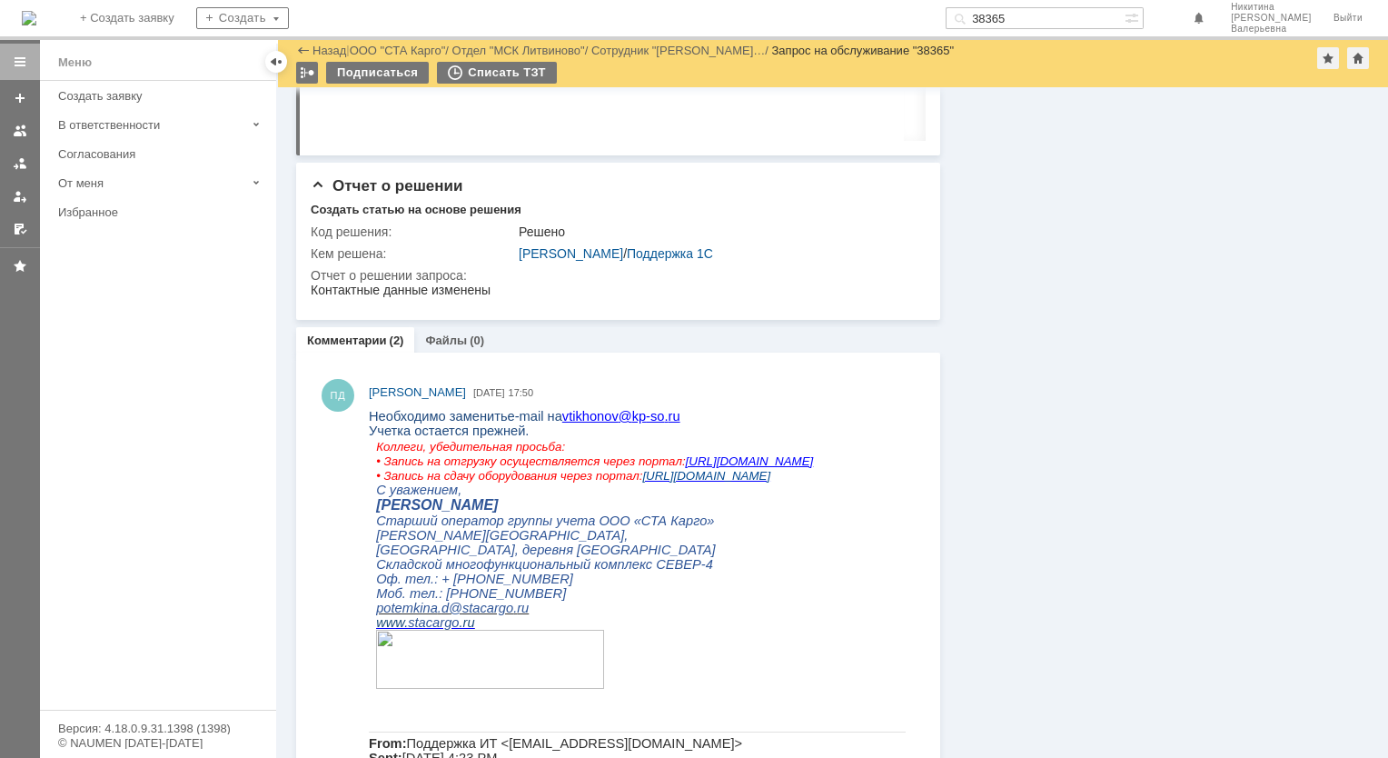
click at [1035, 9] on input "38365" at bounding box center [1035, 18] width 179 height 22
paste input "7890"
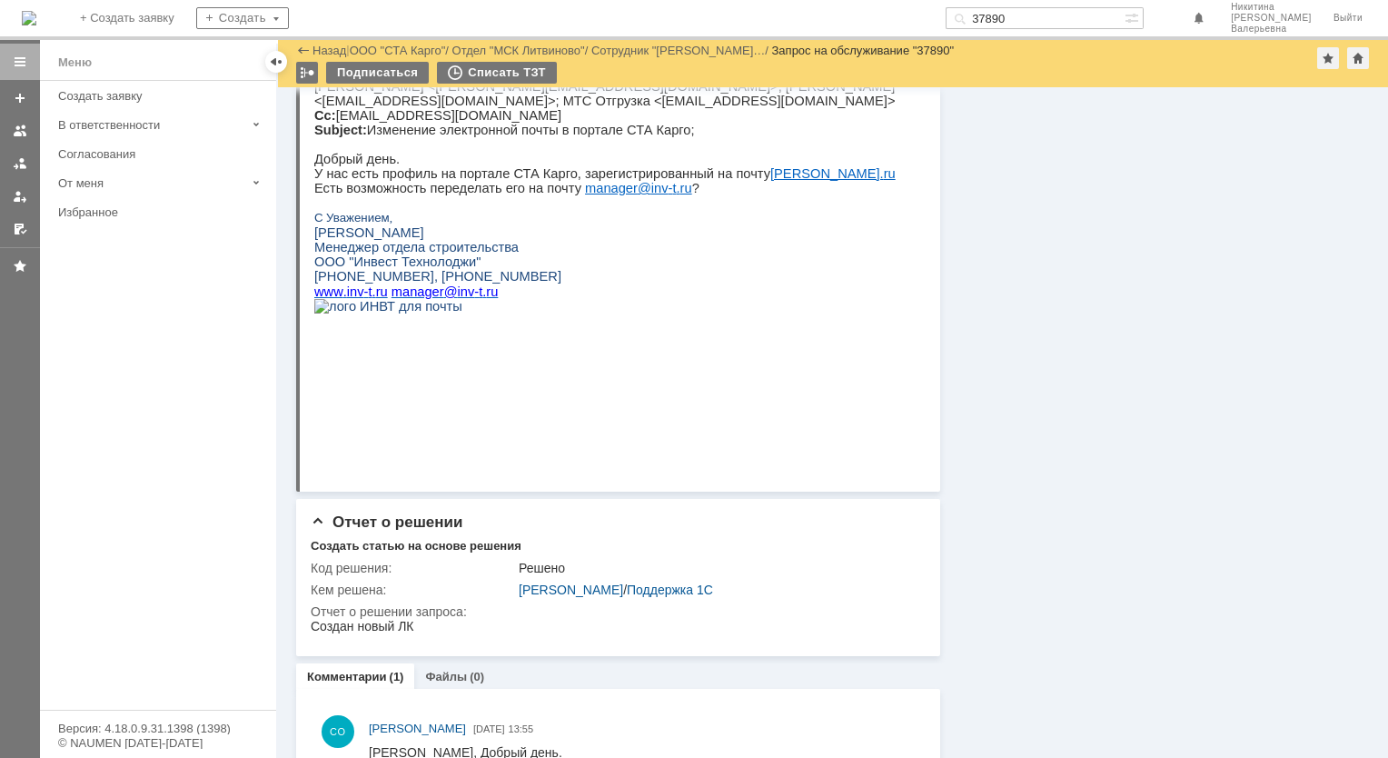
scroll to position [636, 0]
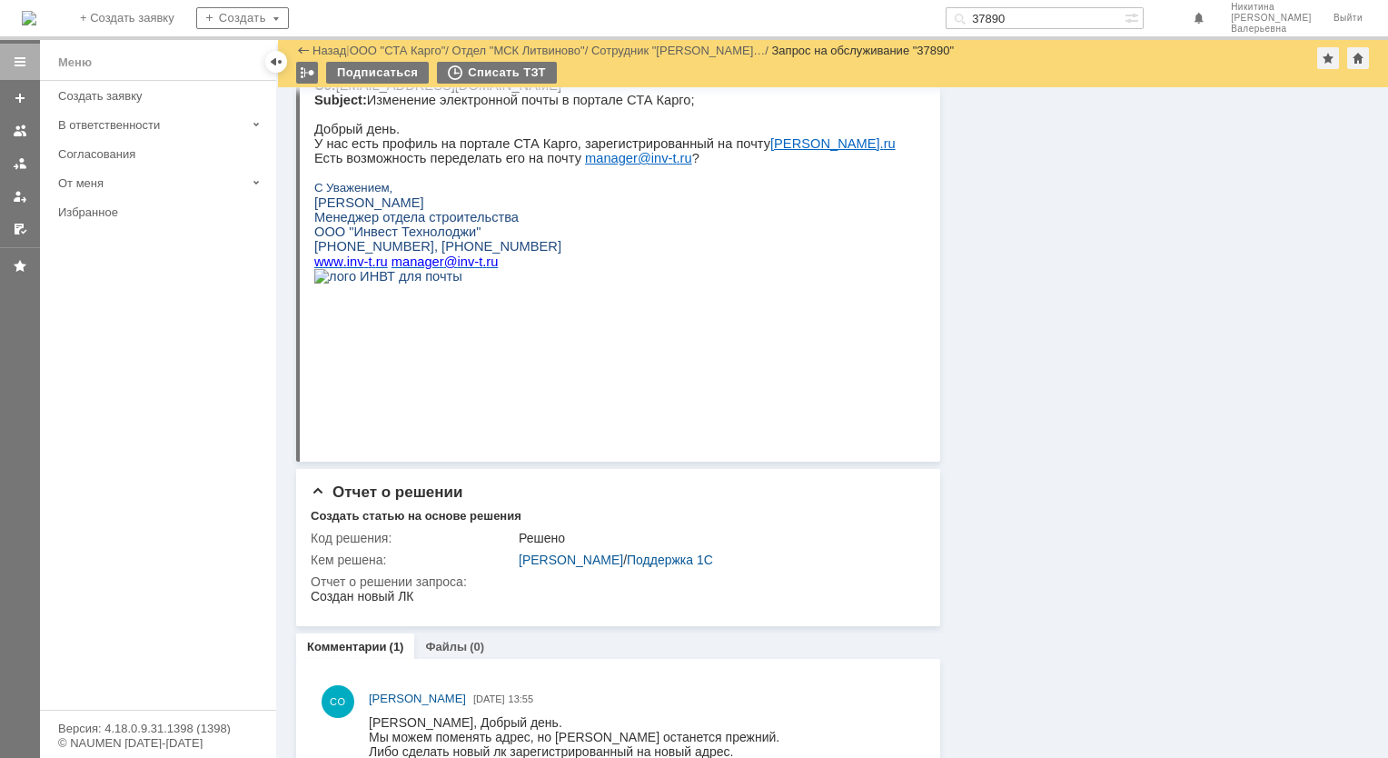
click at [1039, 11] on input "37890" at bounding box center [1035, 18] width 179 height 22
paste input "64"
type input "37864"
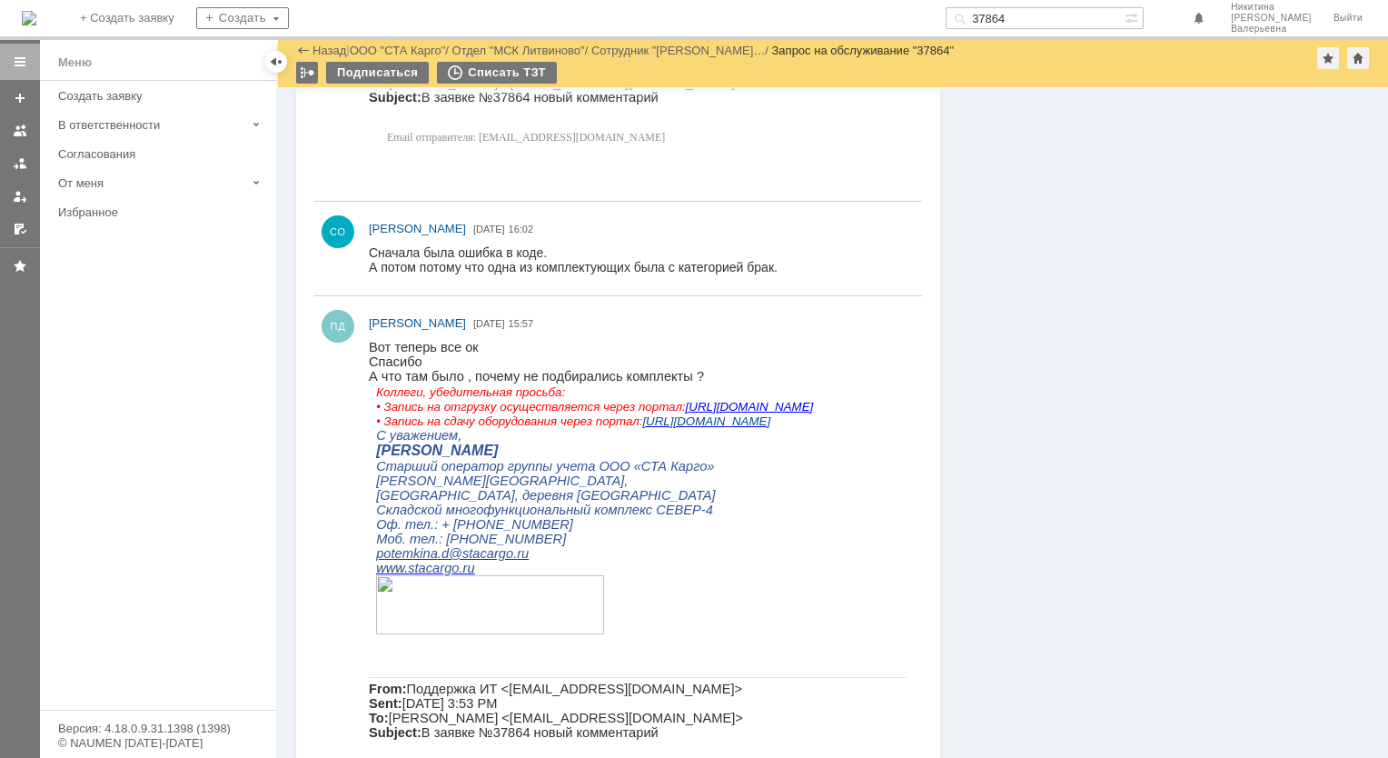
scroll to position [1545, 0]
